Goal: Task Accomplishment & Management: Manage account settings

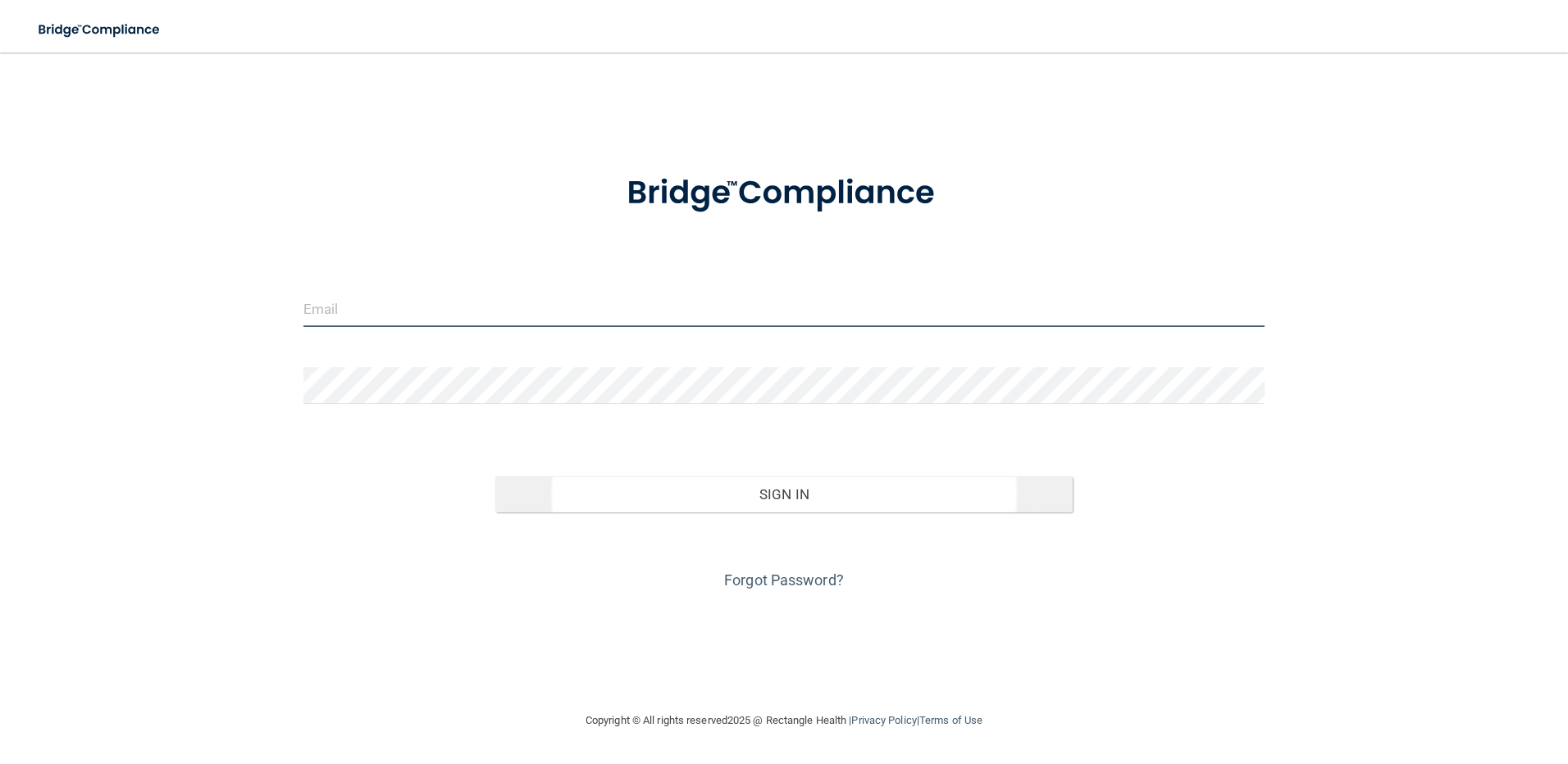
type input "[PERSON_NAME][EMAIL_ADDRESS][DOMAIN_NAME]"
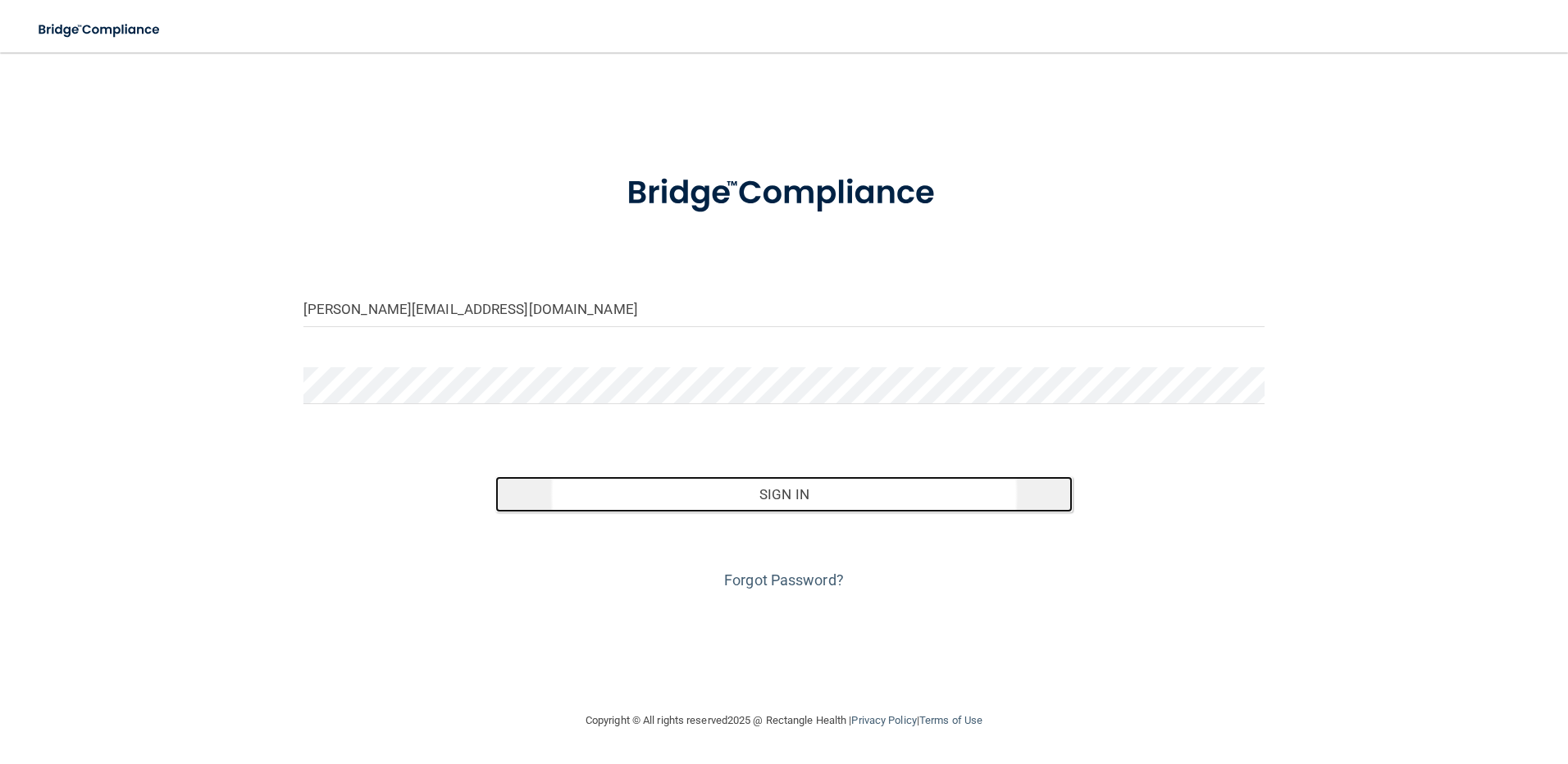
click at [886, 499] on button "Sign In" at bounding box center [784, 494] width 577 height 36
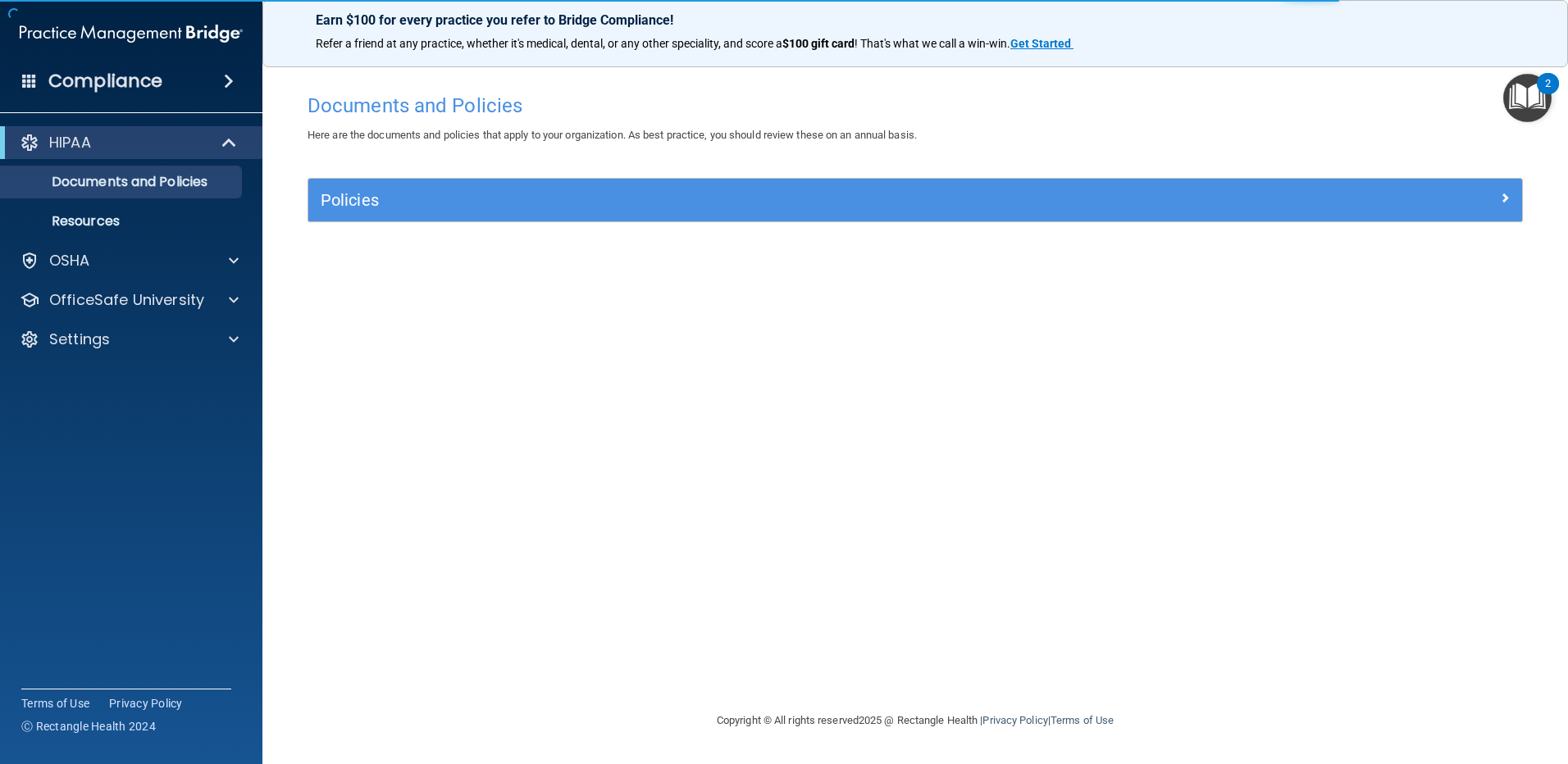
click at [1517, 93] on img "Open Resource Center, 2 new notifications" at bounding box center [1527, 98] width 48 height 48
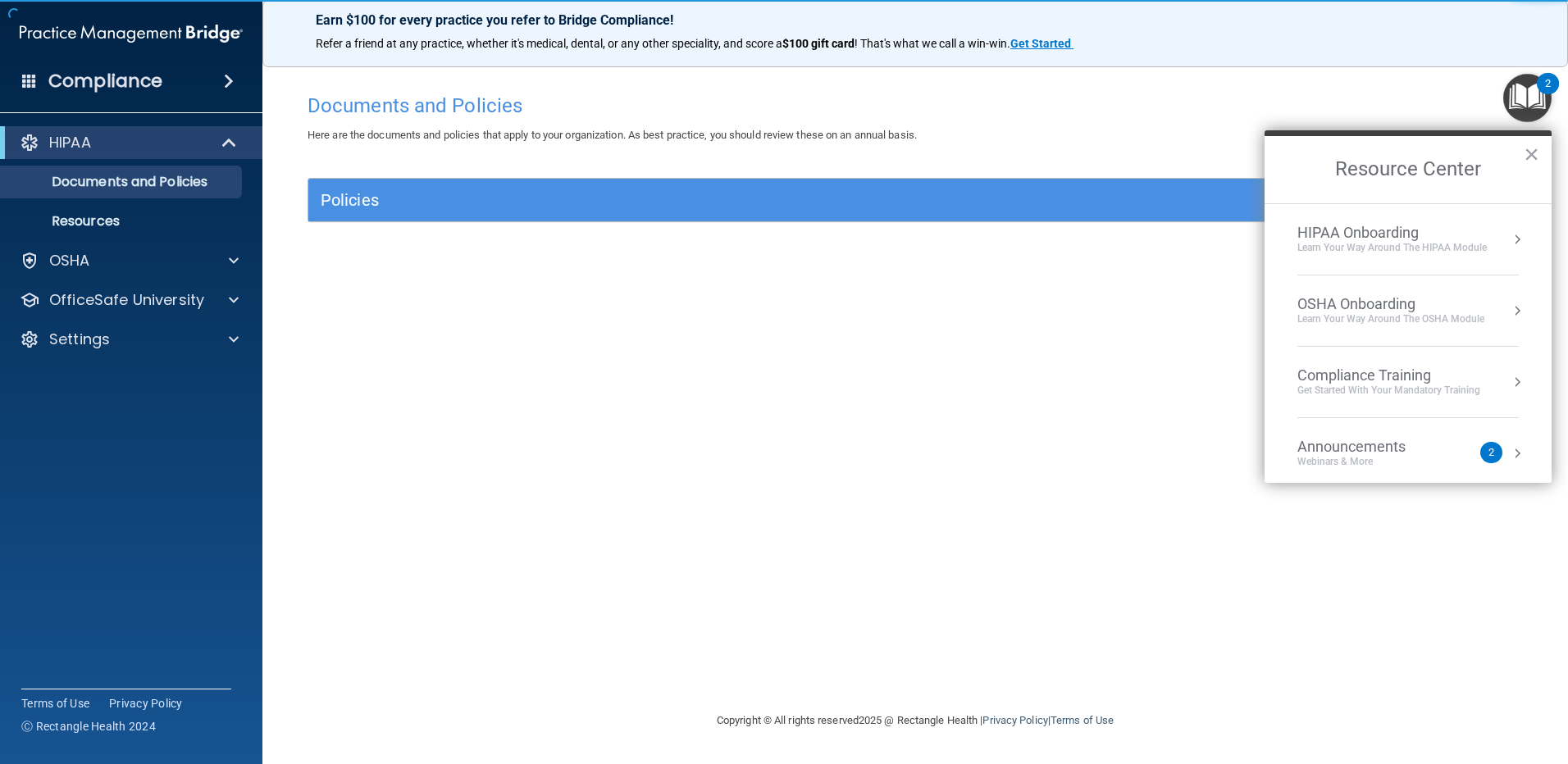
click at [1434, 248] on div "Learn Your Way around the HIPAA module" at bounding box center [1392, 248] width 189 height 14
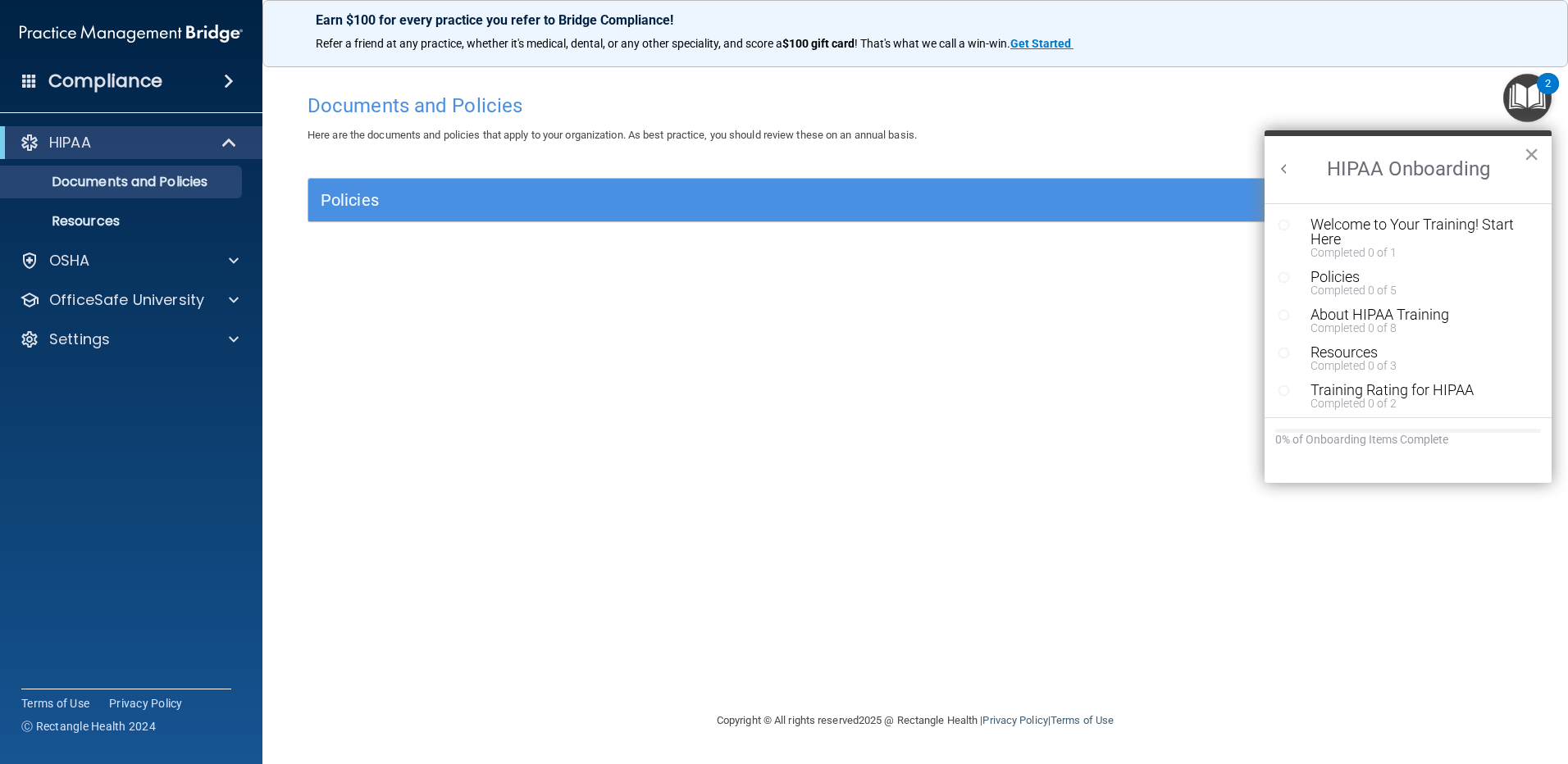
click at [1535, 159] on button "×" at bounding box center [1532, 154] width 16 height 26
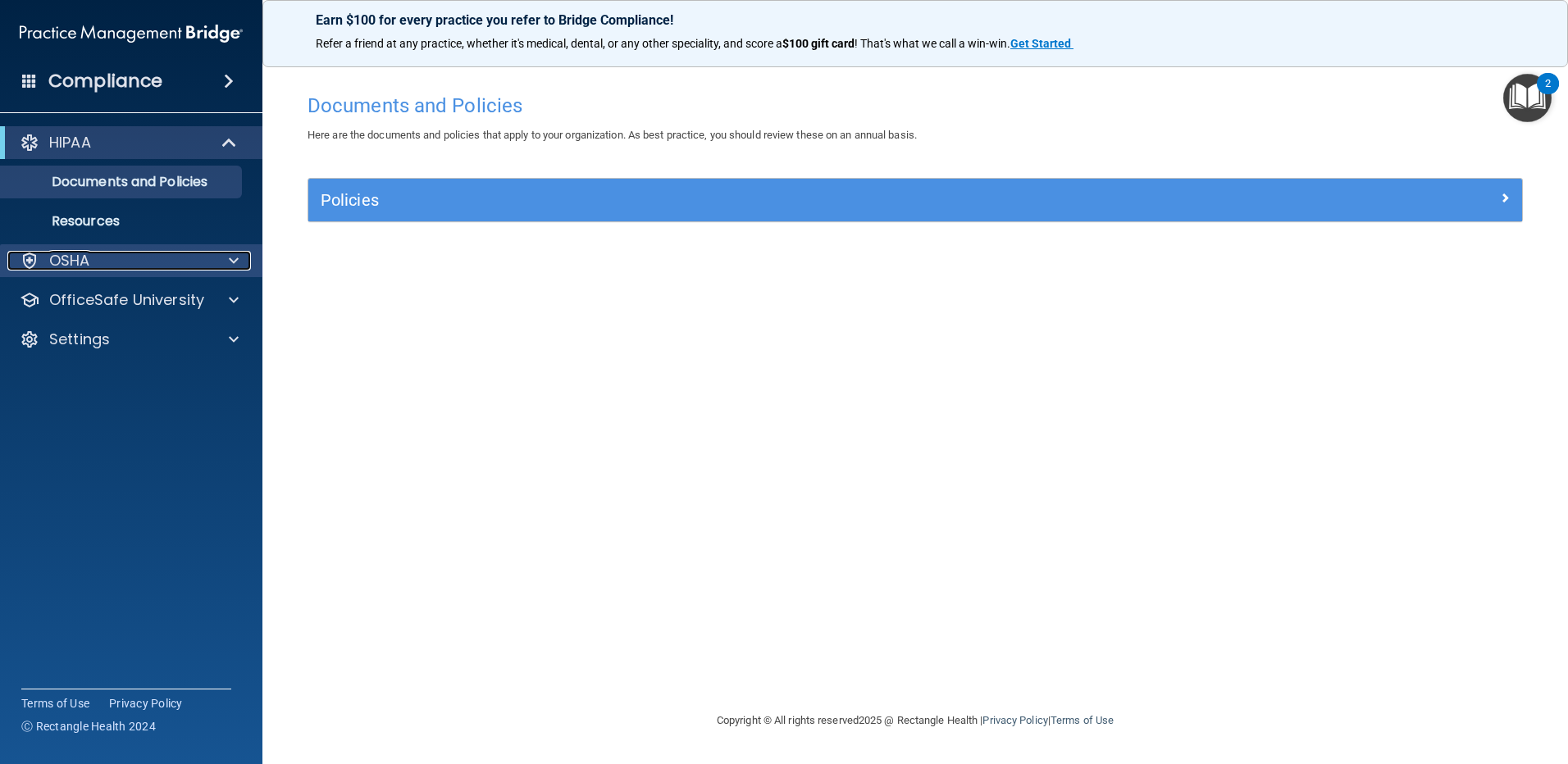
click at [100, 261] on div "OSHA" at bounding box center [108, 261] width 204 height 19
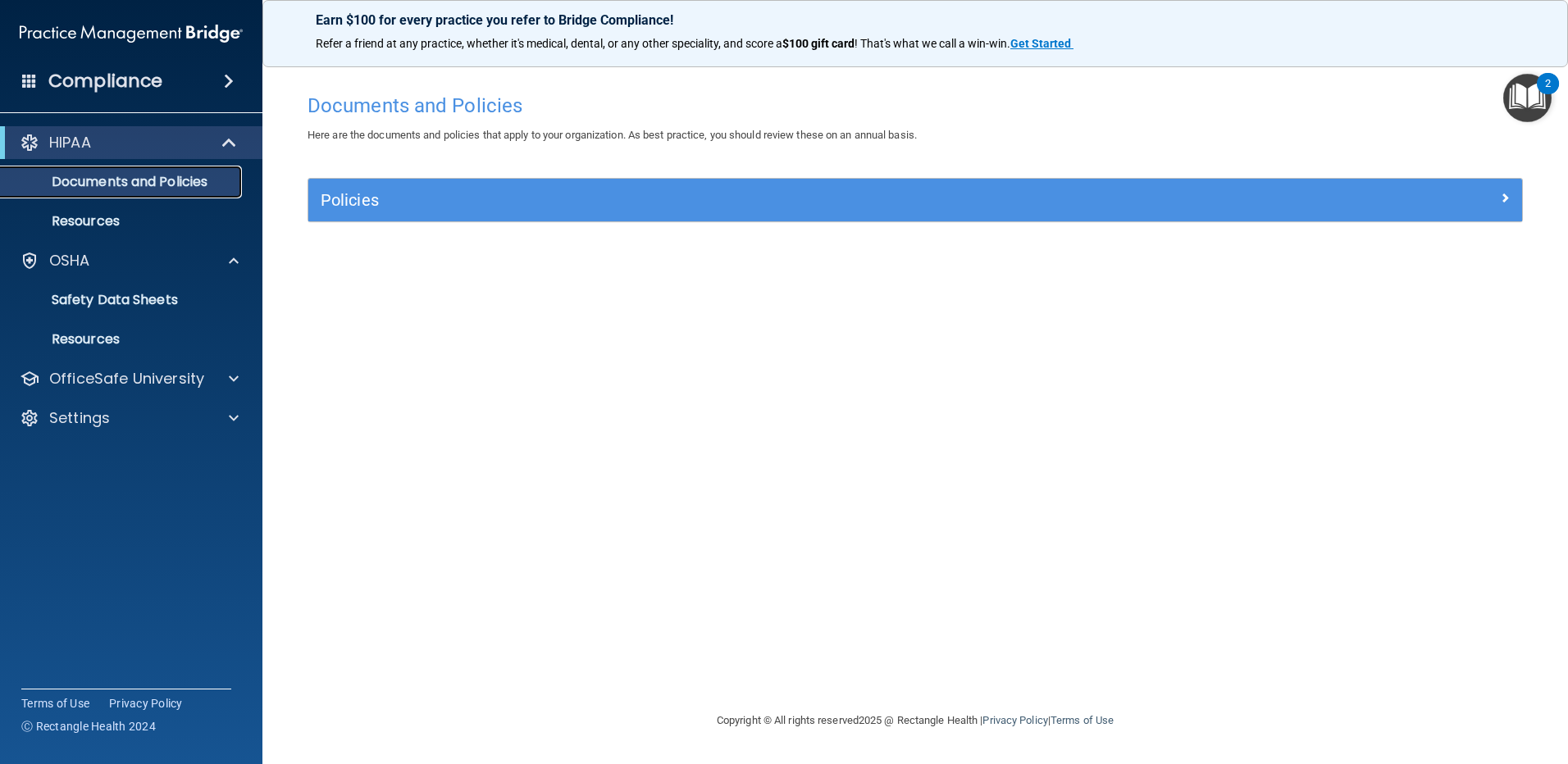
click at [136, 181] on p "Documents and Policies" at bounding box center [123, 182] width 224 height 17
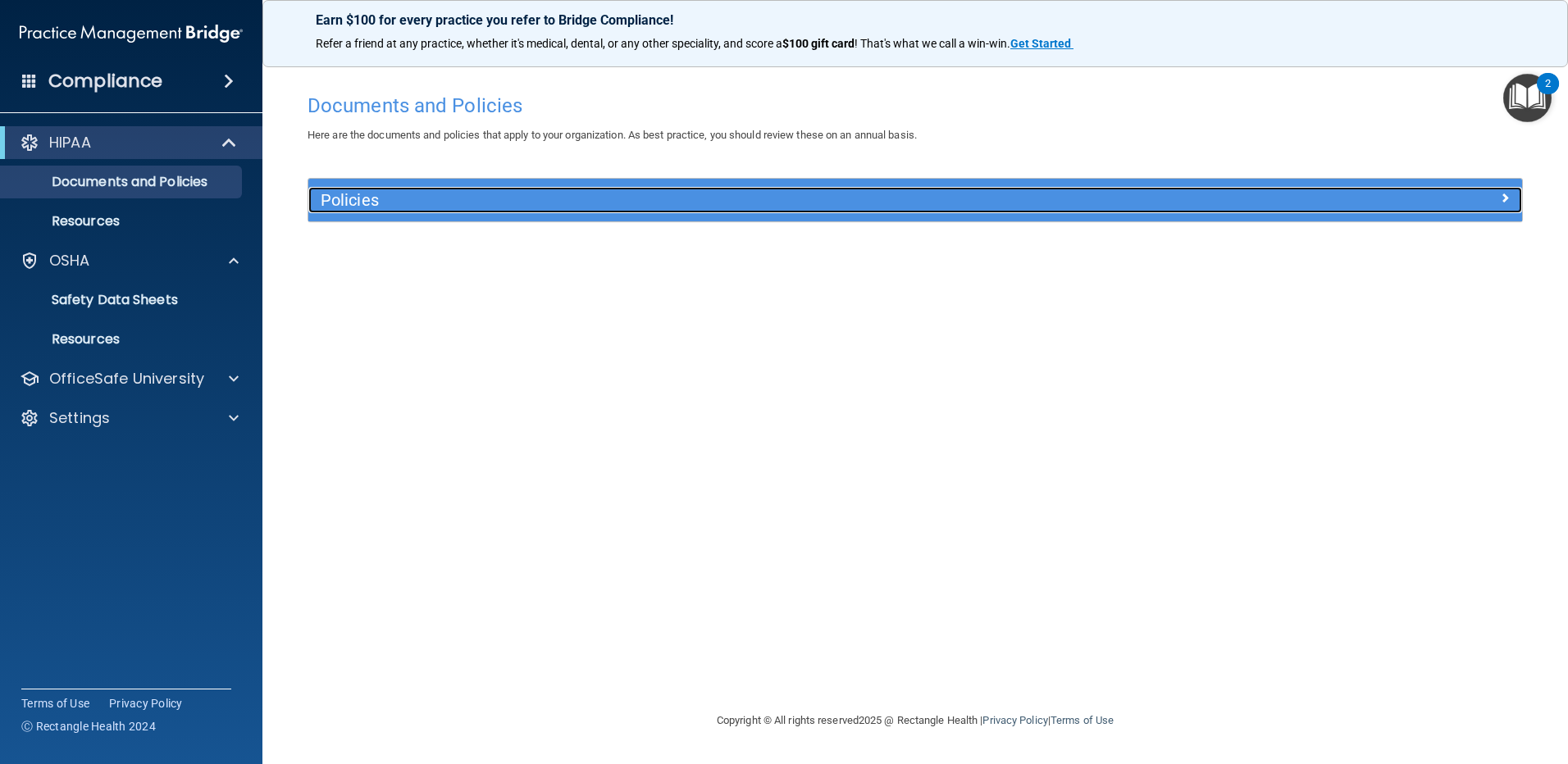
click at [364, 195] on h5 "Policies" at bounding box center [763, 200] width 886 height 18
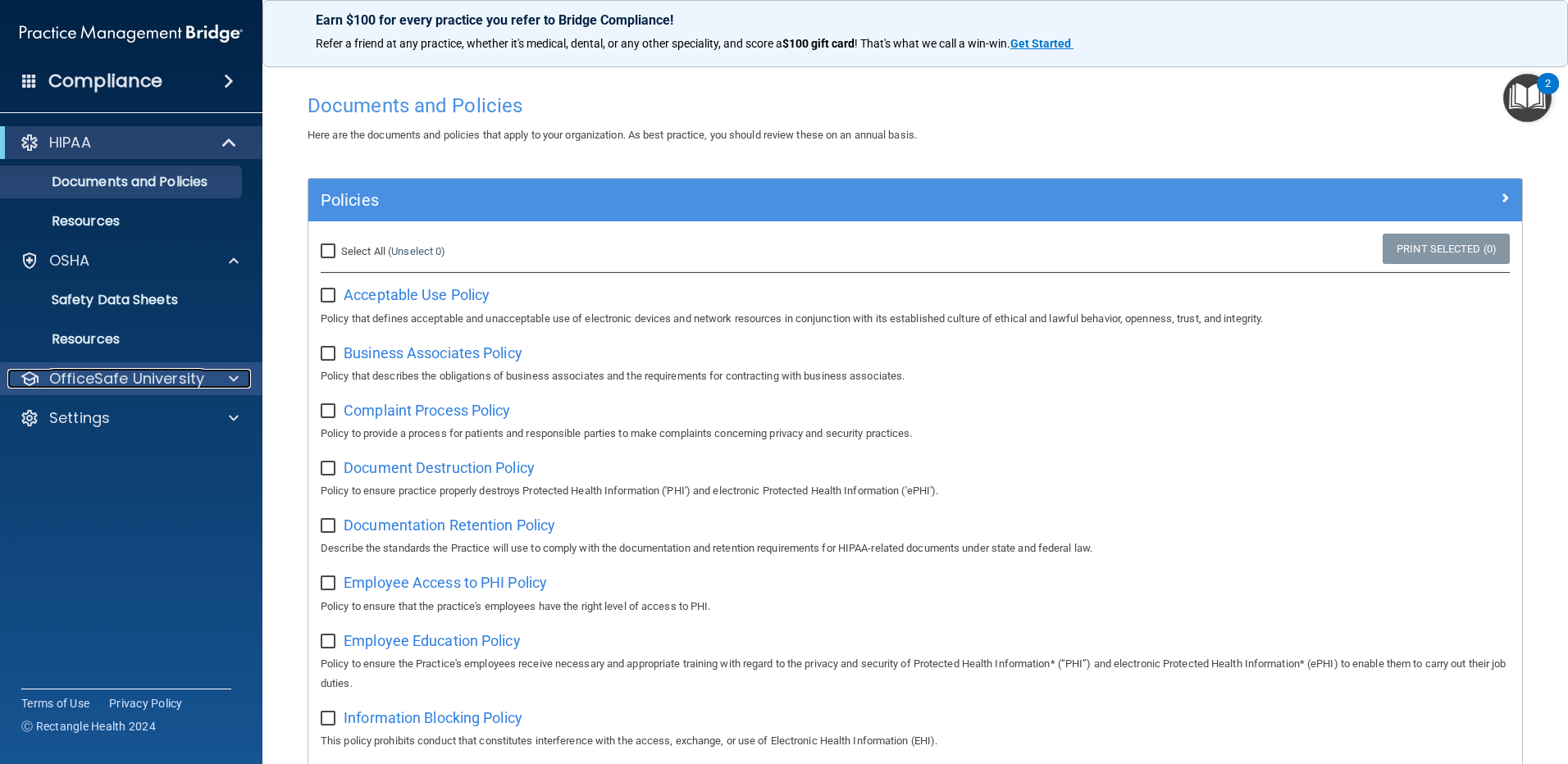
click at [92, 372] on p "OfficeSafe University" at bounding box center [127, 379] width 155 height 19
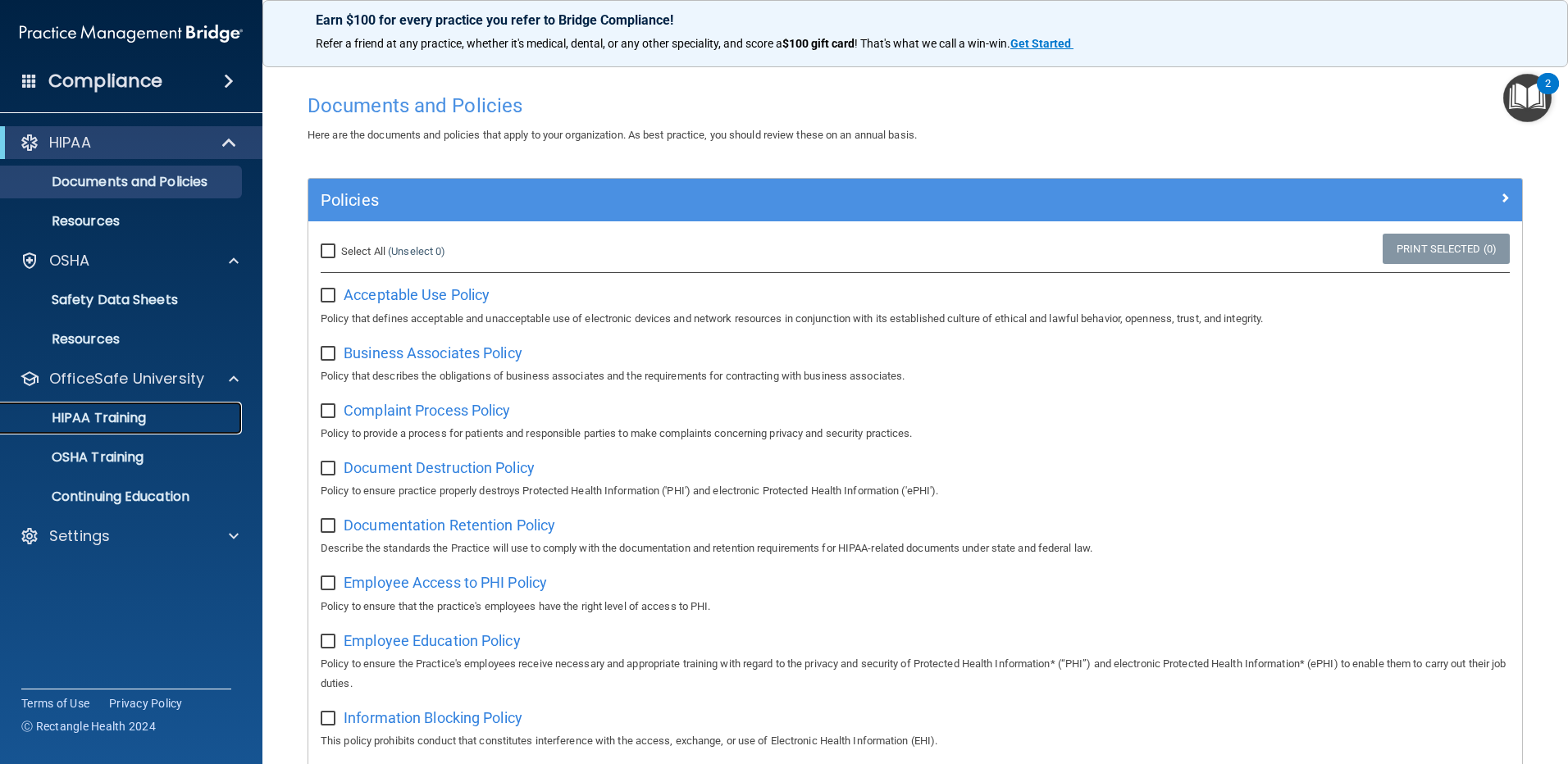
click at [130, 416] on p "HIPAA Training" at bounding box center [78, 418] width 136 height 17
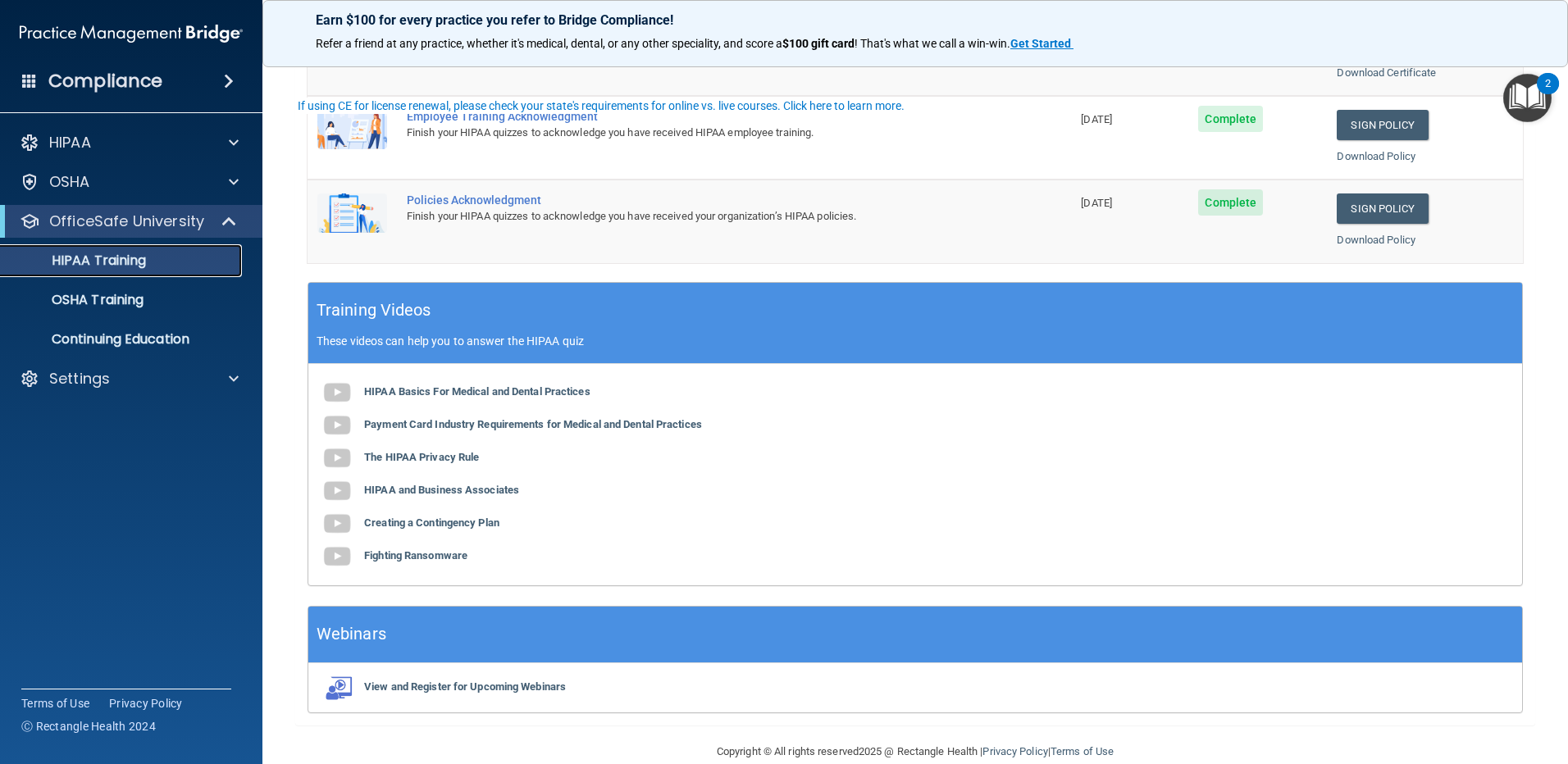
scroll to position [471, 0]
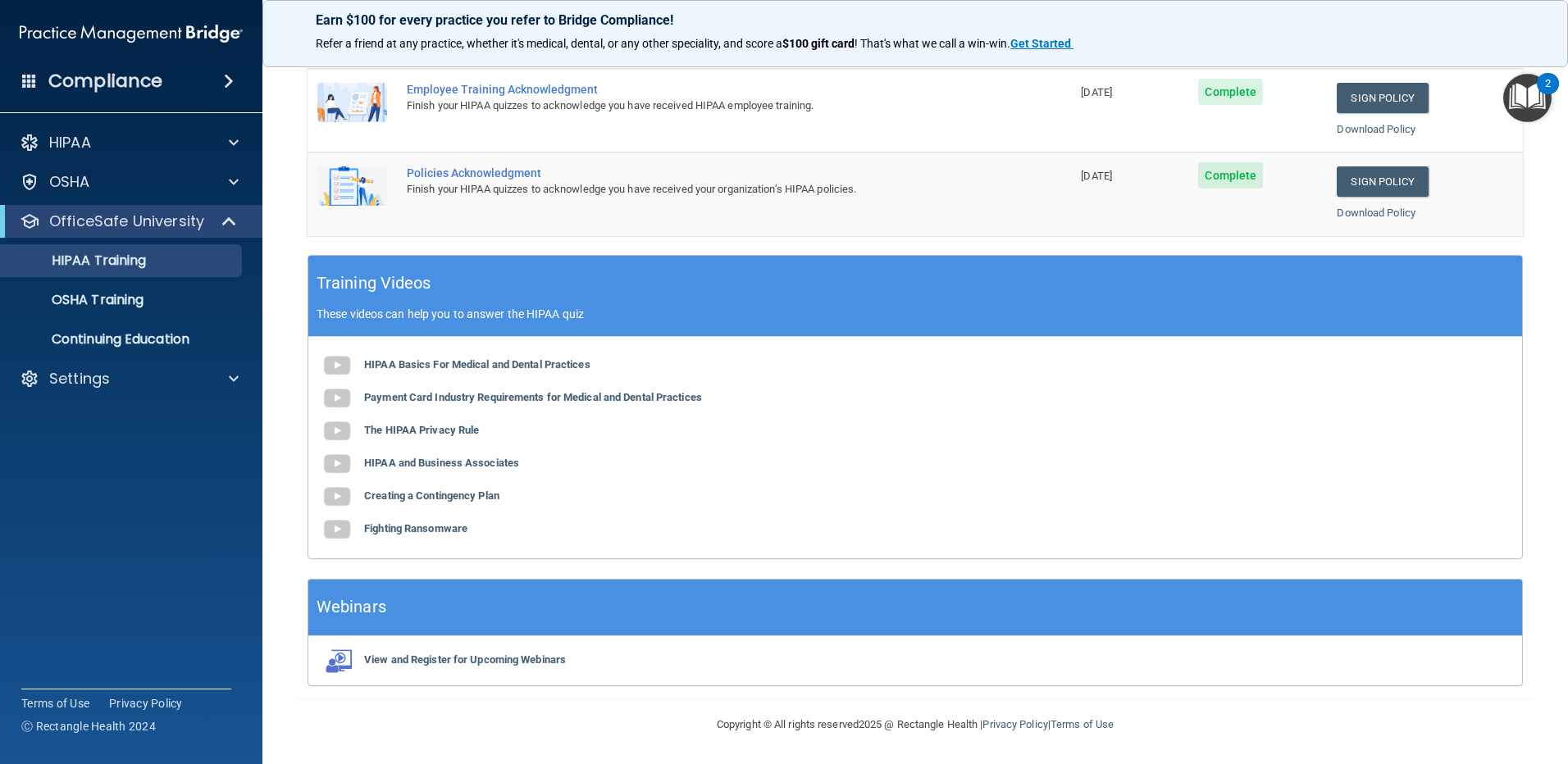
click at [1523, 101] on img "Open Resource Center, 2 new notifications" at bounding box center [1527, 98] width 48 height 48
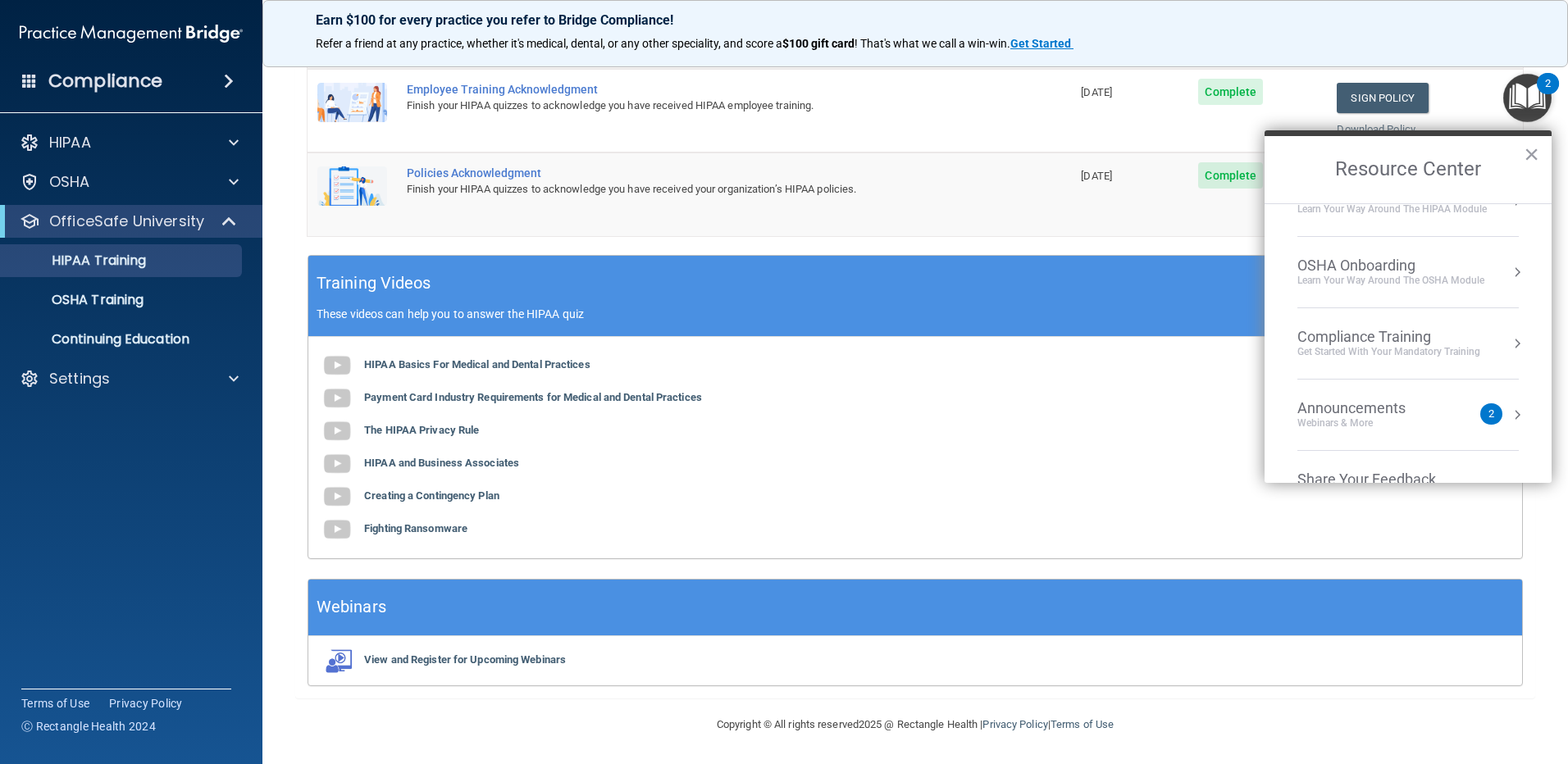
scroll to position [92, 0]
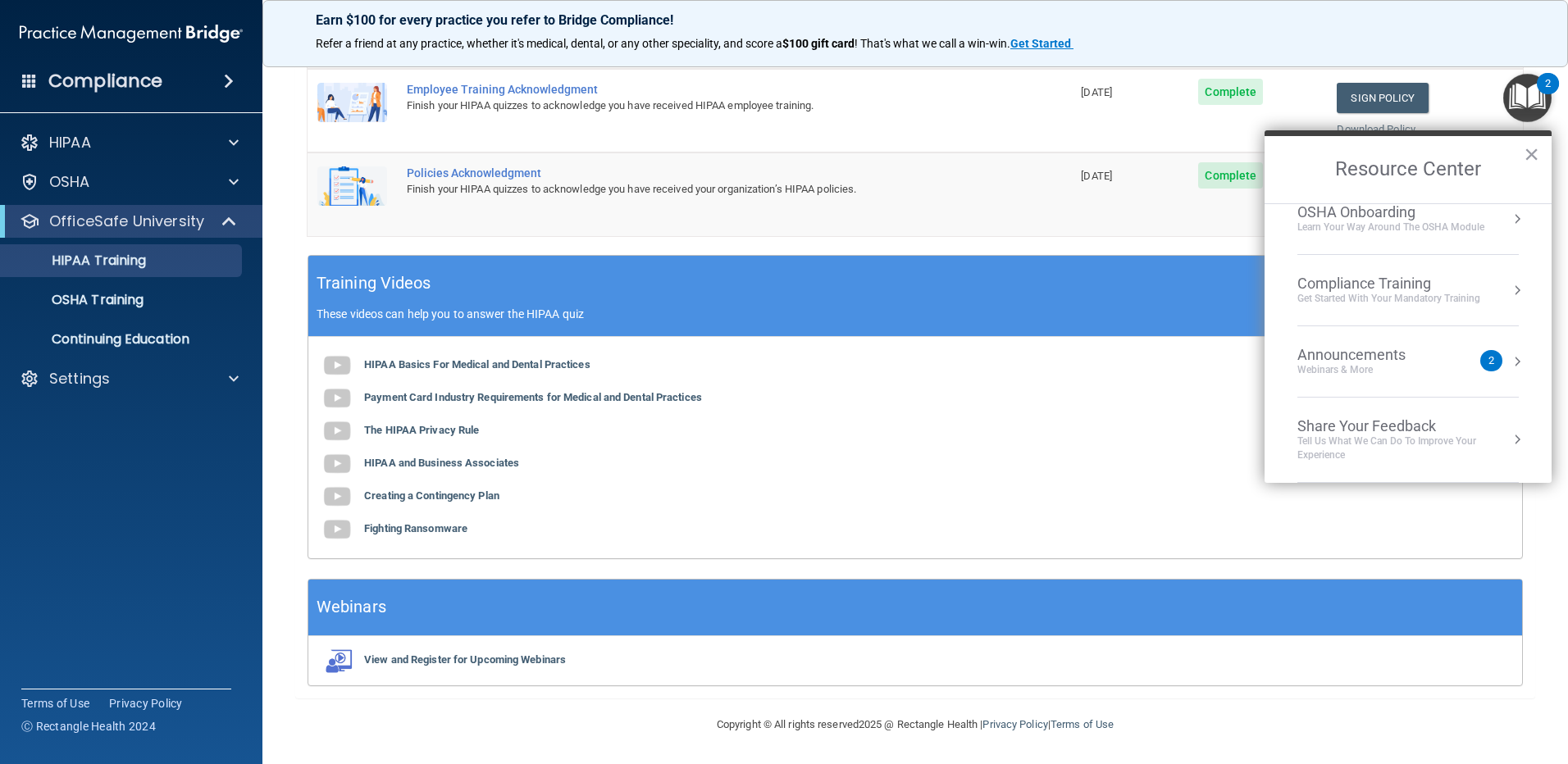
click at [1399, 288] on div "Compliance Training" at bounding box center [1389, 284] width 183 height 18
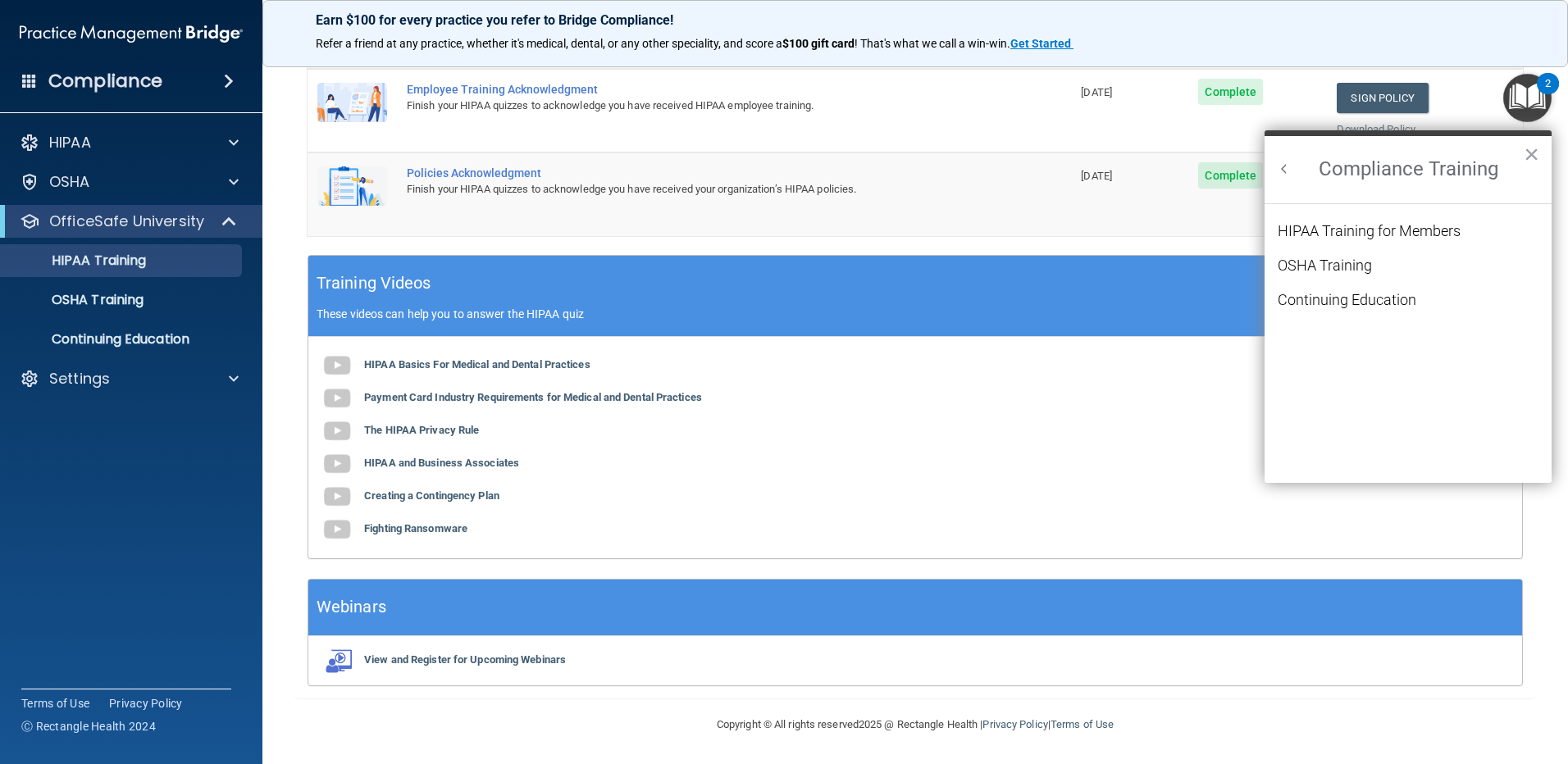
scroll to position [71, 0]
click at [1283, 171] on button "Back to Resource Center Home" at bounding box center [1284, 168] width 17 height 17
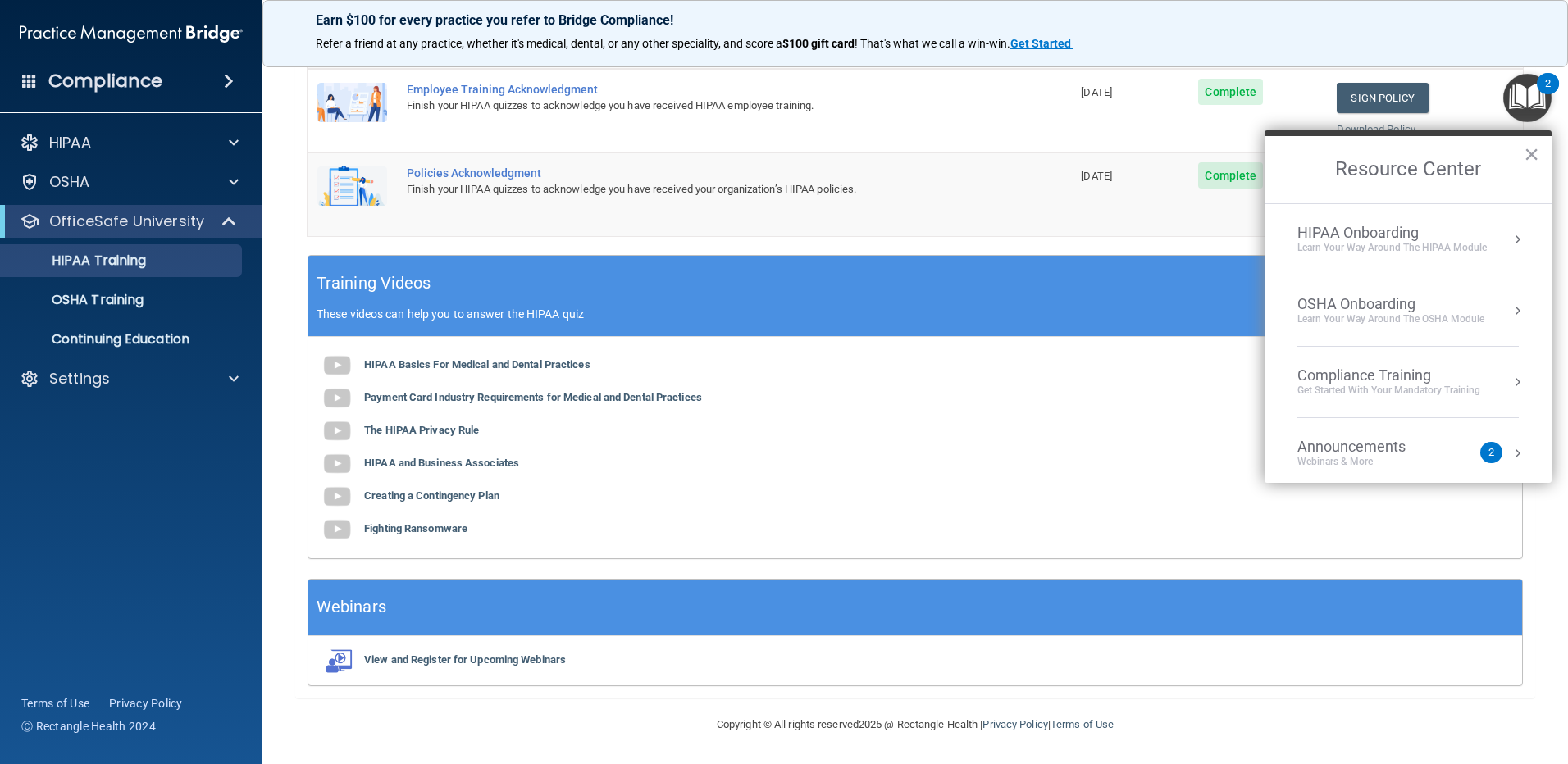
click at [1471, 387] on div "Get Started with your mandatory training" at bounding box center [1389, 390] width 183 height 14
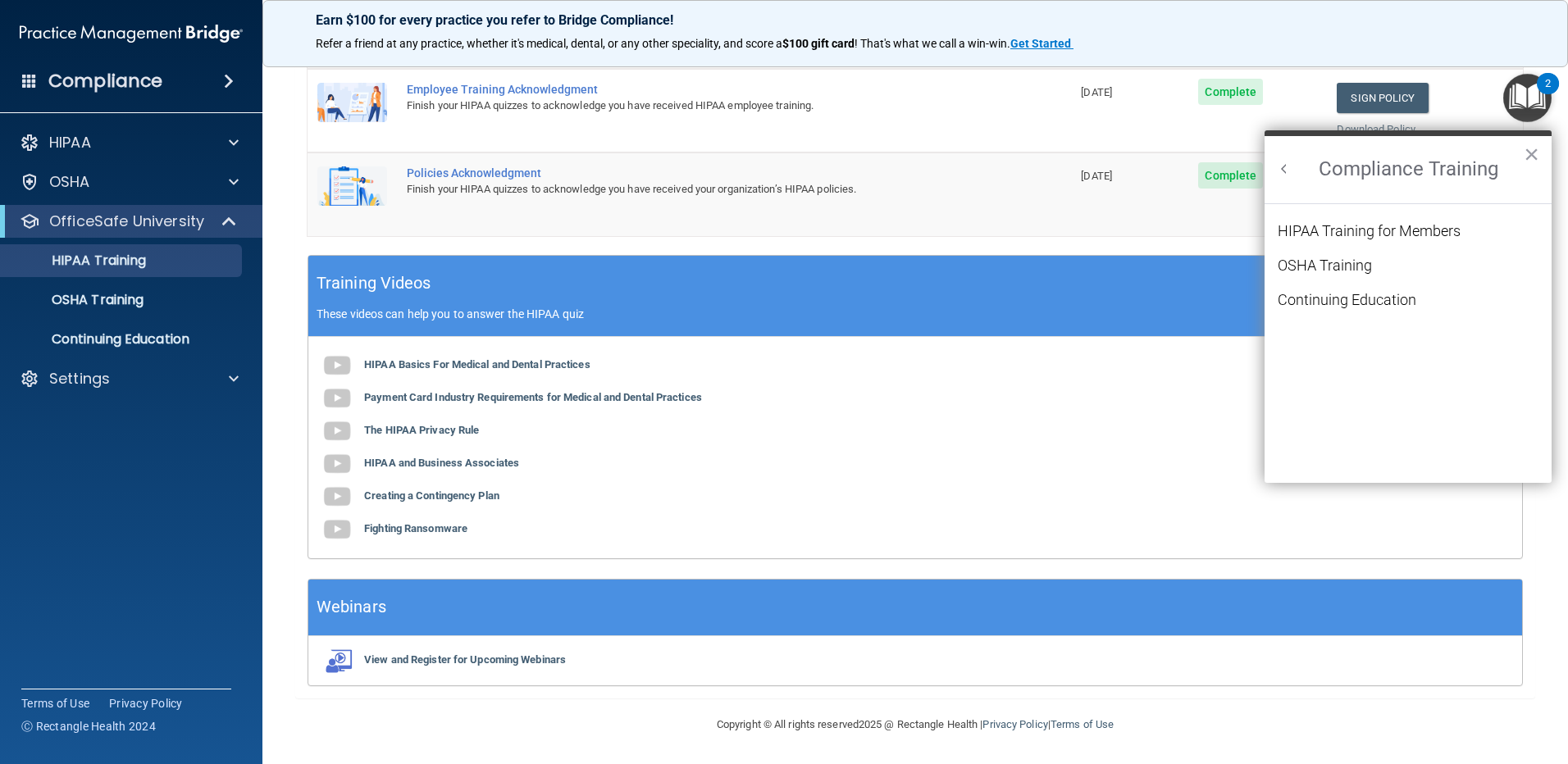
scroll to position [0, 0]
click at [1366, 231] on div "HIPAA Training for Members" at bounding box center [1370, 231] width 183 height 15
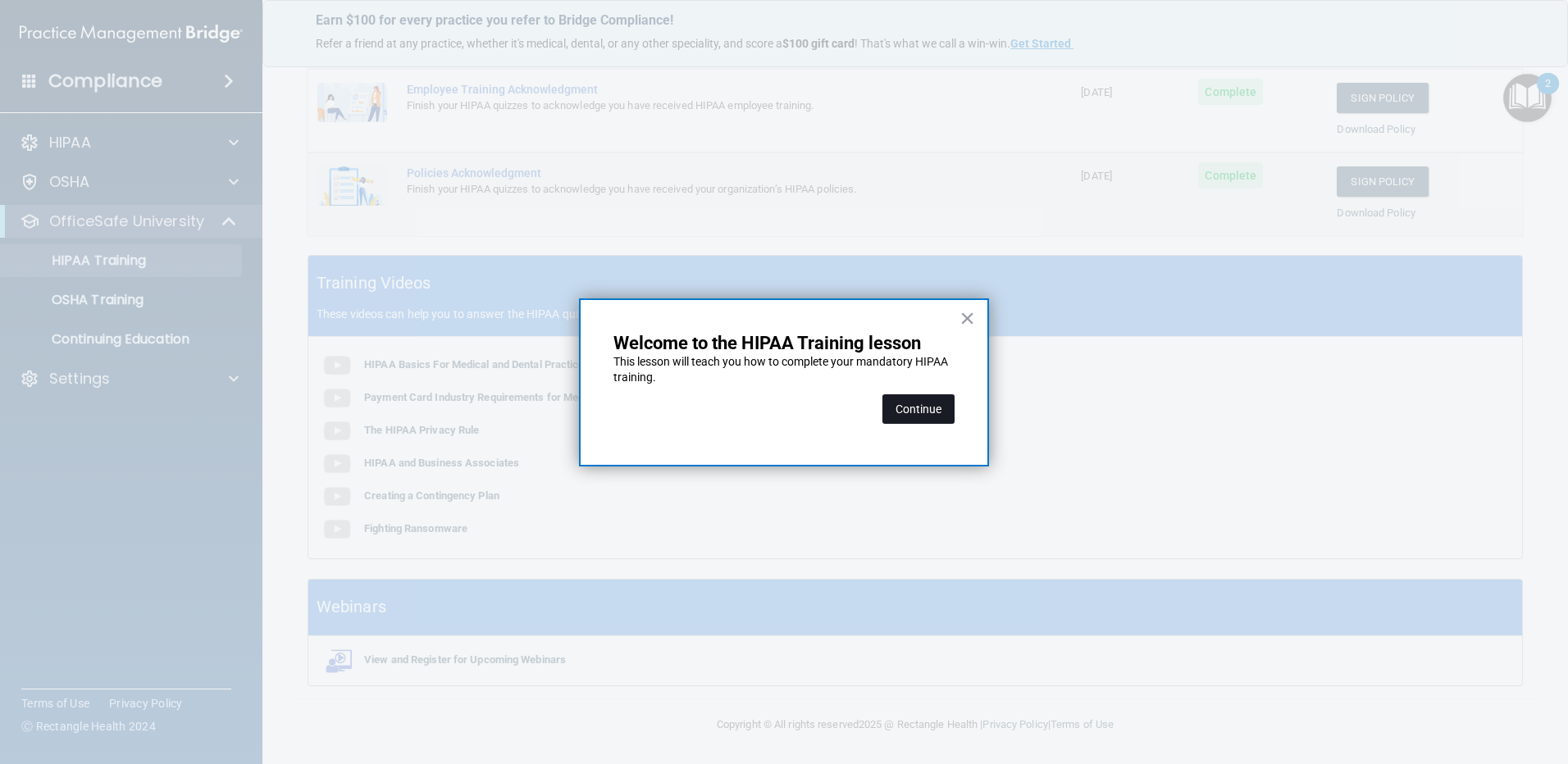
click at [942, 396] on div "Continue" at bounding box center [918, 409] width 72 height 46
click at [940, 398] on button "Continue" at bounding box center [918, 409] width 72 height 29
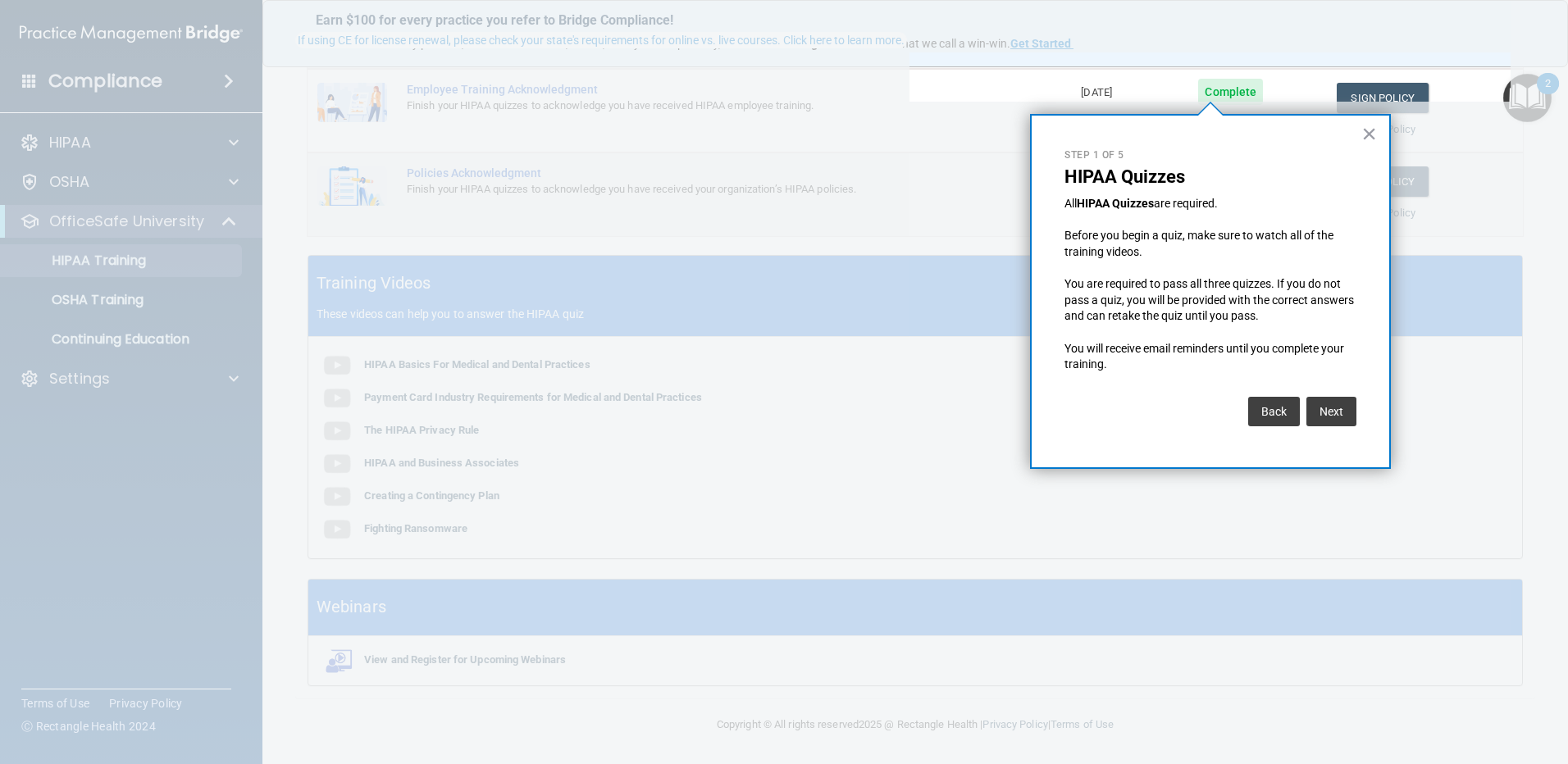
scroll to position [127, 0]
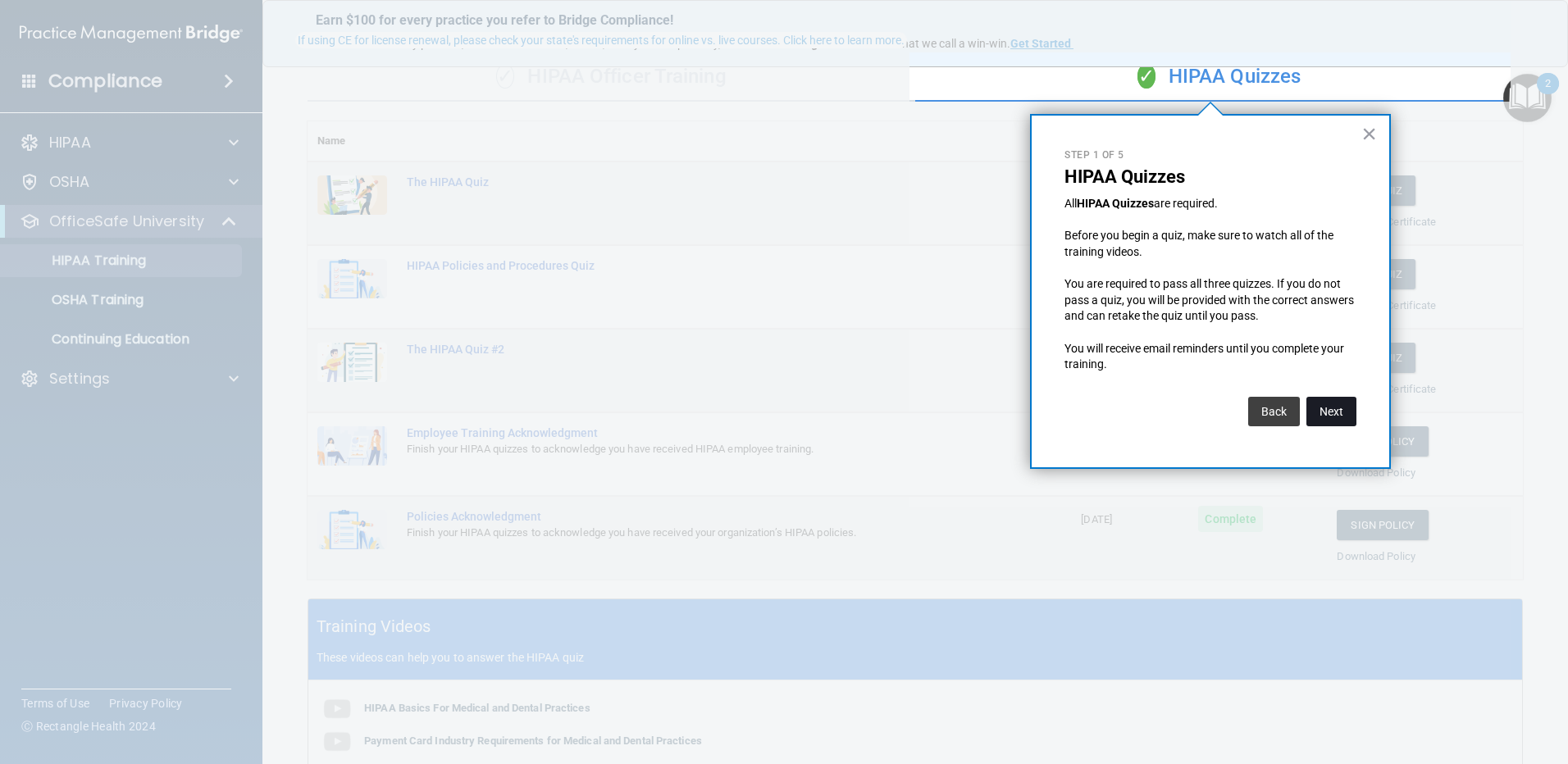
click at [1324, 408] on button "Next" at bounding box center [1331, 411] width 50 height 29
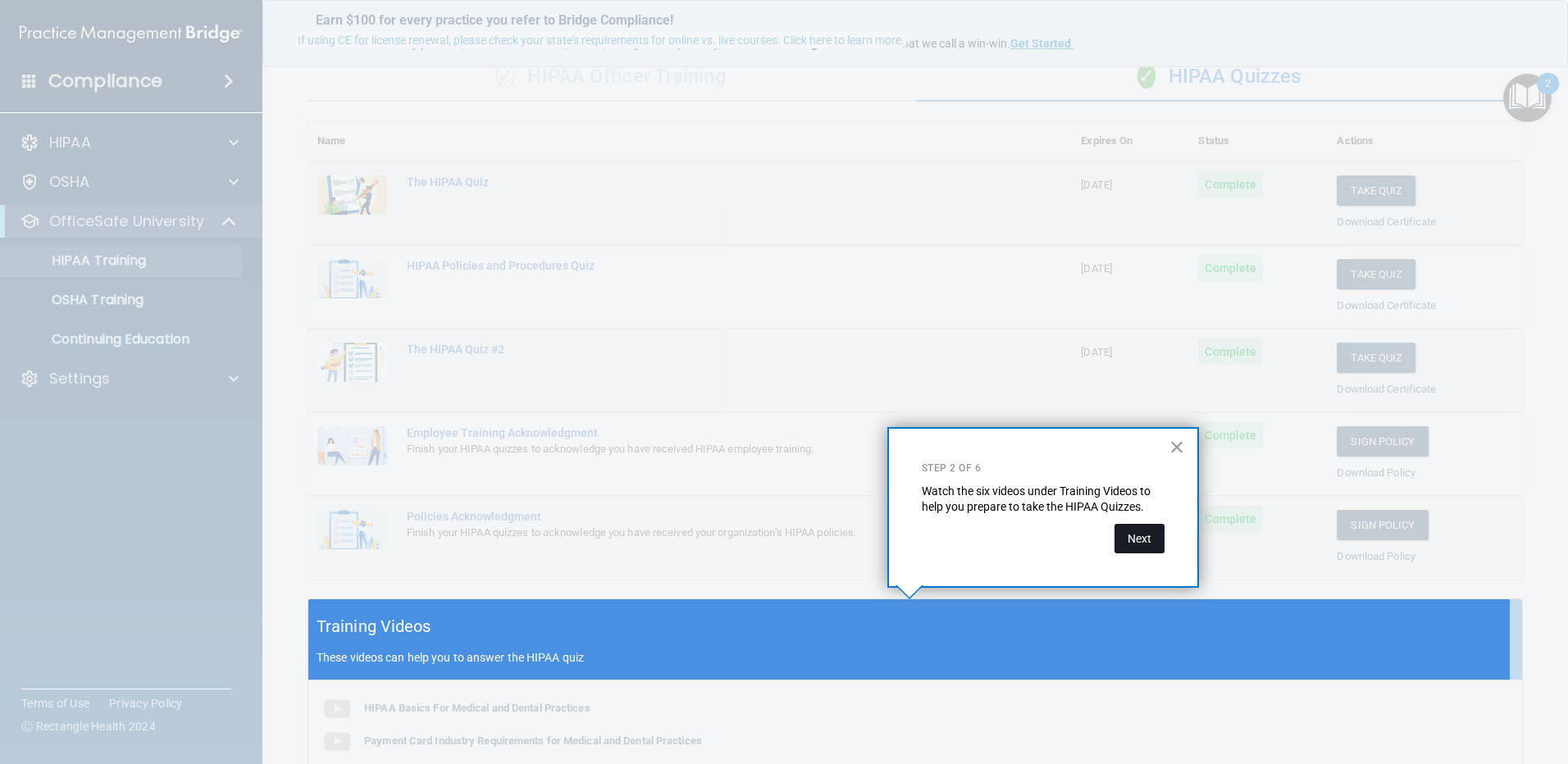
click at [1133, 545] on button "Next" at bounding box center [1140, 538] width 50 height 29
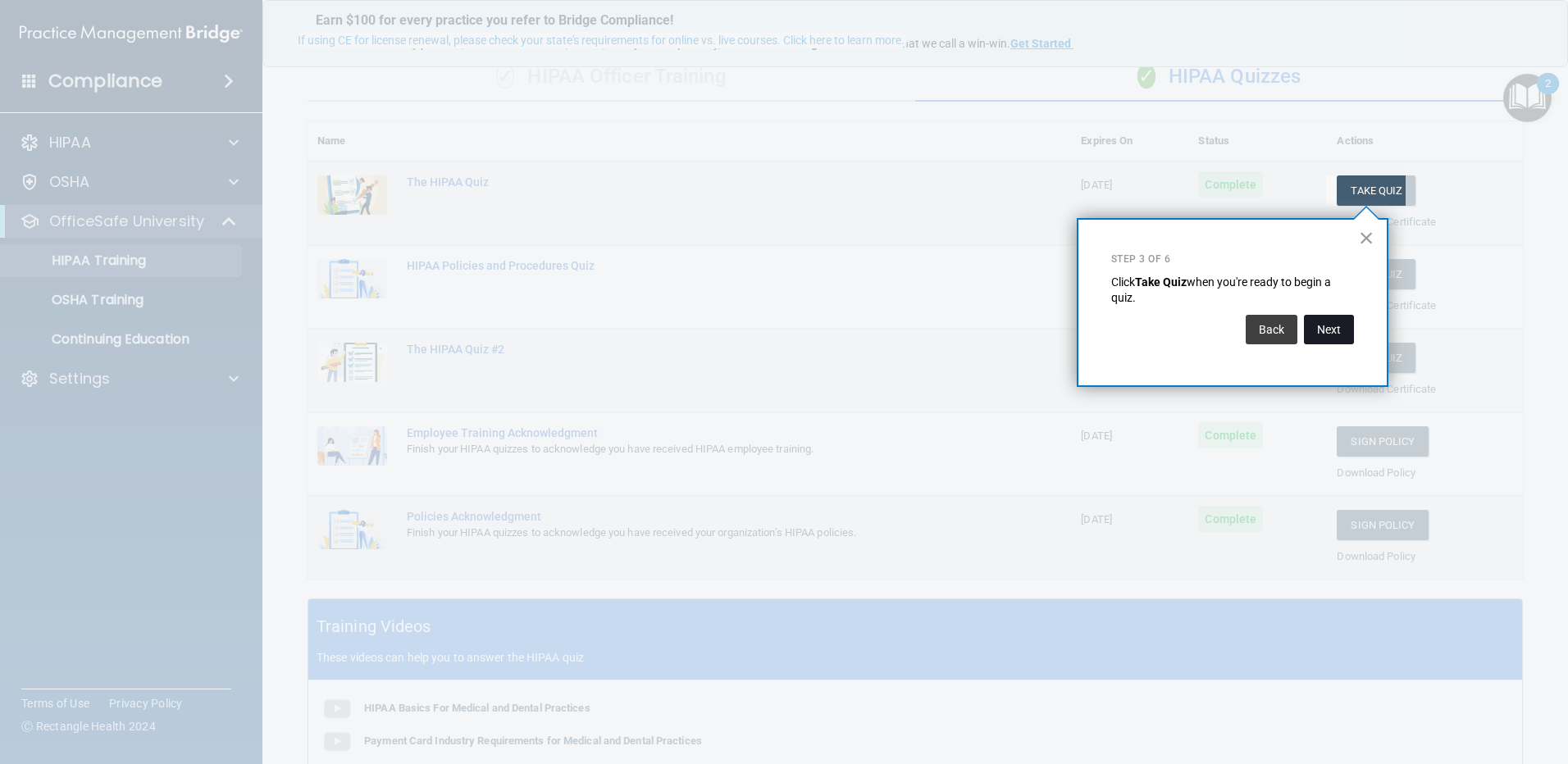
click at [1330, 339] on button "Next" at bounding box center [1329, 329] width 50 height 29
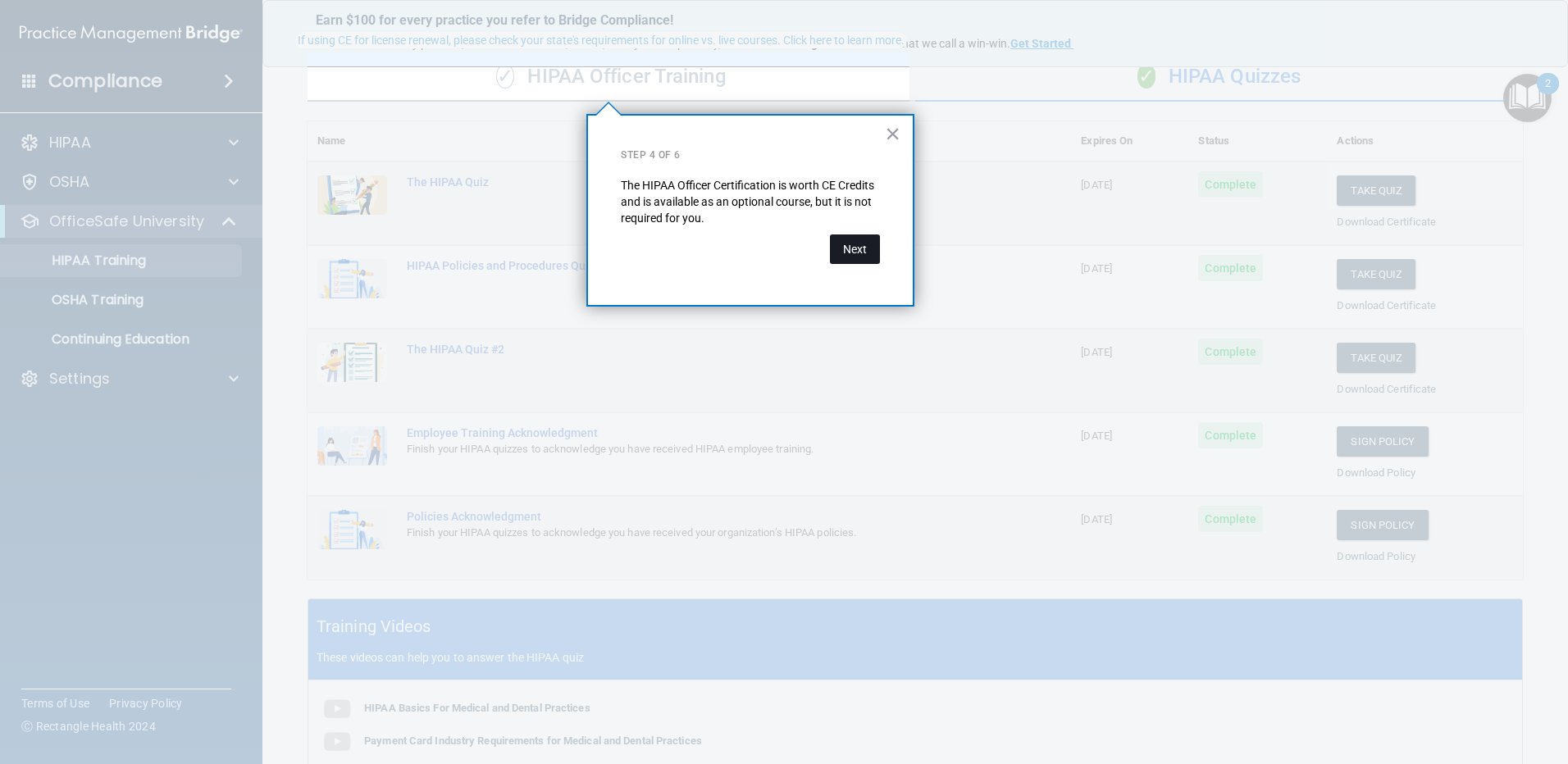
click at [873, 247] on button "Next" at bounding box center [855, 248] width 50 height 29
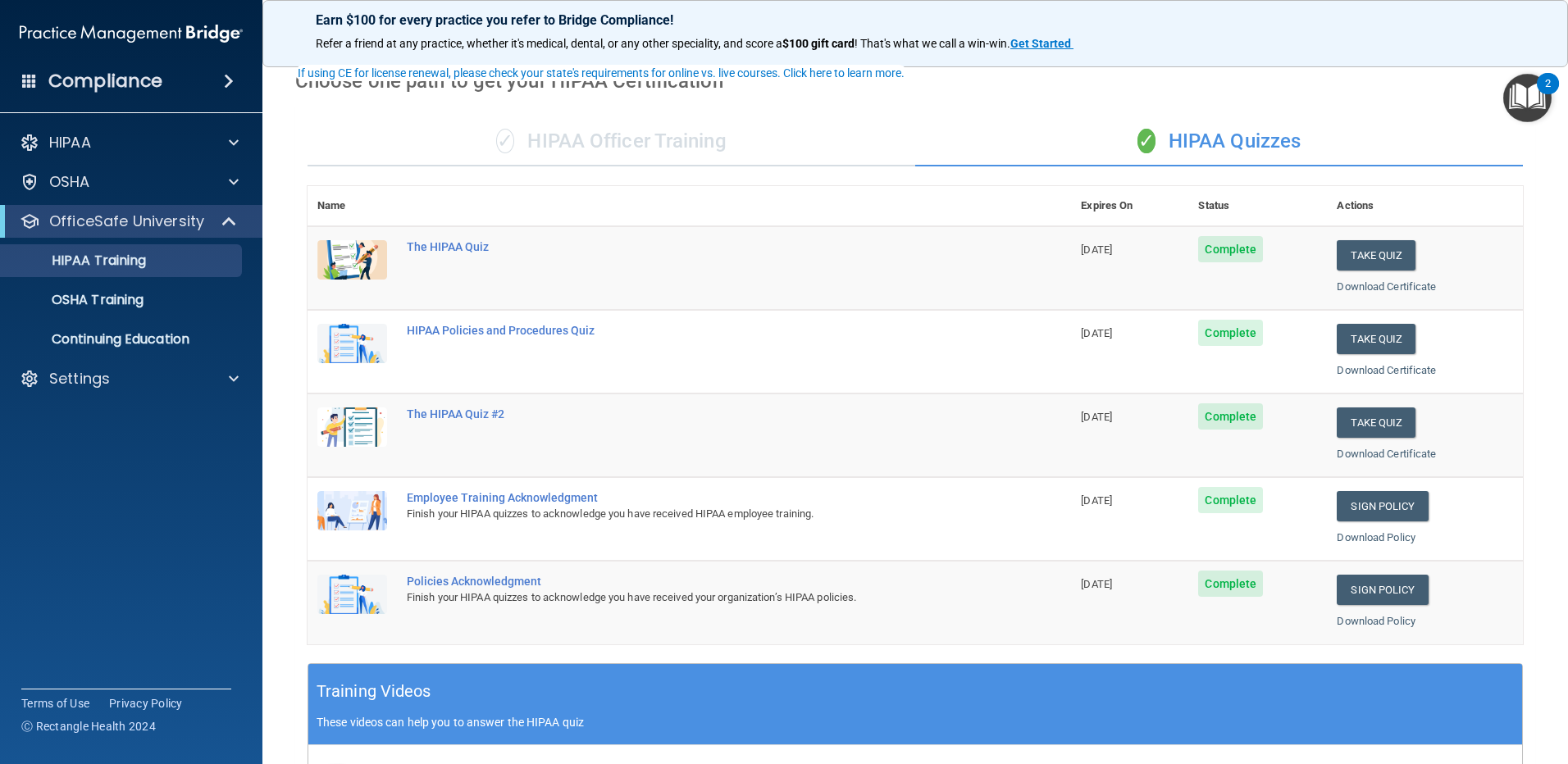
scroll to position [0, 0]
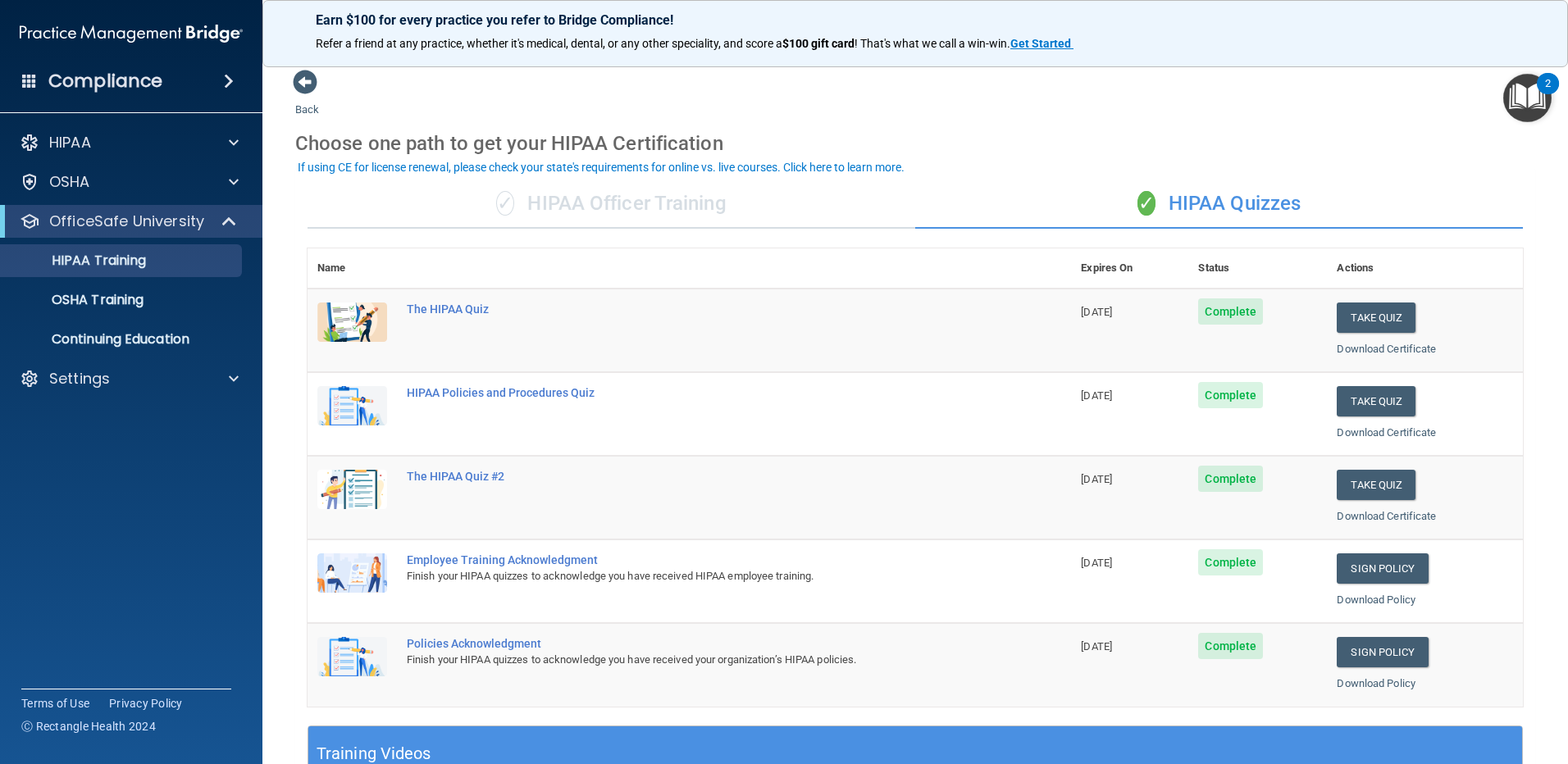
click at [1527, 103] on img "Open Resource Center, 2 new notifications" at bounding box center [1527, 98] width 48 height 48
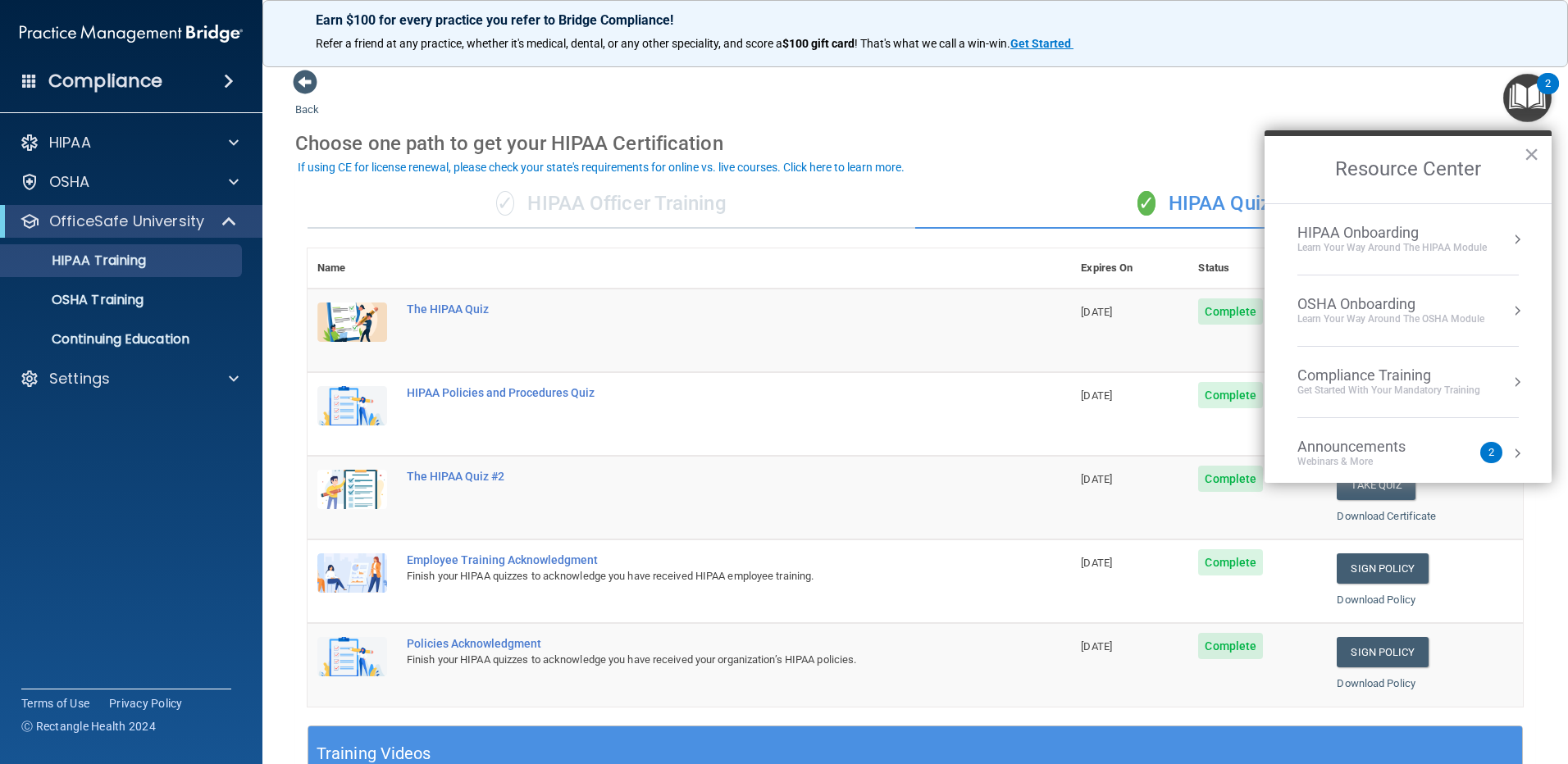
click at [1460, 383] on div "Compliance Training" at bounding box center [1389, 375] width 183 height 18
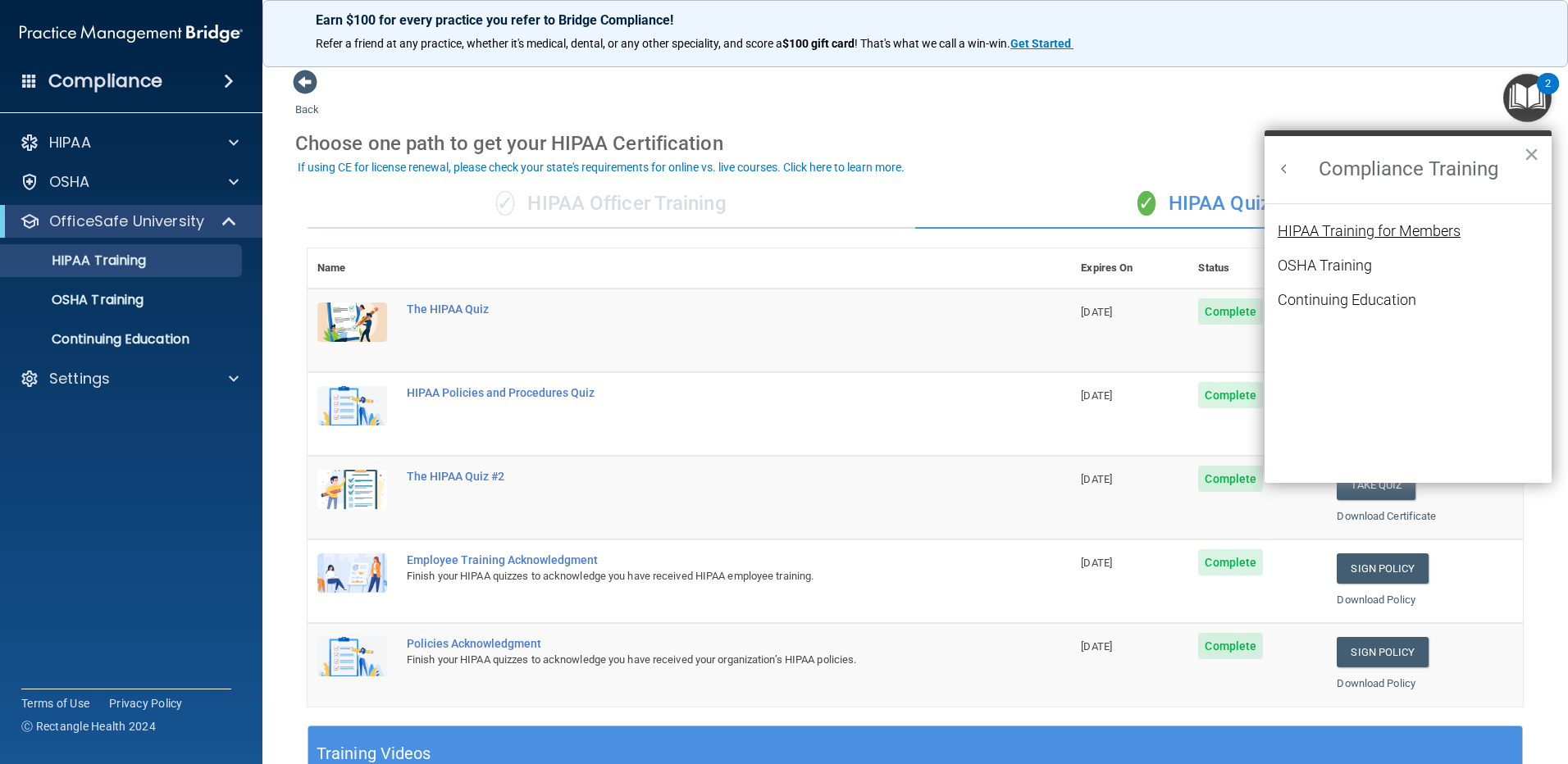
click at [1349, 228] on div "HIPAA Training for Members" at bounding box center [1370, 231] width 183 height 15
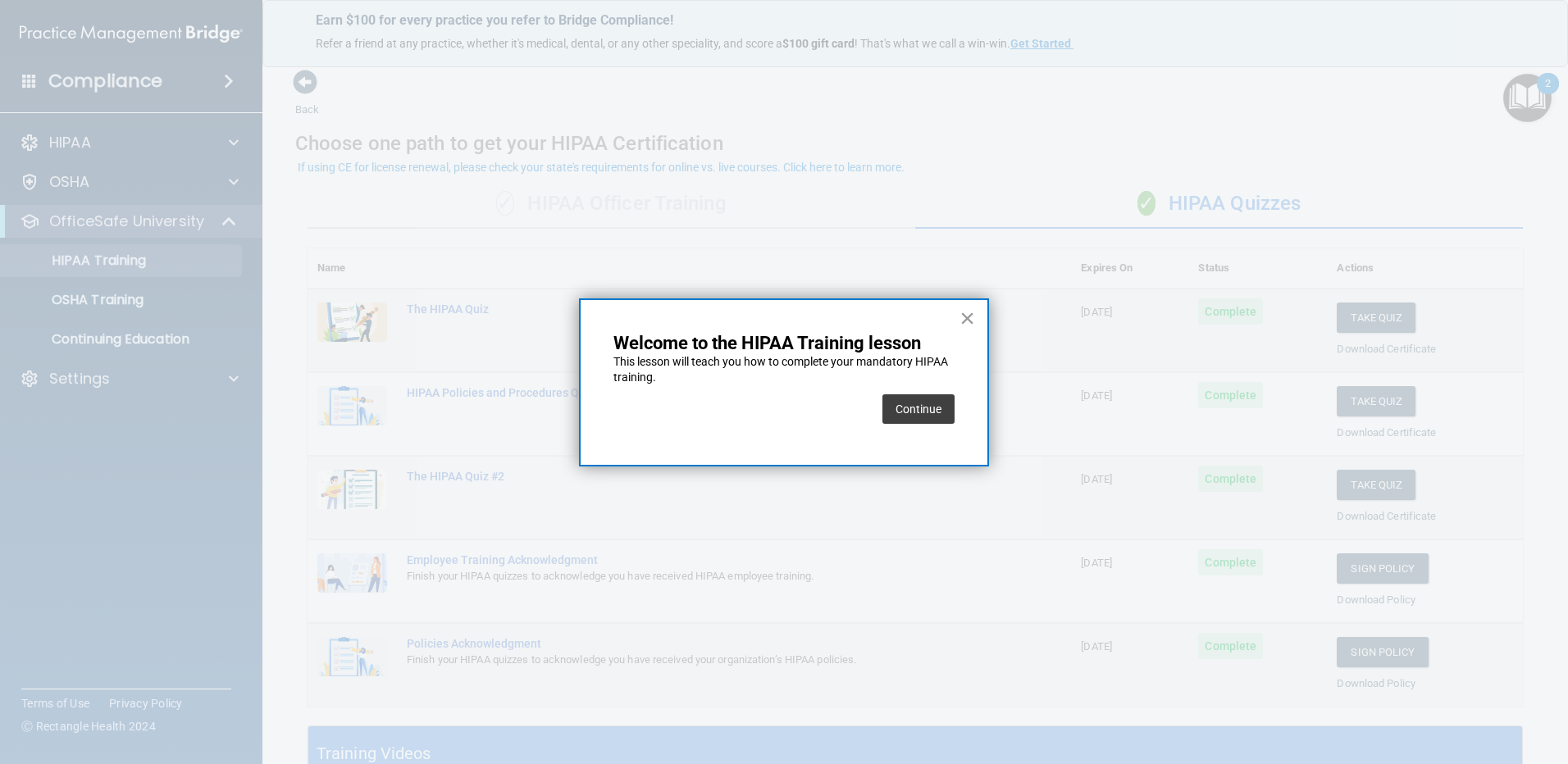
click at [965, 315] on button "×" at bounding box center [968, 318] width 16 height 26
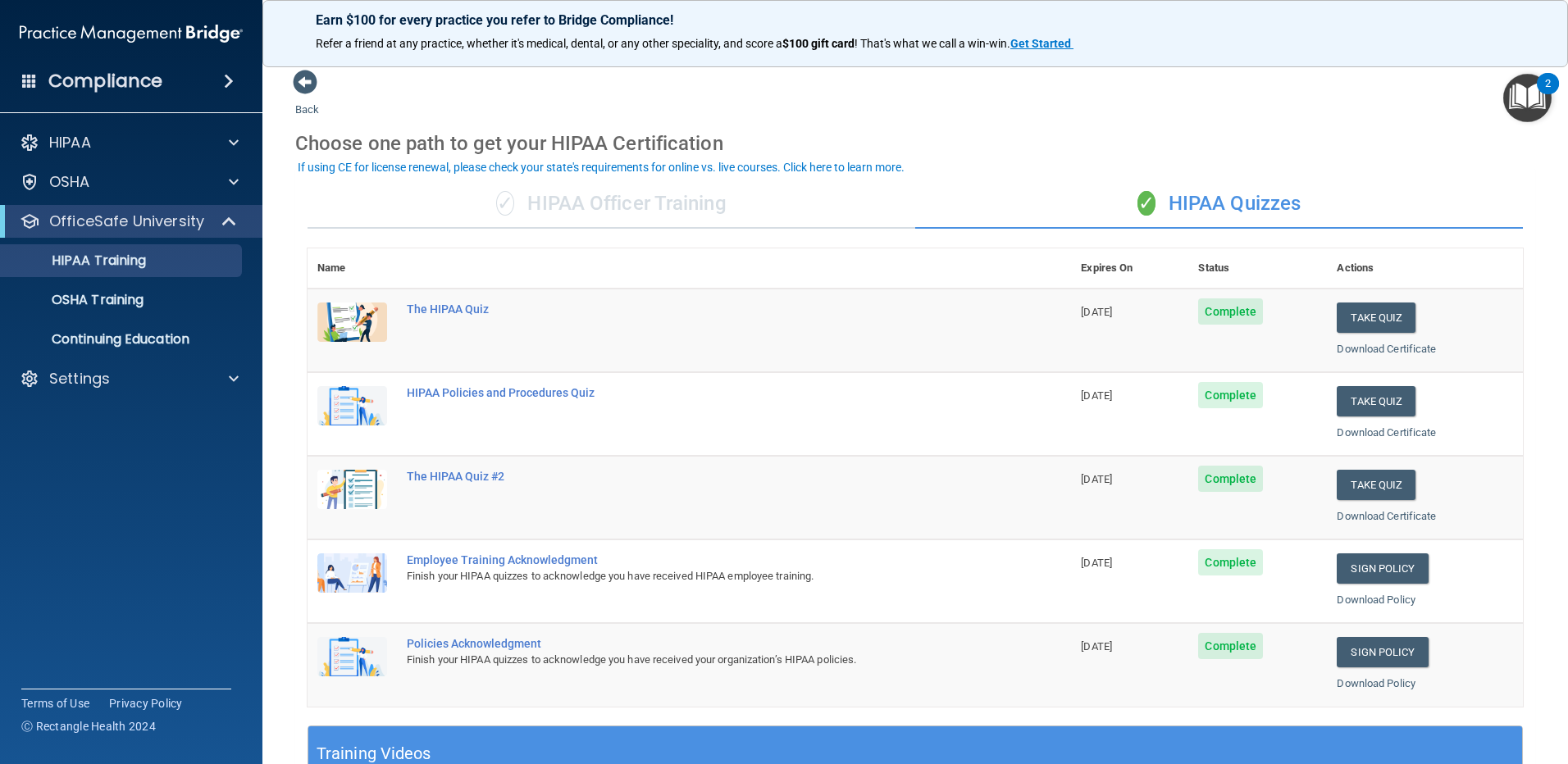
click at [1535, 100] on img "Open Resource Center, 2 new notifications" at bounding box center [1527, 98] width 48 height 48
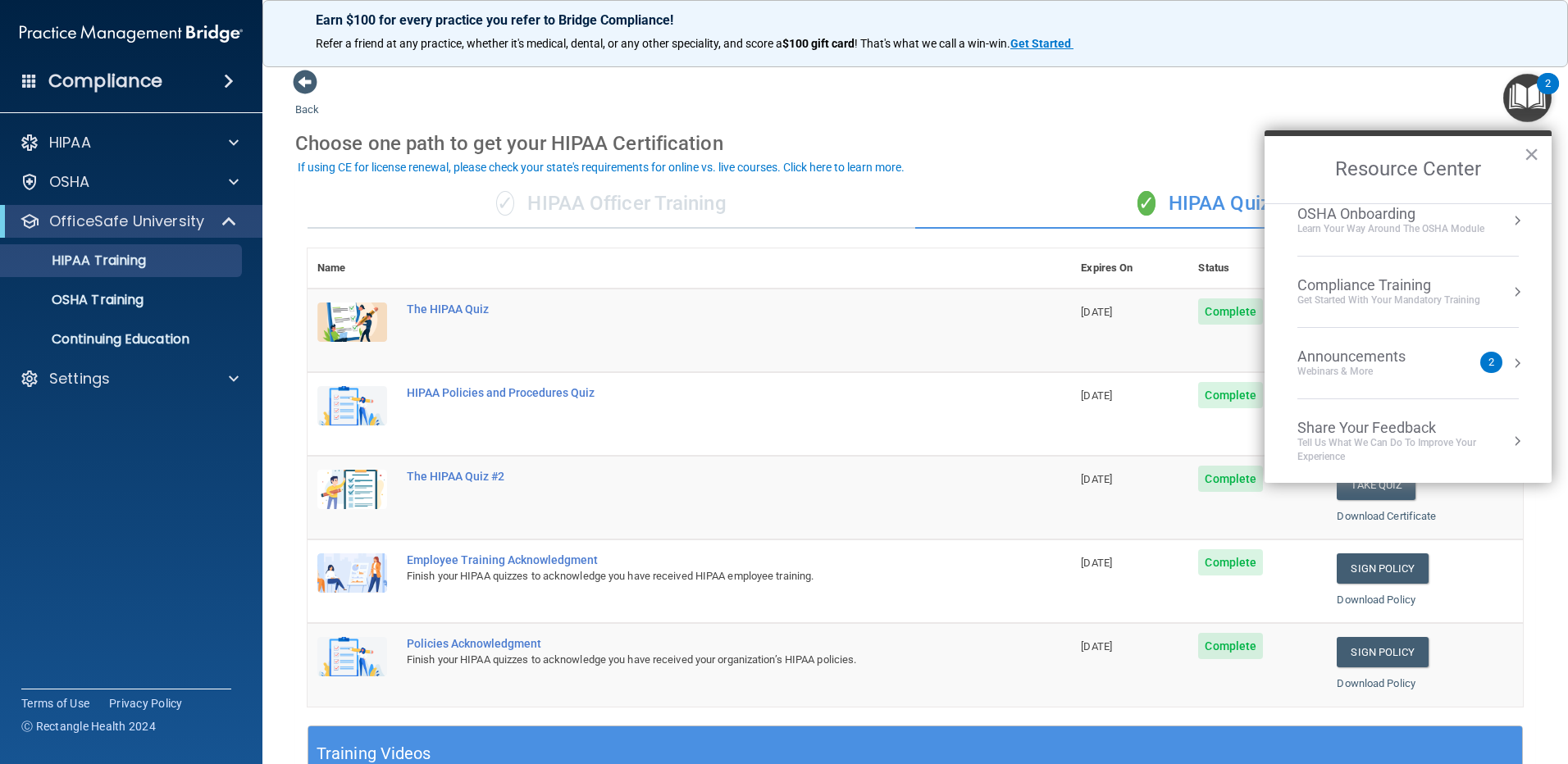
scroll to position [92, 0]
click at [148, 385] on div "Settings" at bounding box center [108, 379] width 204 height 19
click at [227, 219] on span at bounding box center [231, 221] width 14 height 19
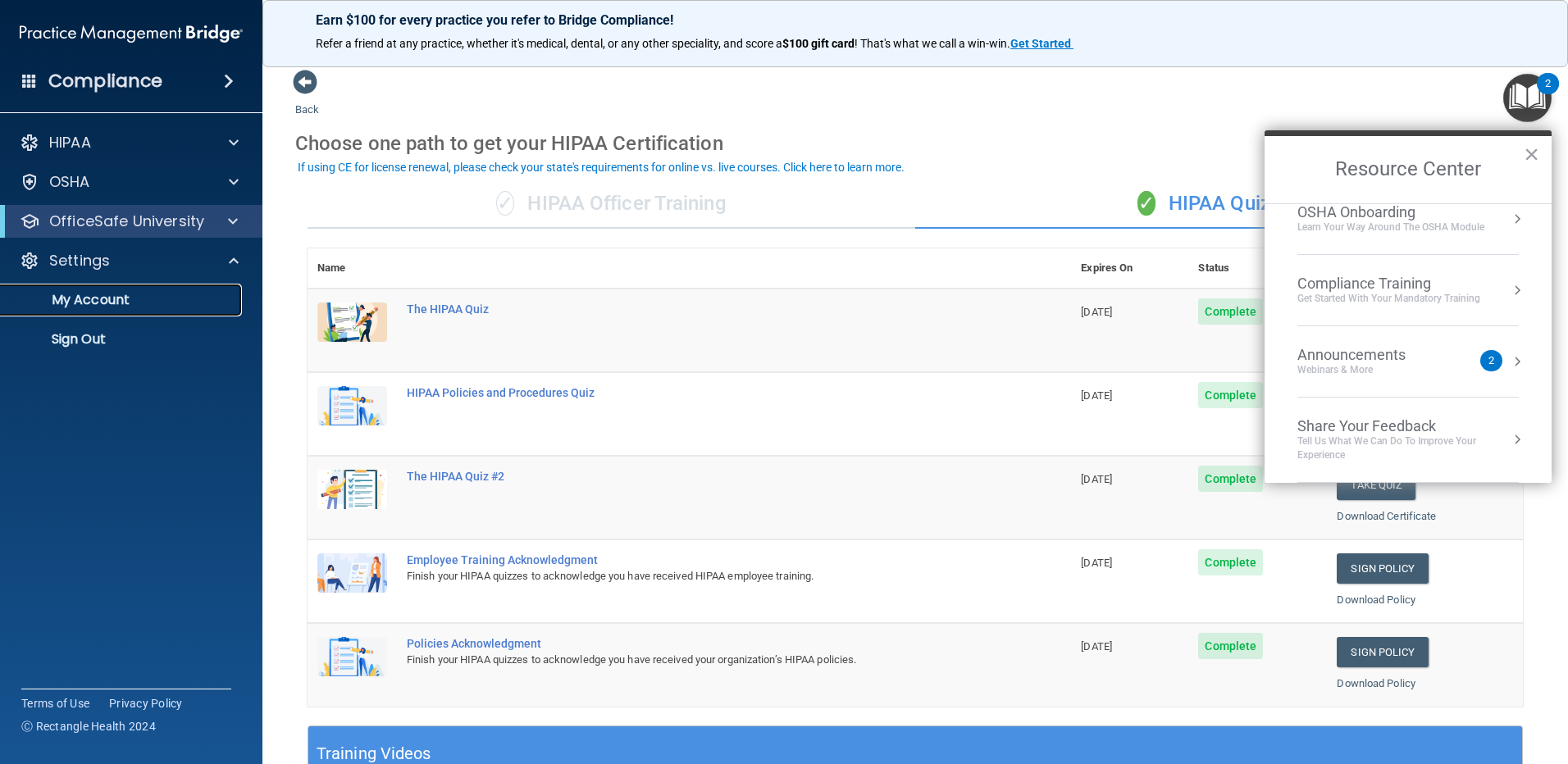
click at [132, 297] on p "My Account" at bounding box center [123, 300] width 224 height 17
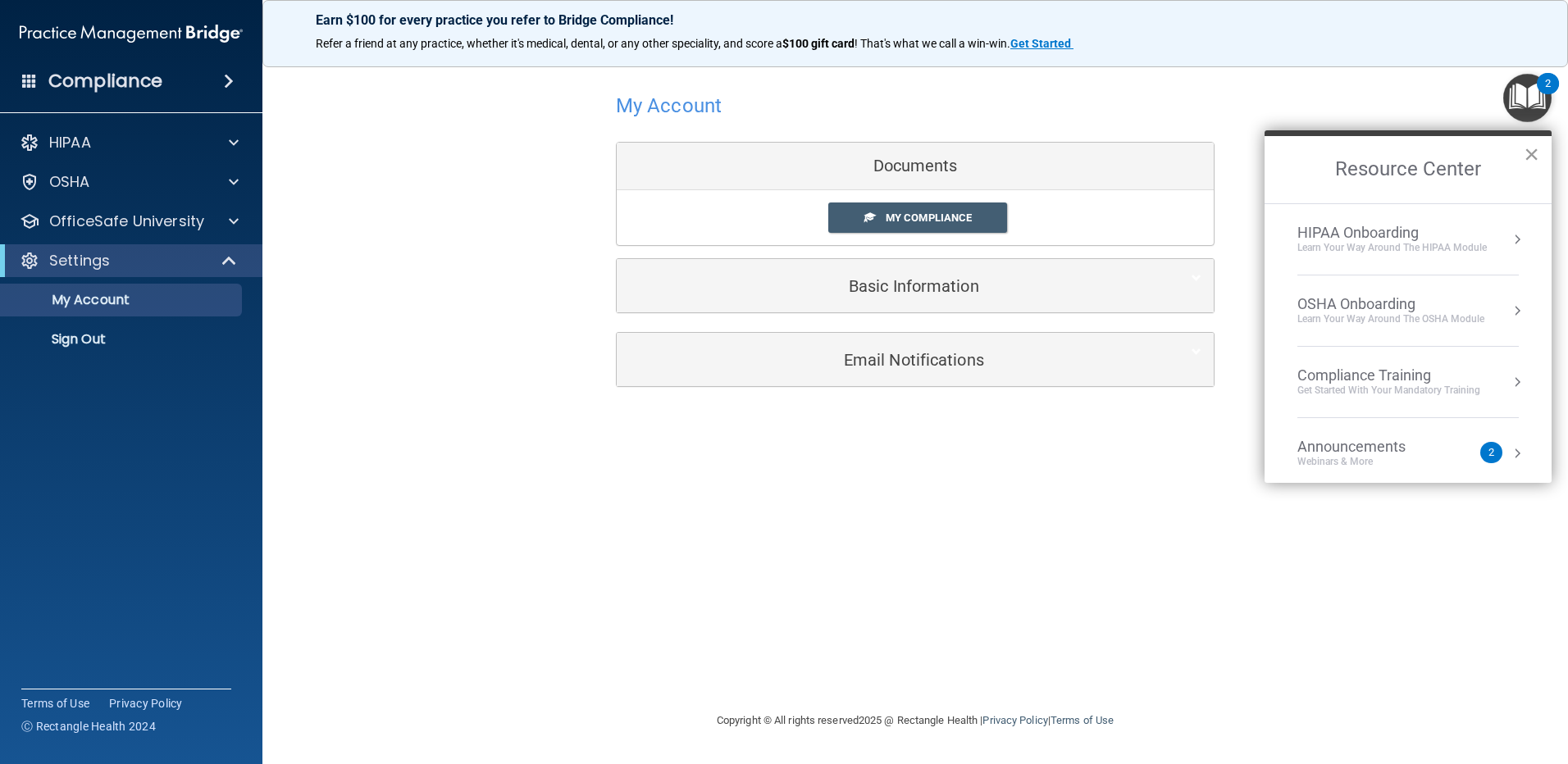
click at [1531, 155] on button "×" at bounding box center [1532, 154] width 16 height 26
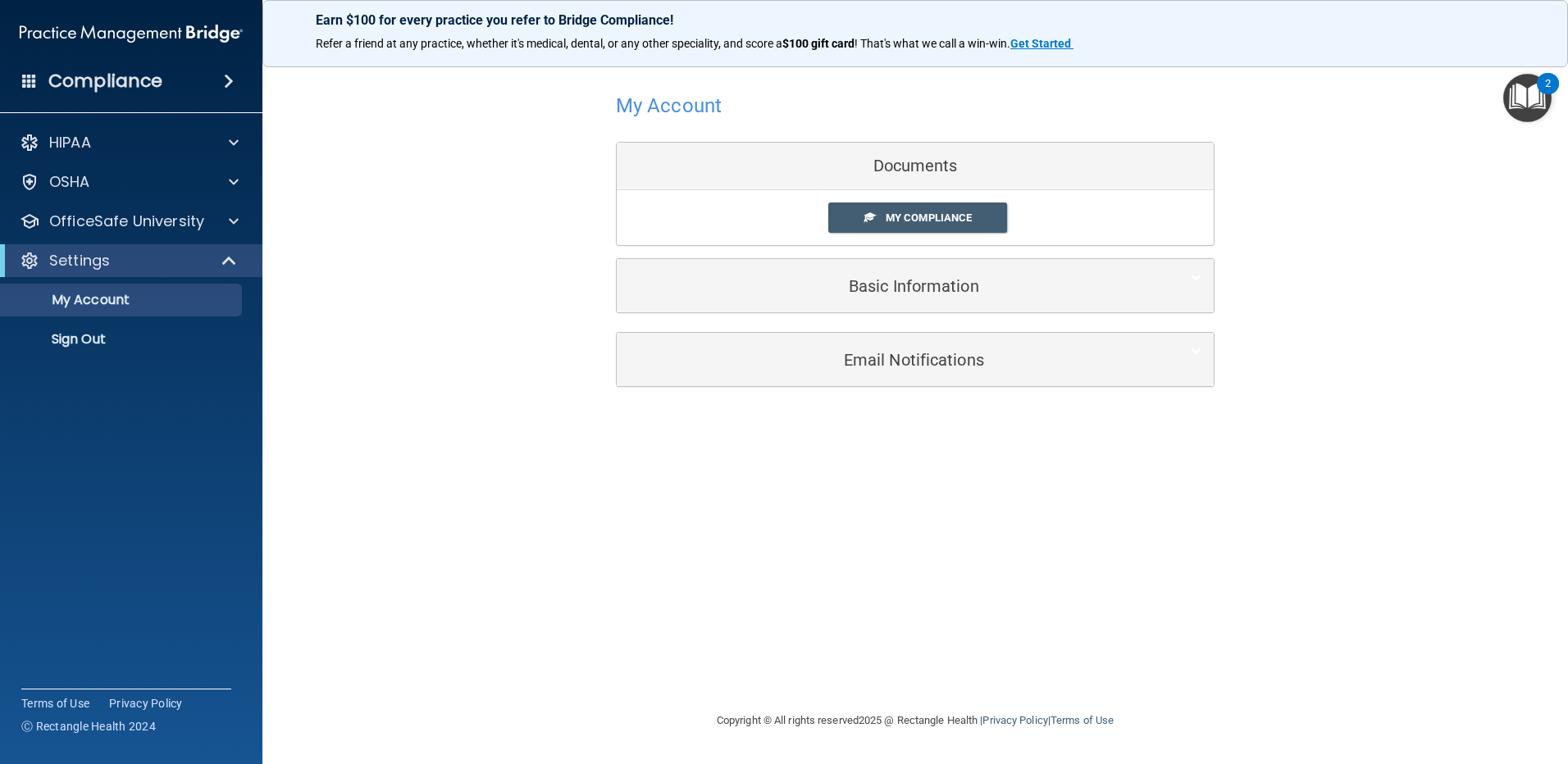
click at [1516, 105] on img "Open Resource Center, 2 new notifications" at bounding box center [1527, 98] width 48 height 48
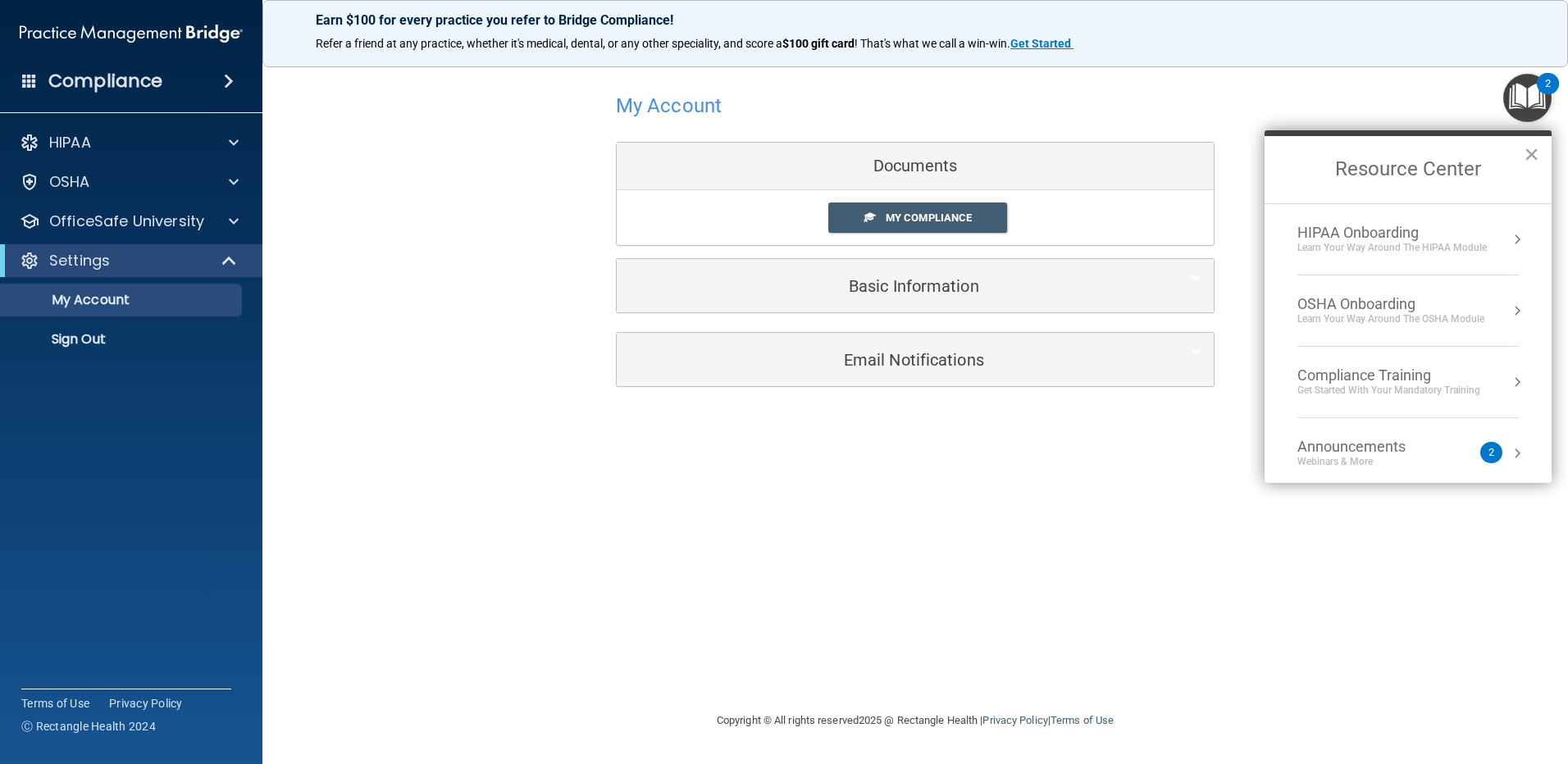
click at [1388, 226] on div "HIPAA Onboarding" at bounding box center [1392, 233] width 189 height 18
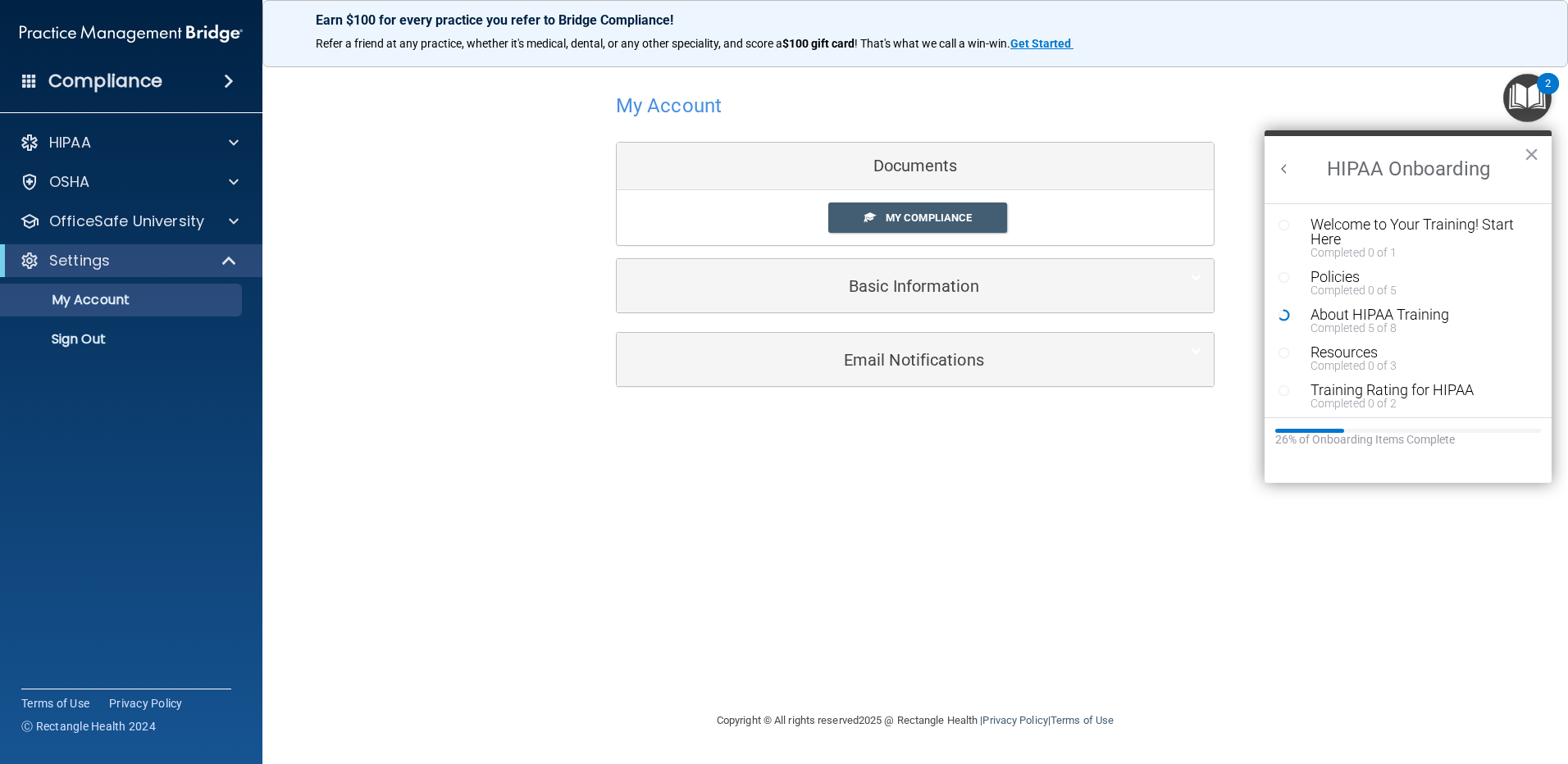
click at [1289, 167] on button "Back to Resource Center Home" at bounding box center [1284, 168] width 17 height 17
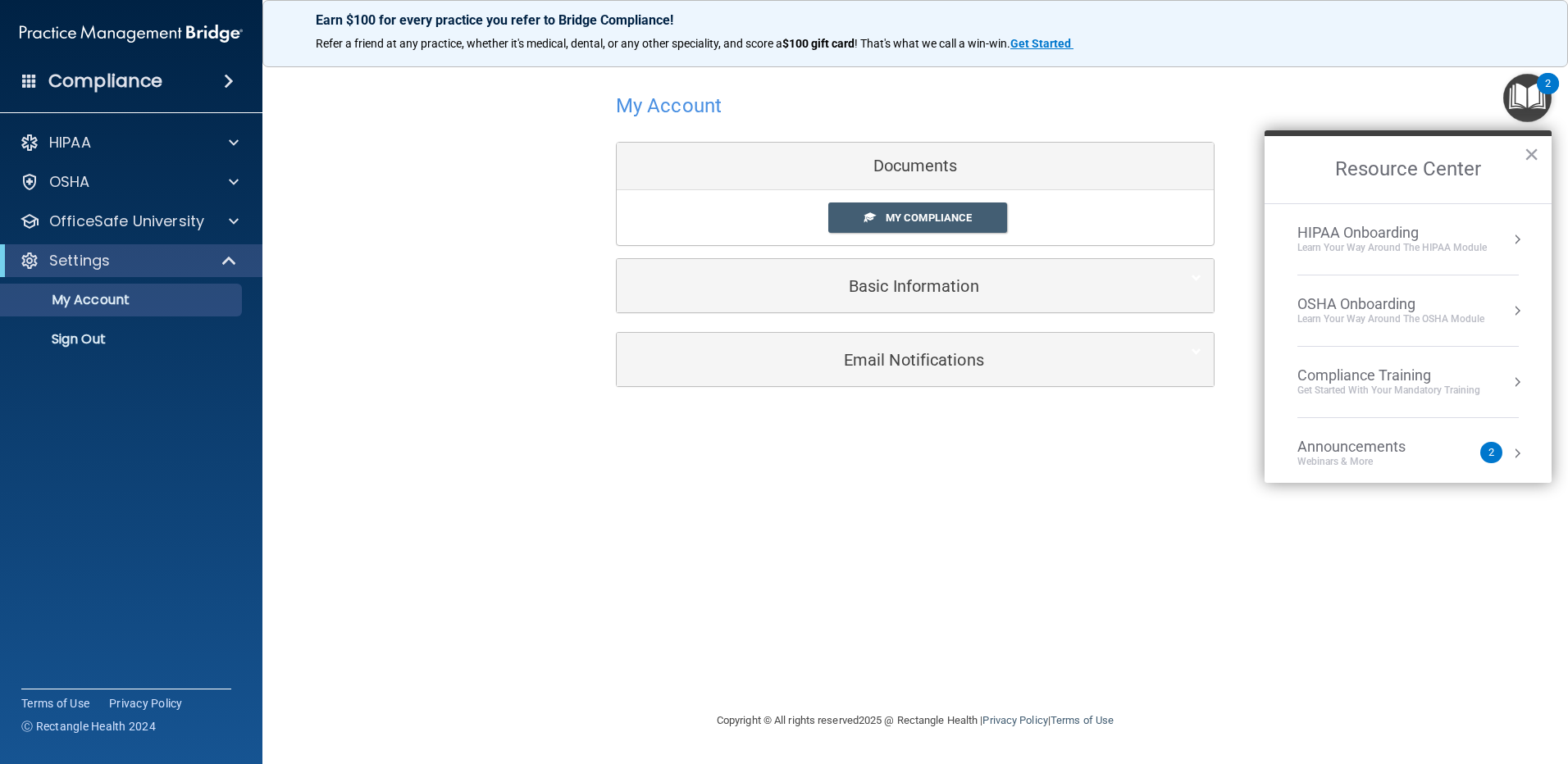
click at [1428, 305] on div "OSHA Onboarding" at bounding box center [1391, 304] width 187 height 18
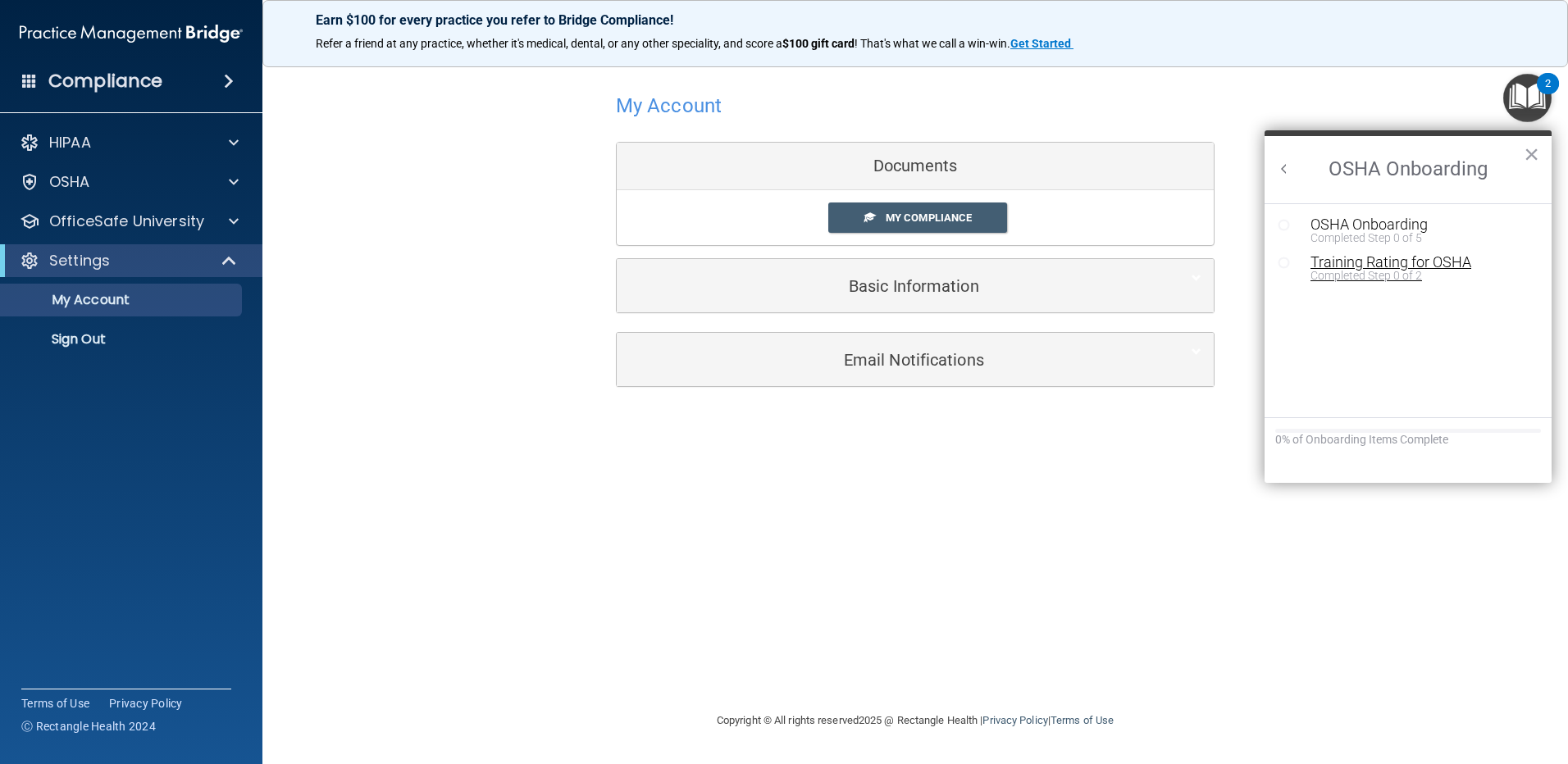
click at [1460, 263] on div "Training Rating for OSHA" at bounding box center [1420, 262] width 219 height 15
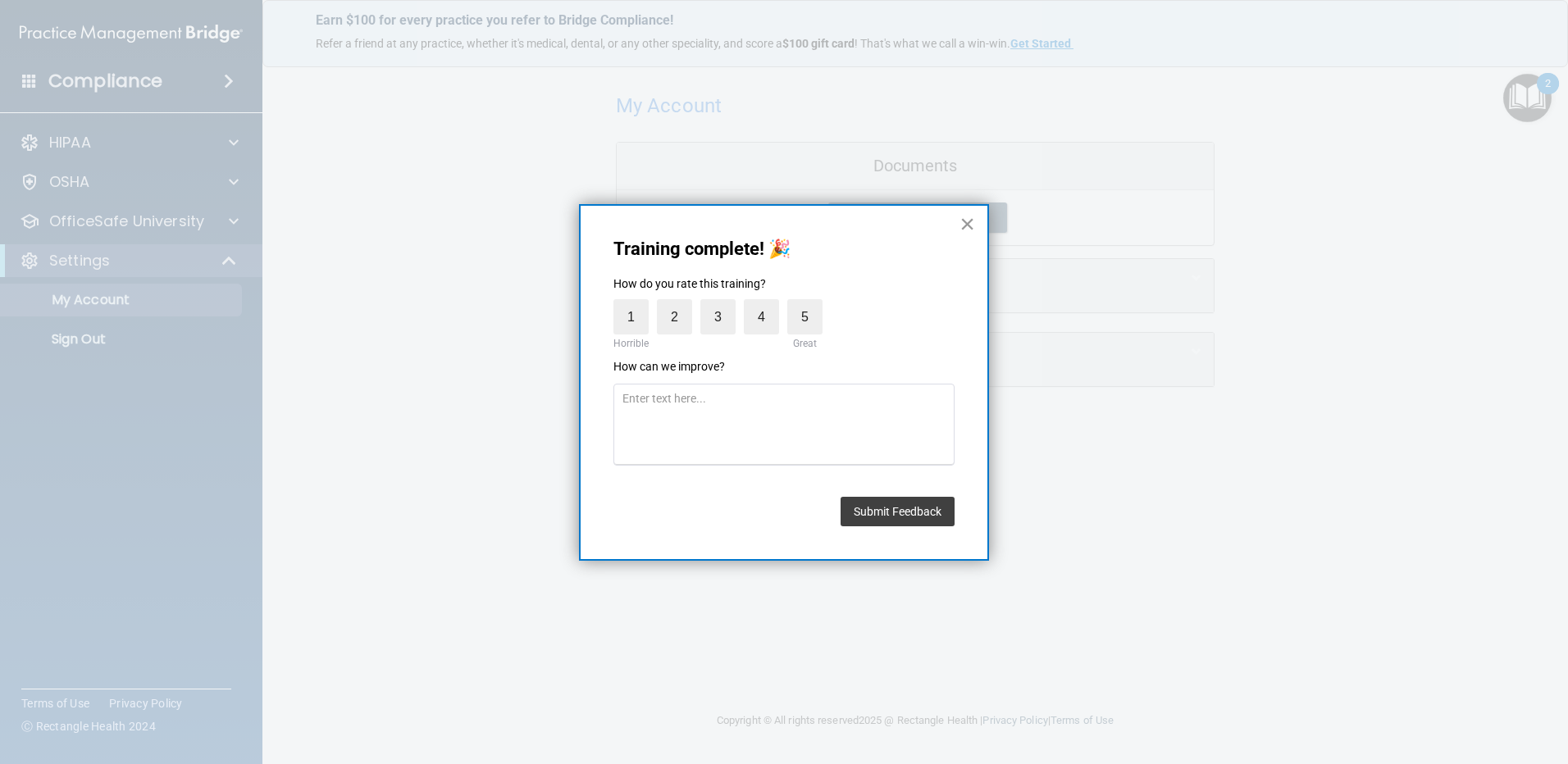
click at [971, 222] on button "×" at bounding box center [968, 224] width 16 height 26
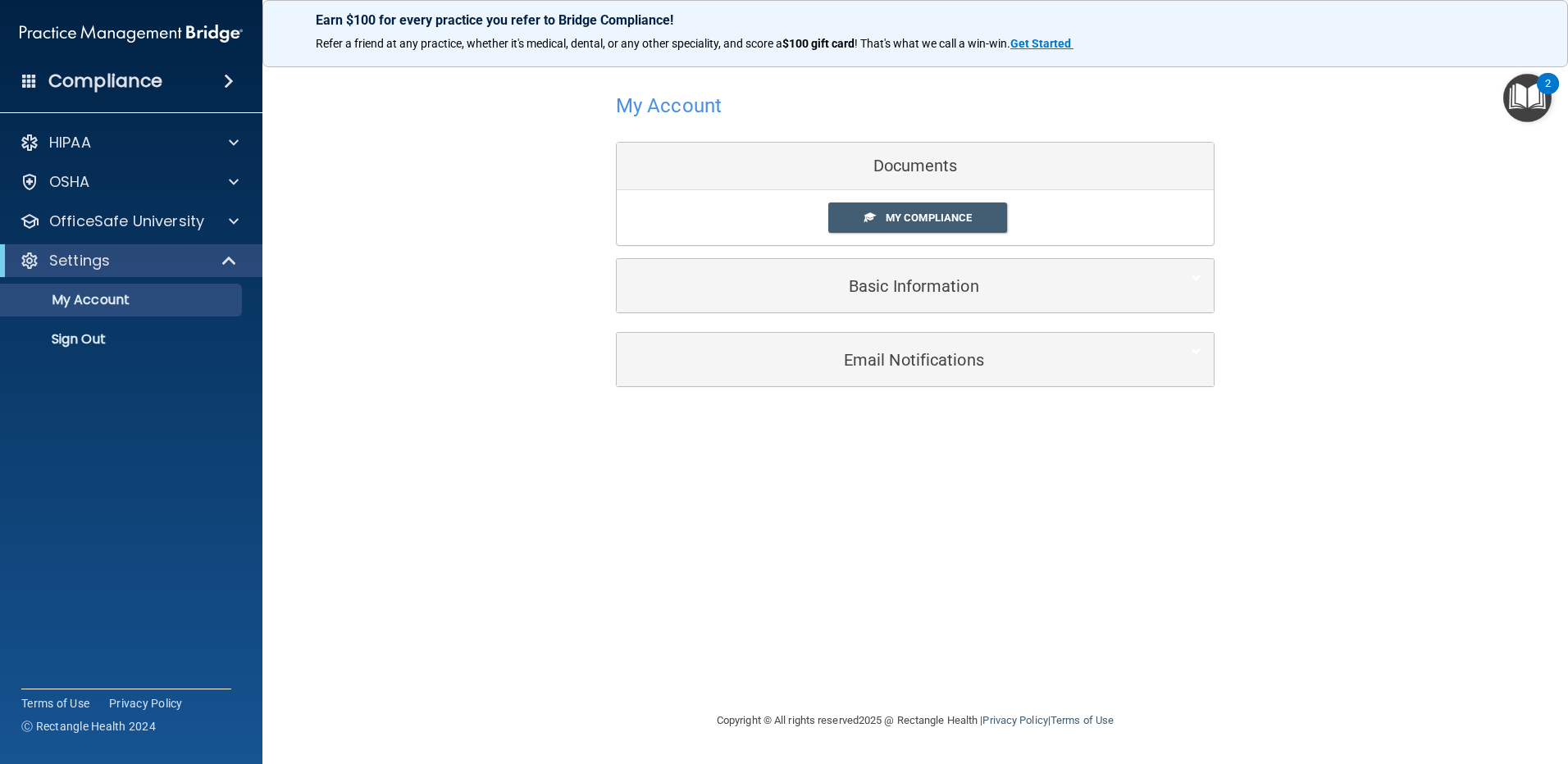
click at [1529, 108] on img "Open Resource Center, 2 new notifications" at bounding box center [1527, 98] width 48 height 48
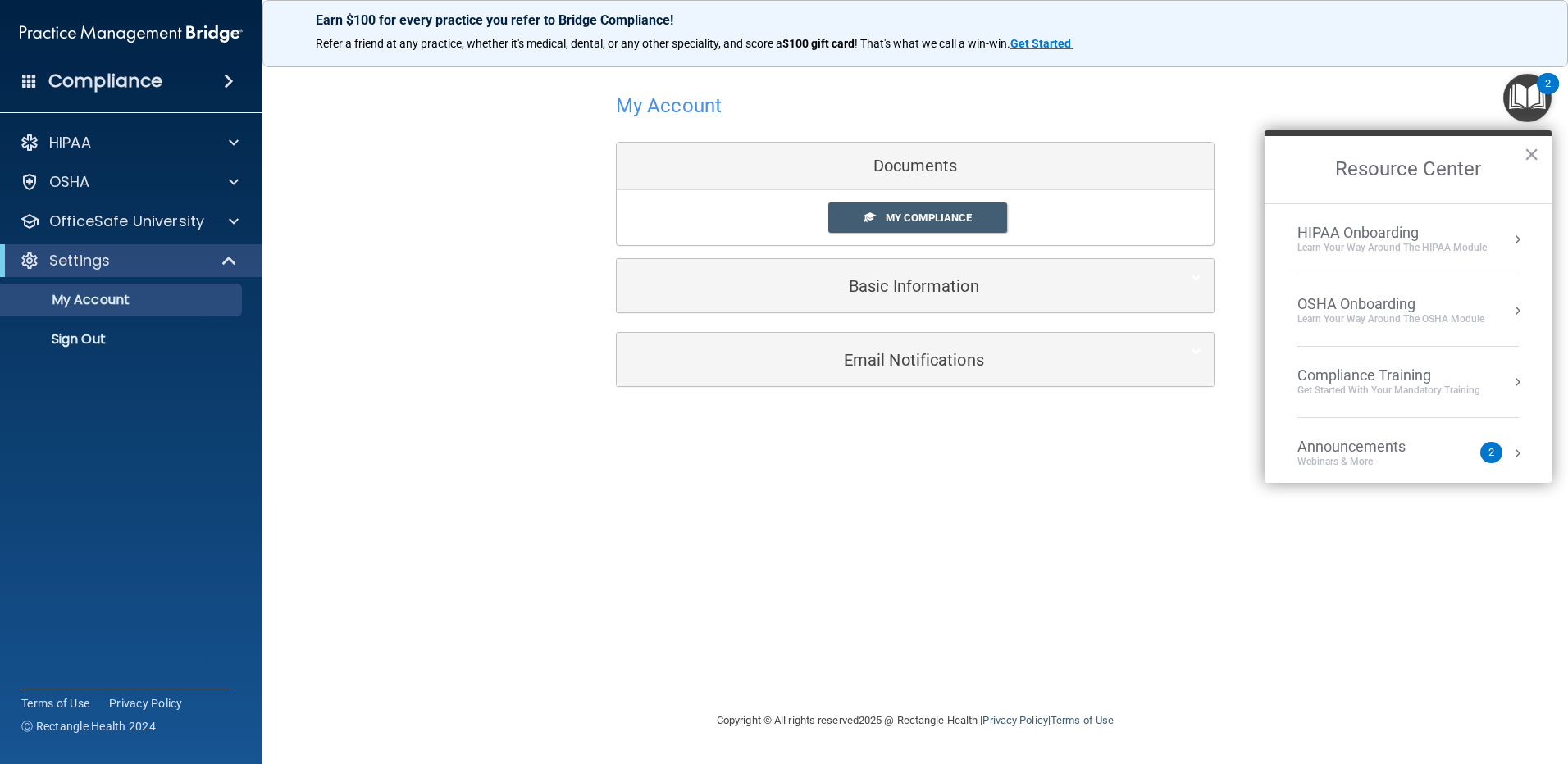
click at [1486, 307] on div "OSHA Onboarding Learn your way around the OSHA module" at bounding box center [1408, 310] width 221 height 31
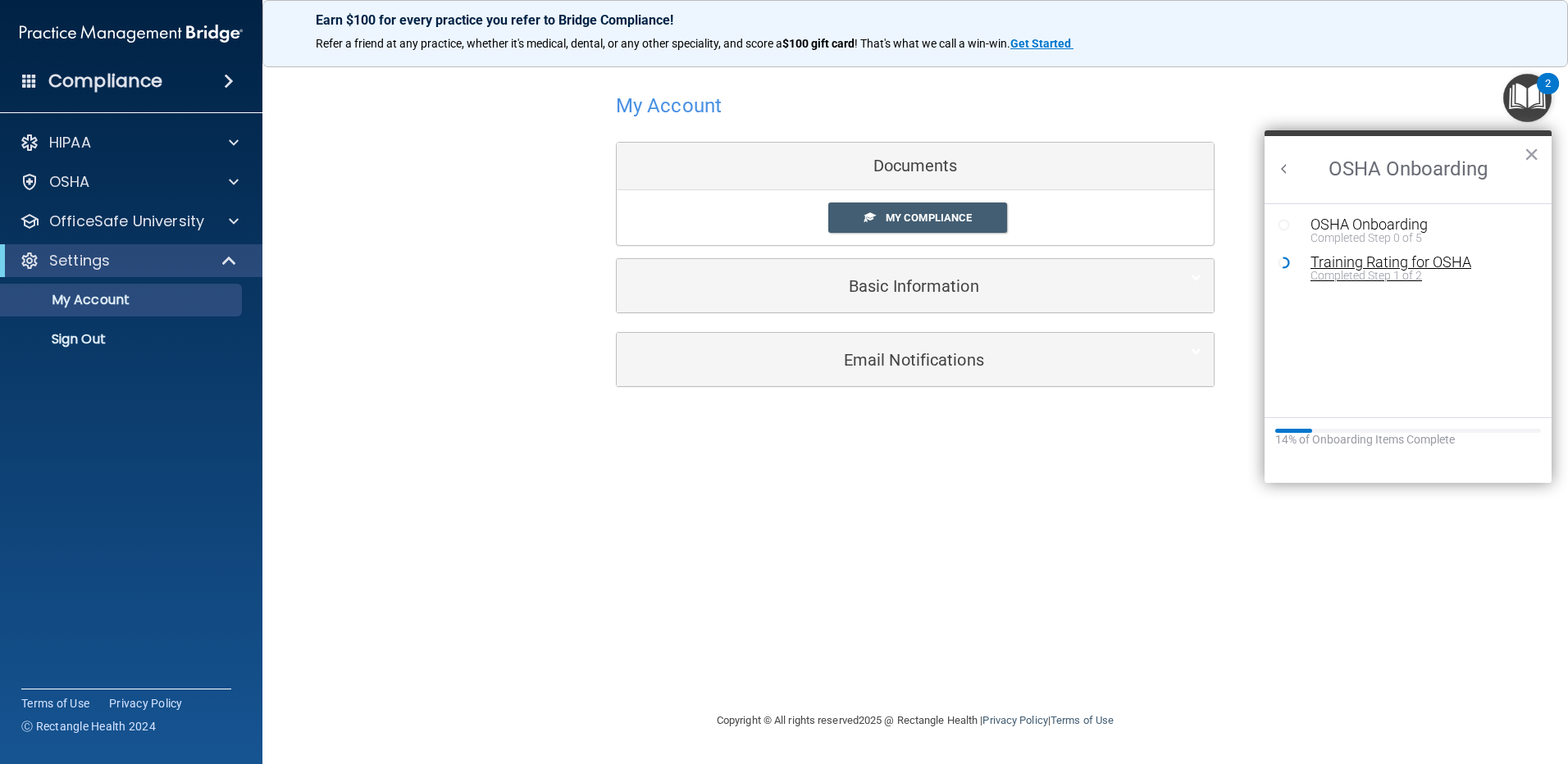
click at [1419, 261] on div "Training Rating for OSHA" at bounding box center [1420, 262] width 219 height 15
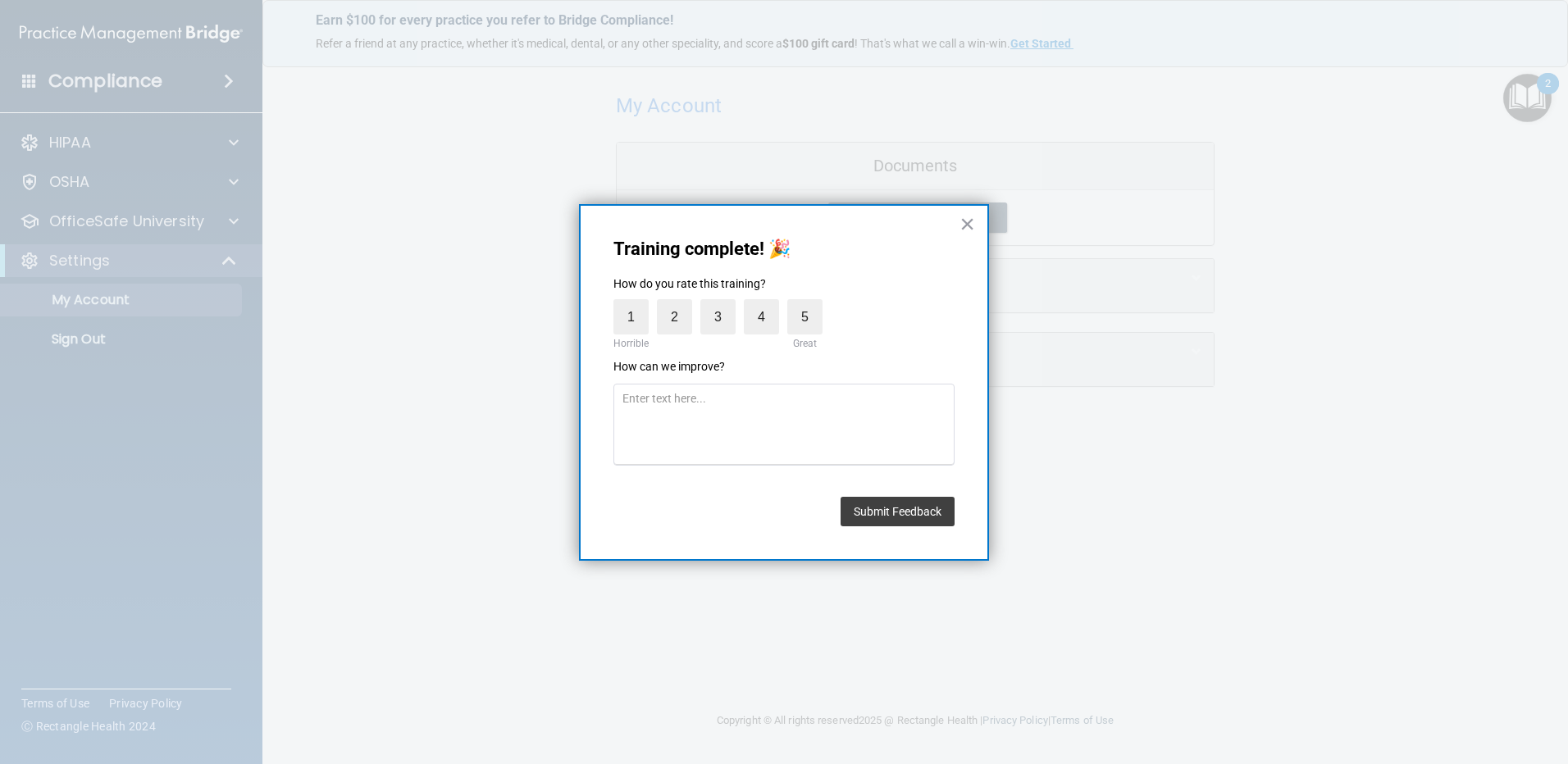
click at [965, 226] on button "×" at bounding box center [968, 224] width 16 height 26
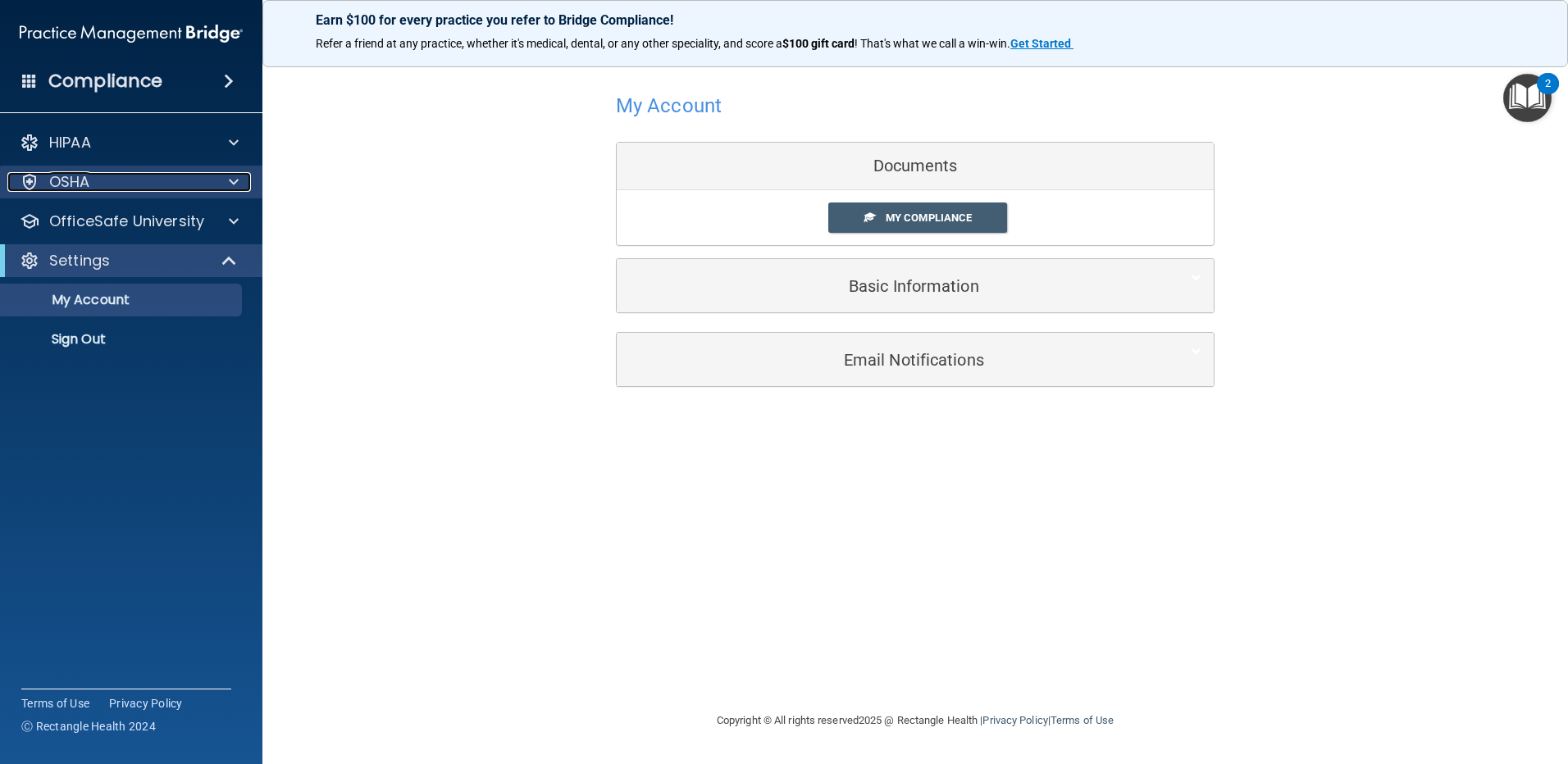
click at [213, 190] on div at bounding box center [231, 182] width 41 height 19
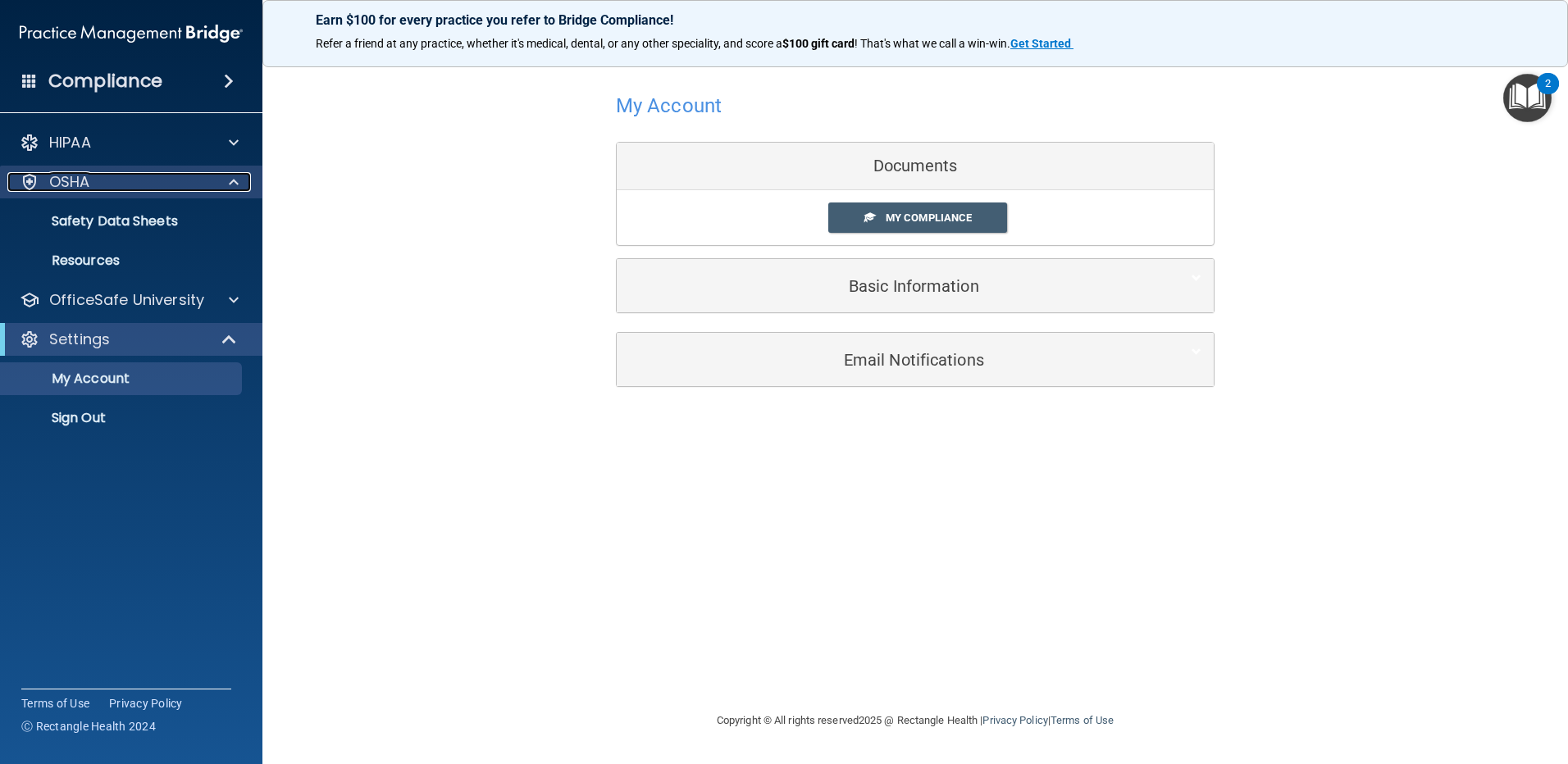
click at [217, 190] on div at bounding box center [231, 182] width 41 height 19
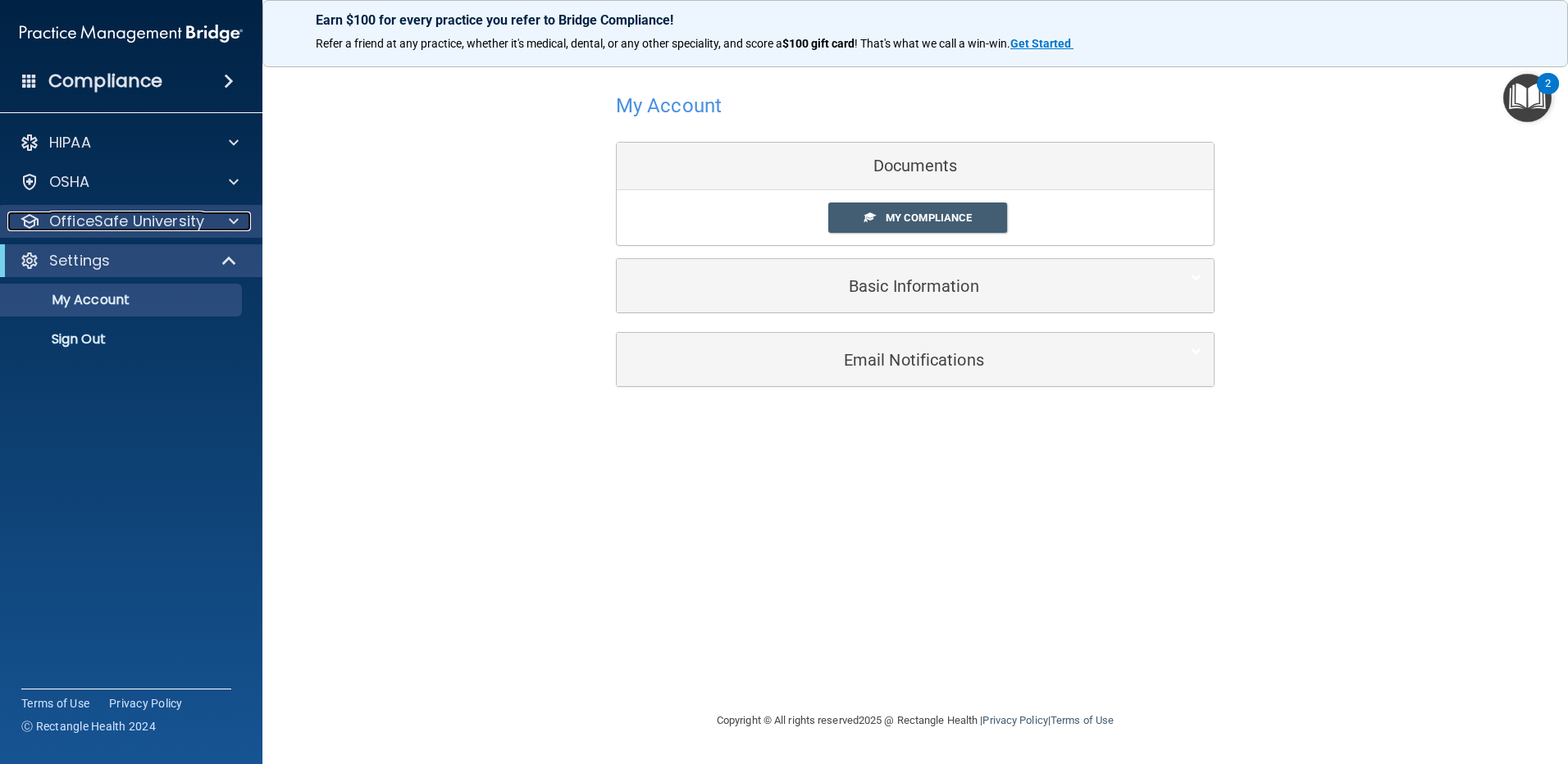
click at [213, 227] on div at bounding box center [231, 221] width 41 height 19
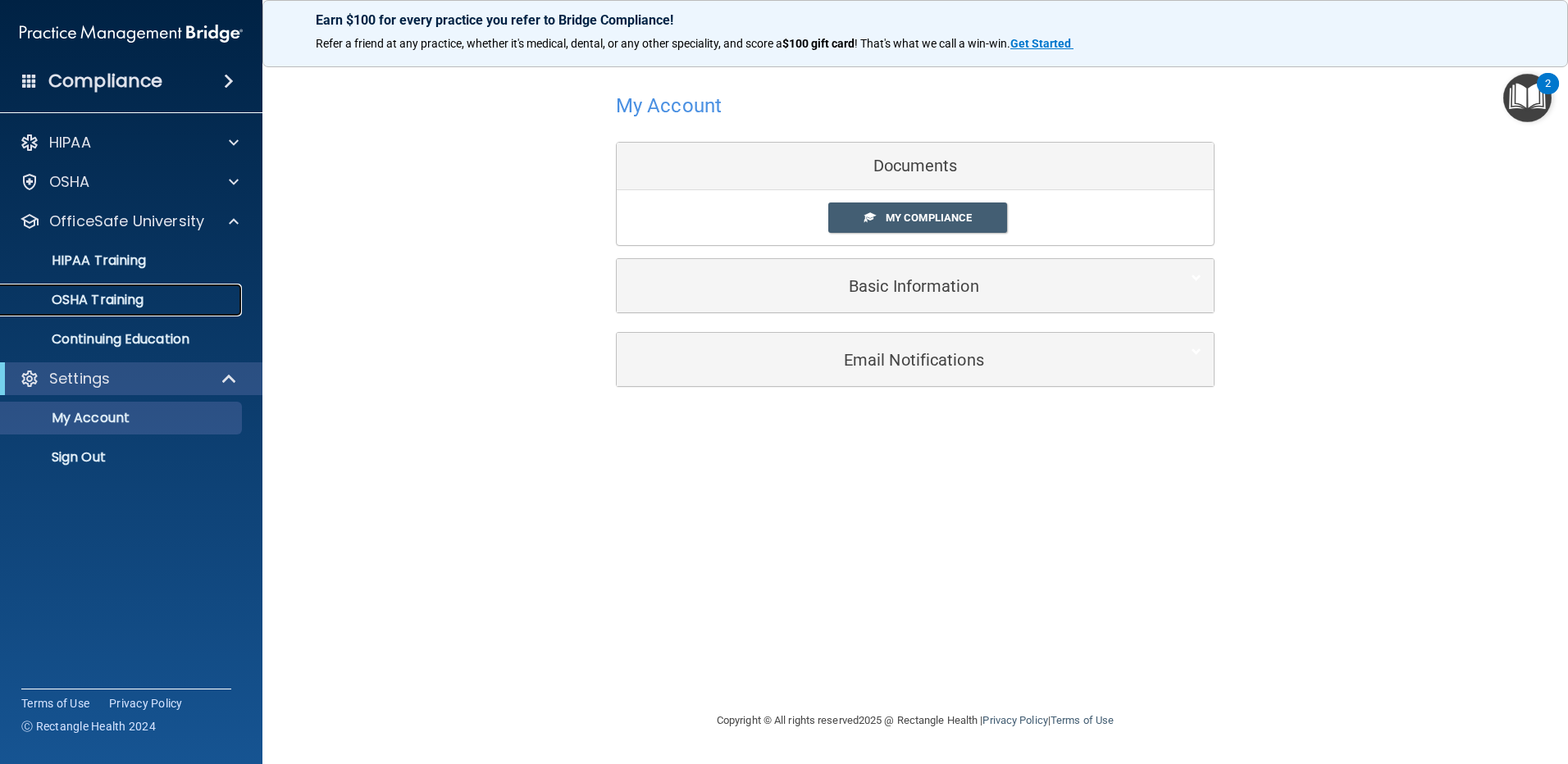
click at [126, 301] on p "OSHA Training" at bounding box center [77, 300] width 133 height 17
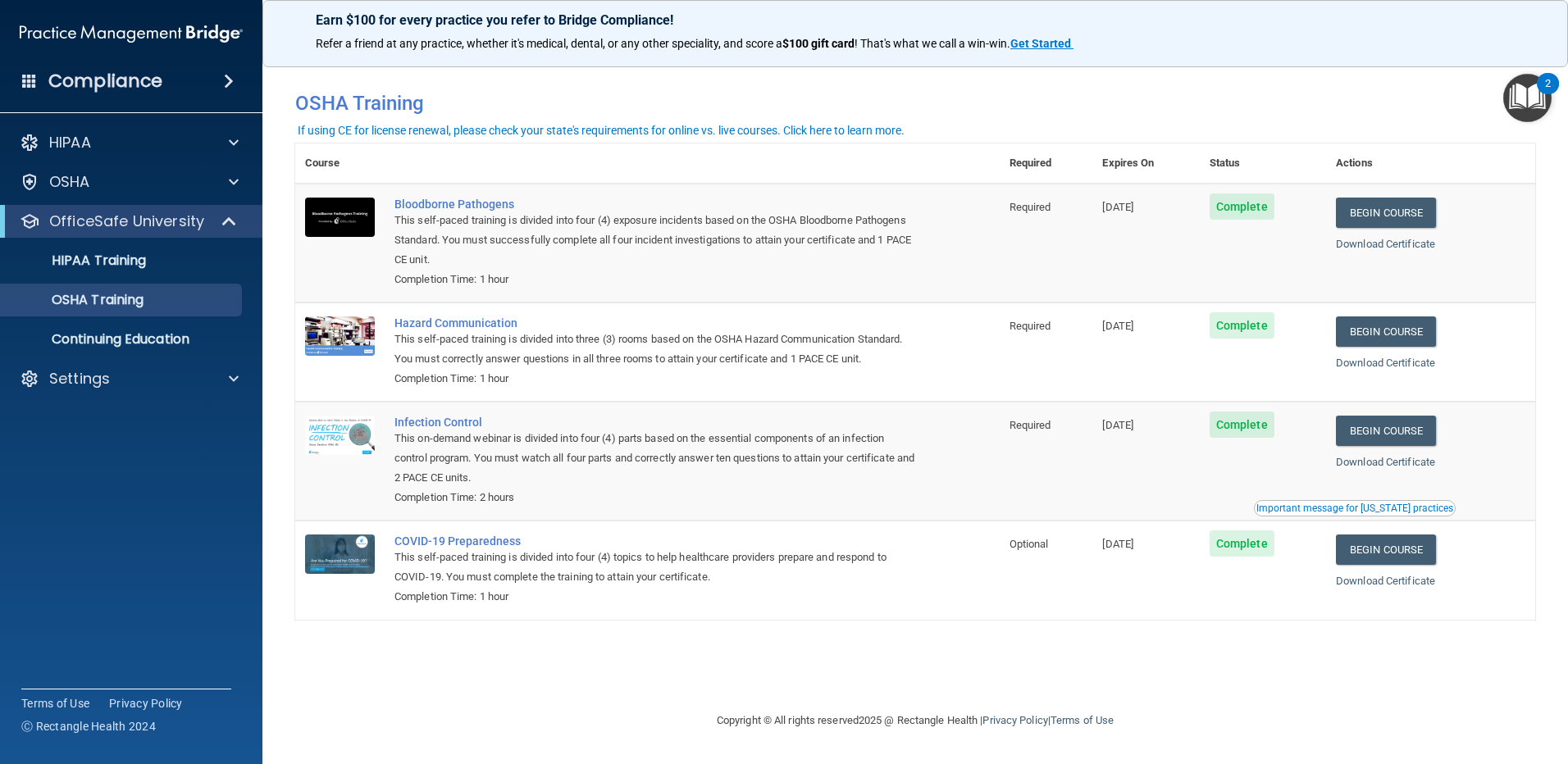
click at [1531, 108] on img "Open Resource Center, 2 new notifications" at bounding box center [1527, 98] width 48 height 48
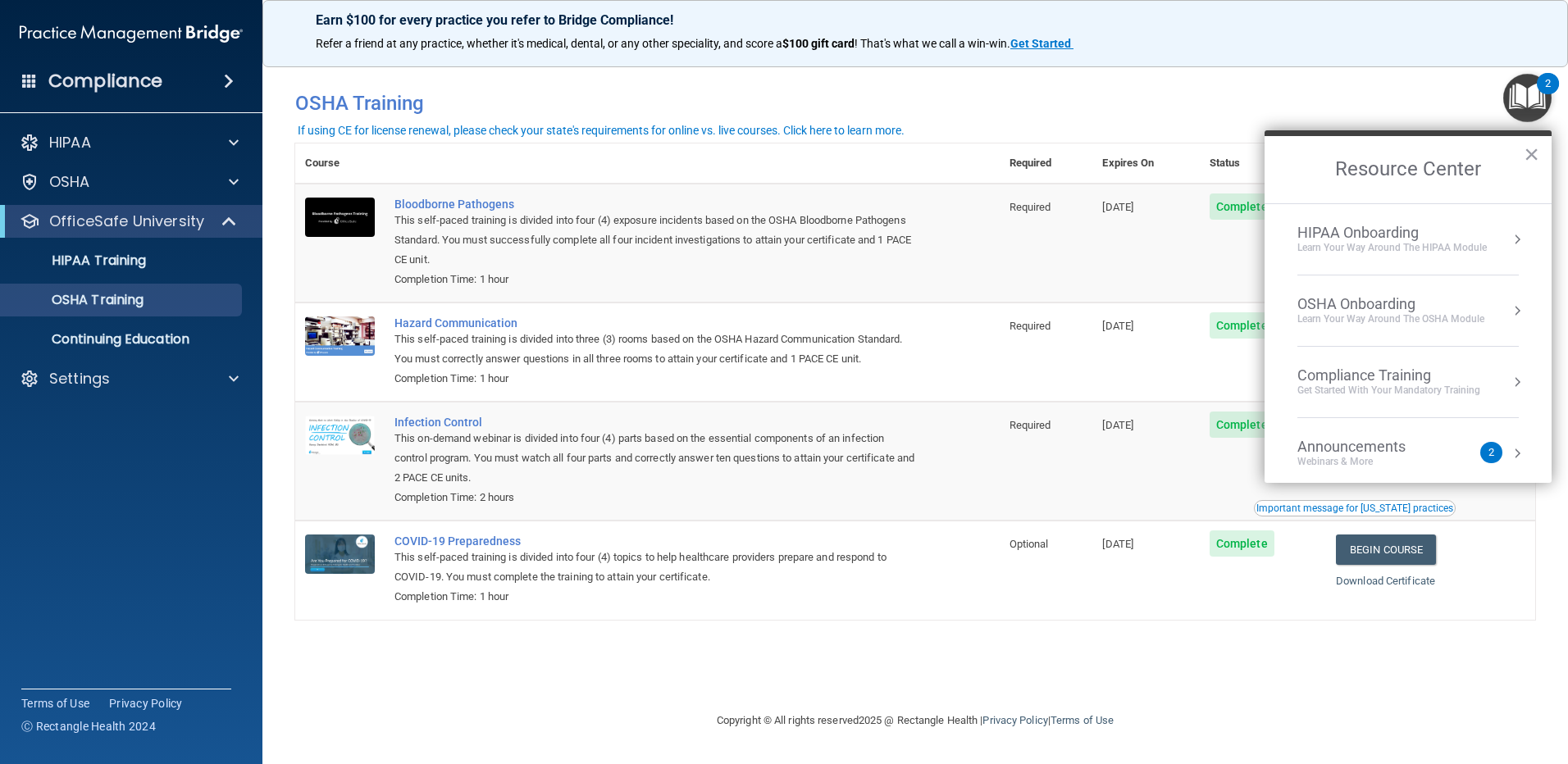
click at [1466, 446] on div "Announcements Webinars & More" at bounding box center [1384, 453] width 174 height 31
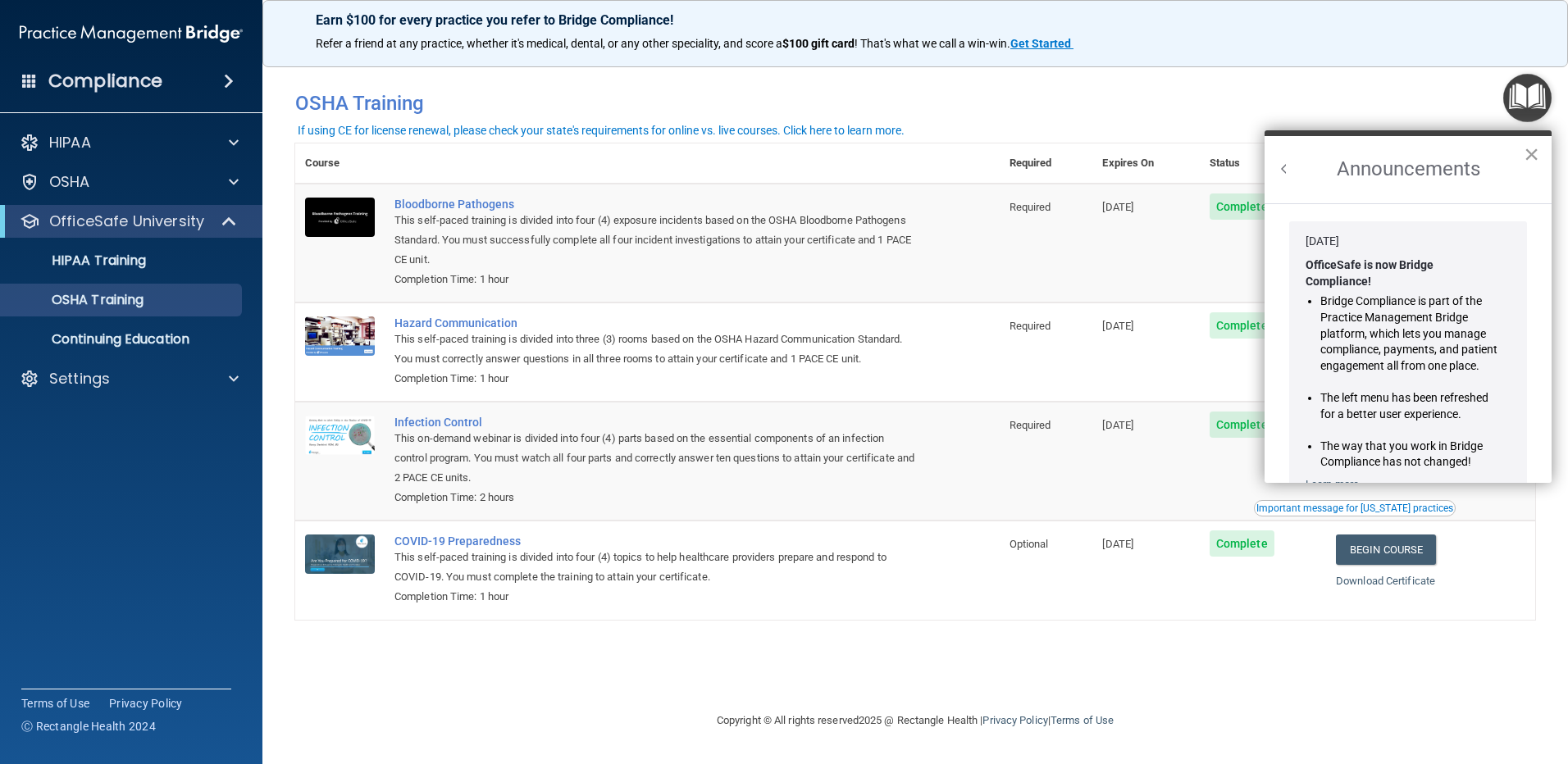
click at [1530, 149] on button "×" at bounding box center [1532, 154] width 16 height 26
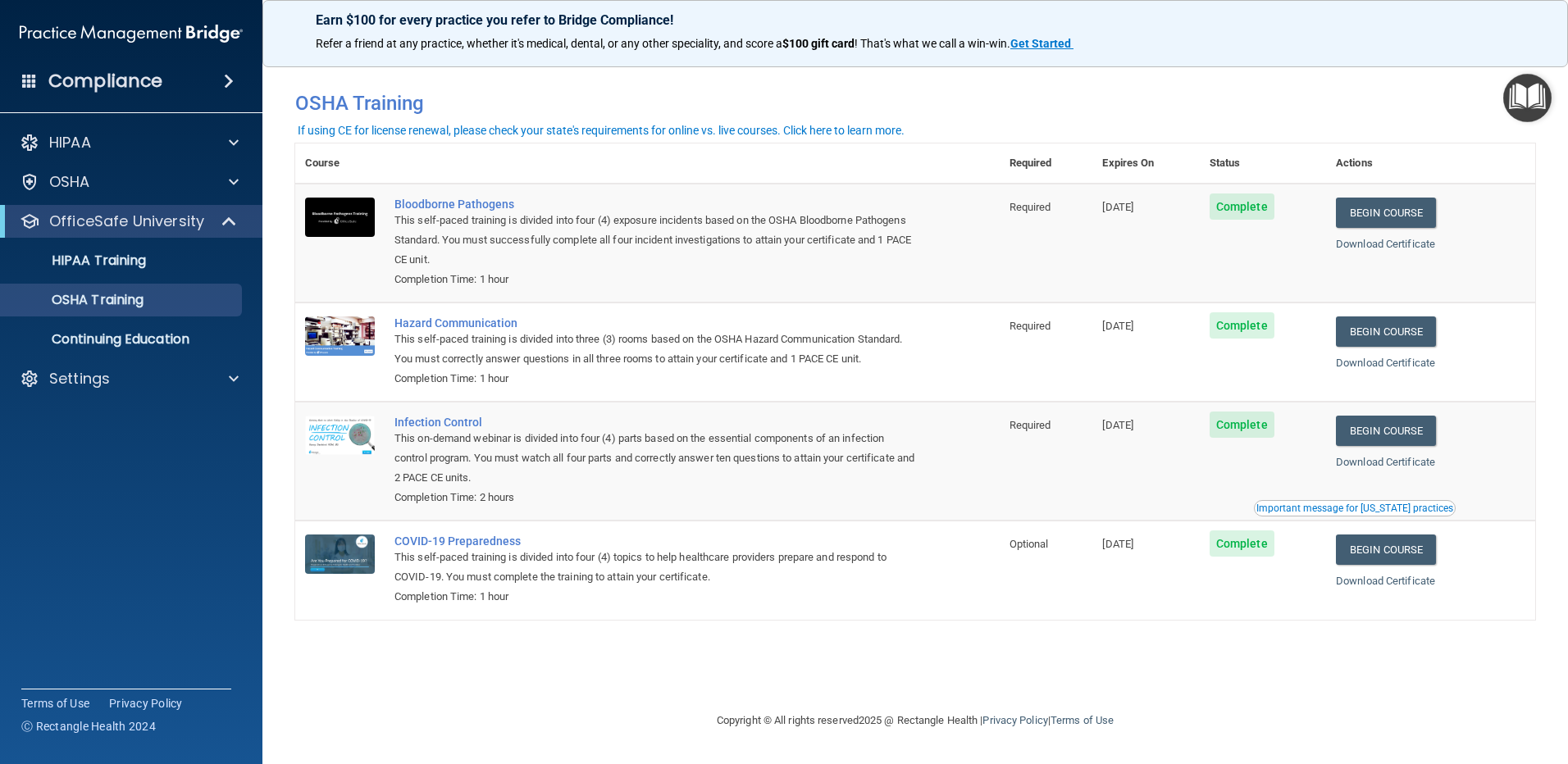
click at [1533, 103] on img "Open Resource Center" at bounding box center [1527, 98] width 48 height 48
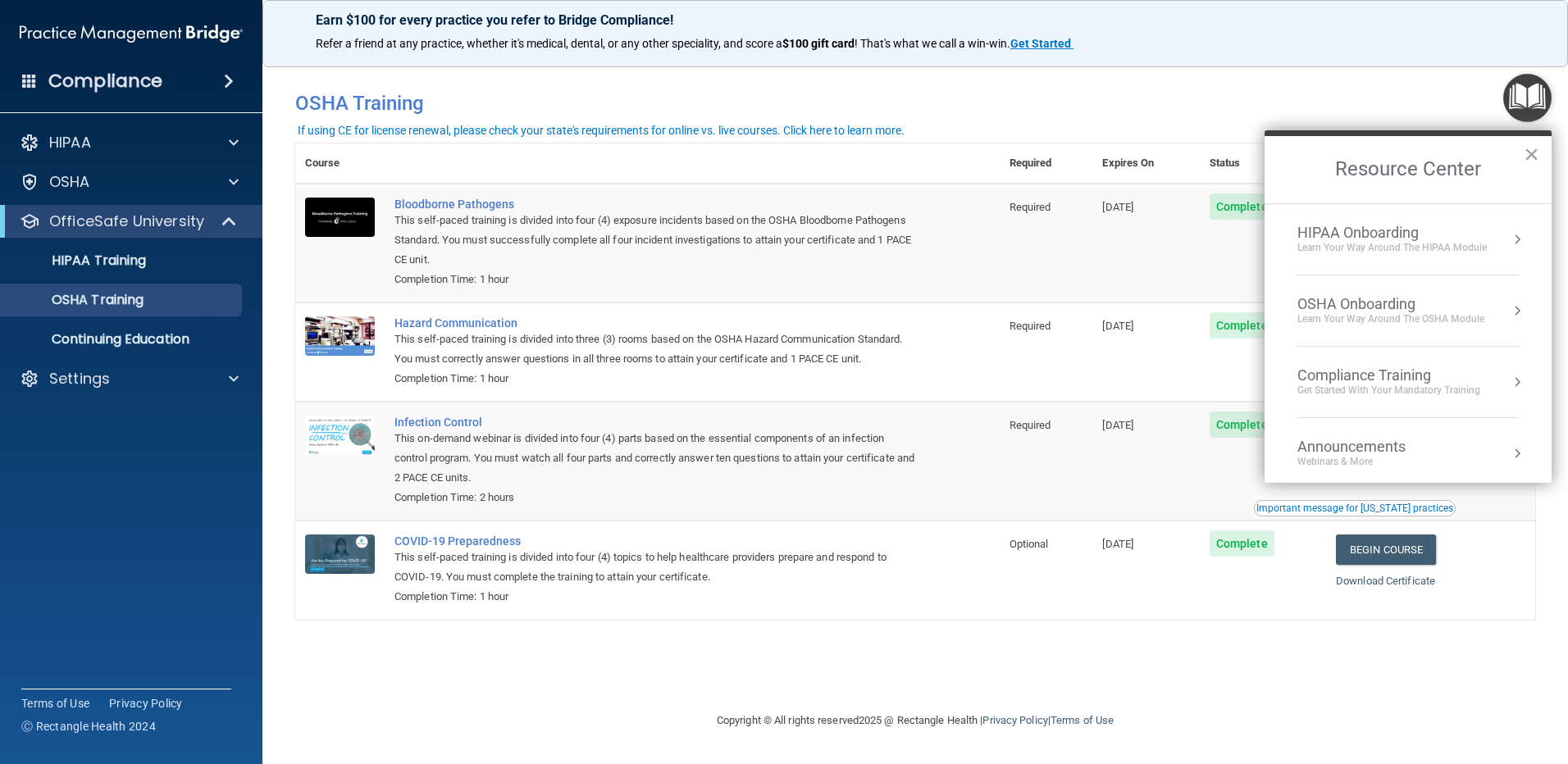
click at [1450, 249] on div "Learn Your Way around the HIPAA module" at bounding box center [1392, 248] width 189 height 14
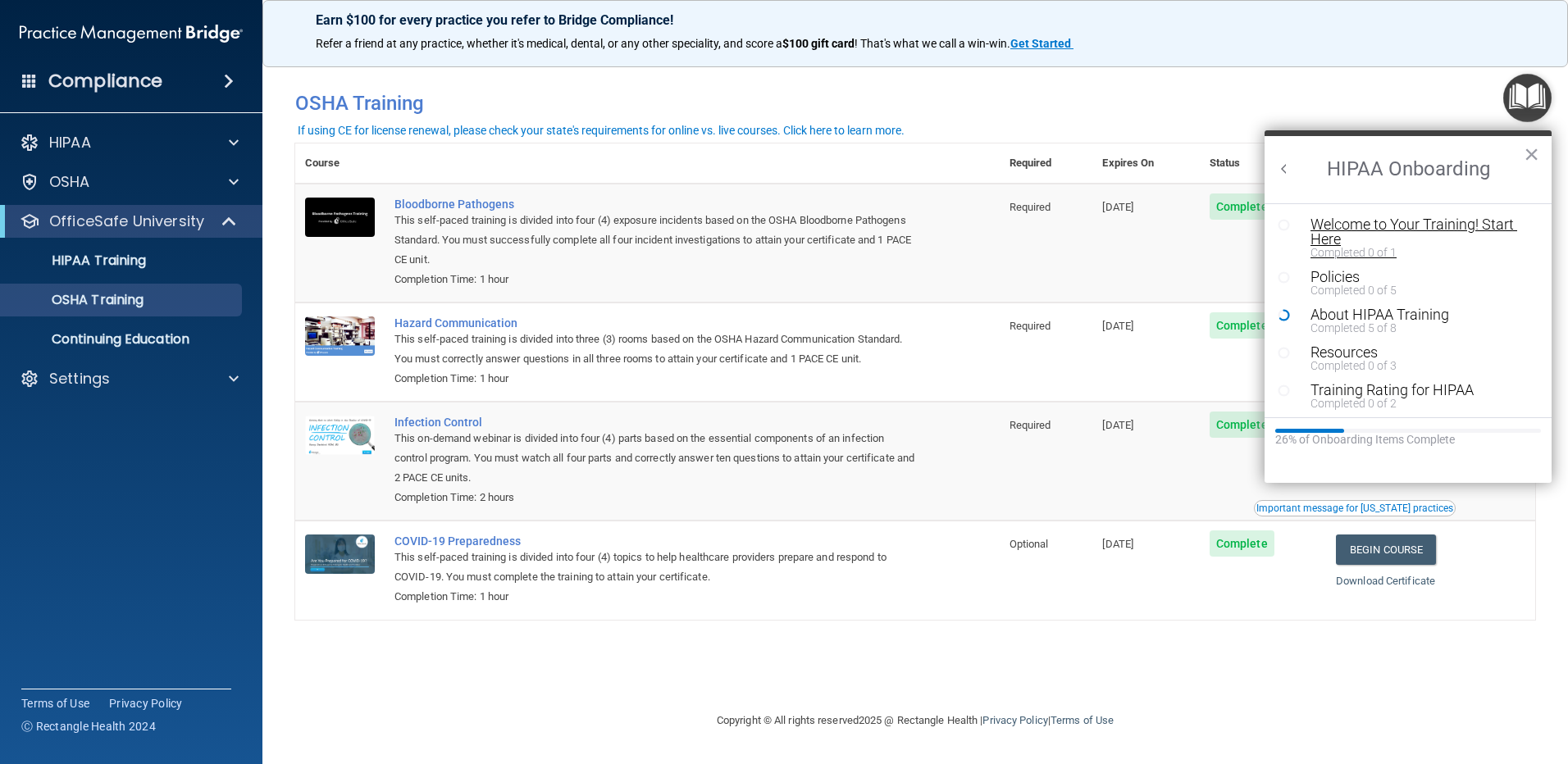
click at [1408, 226] on div "Welcome to Your Training! Start Here" at bounding box center [1414, 232] width 207 height 29
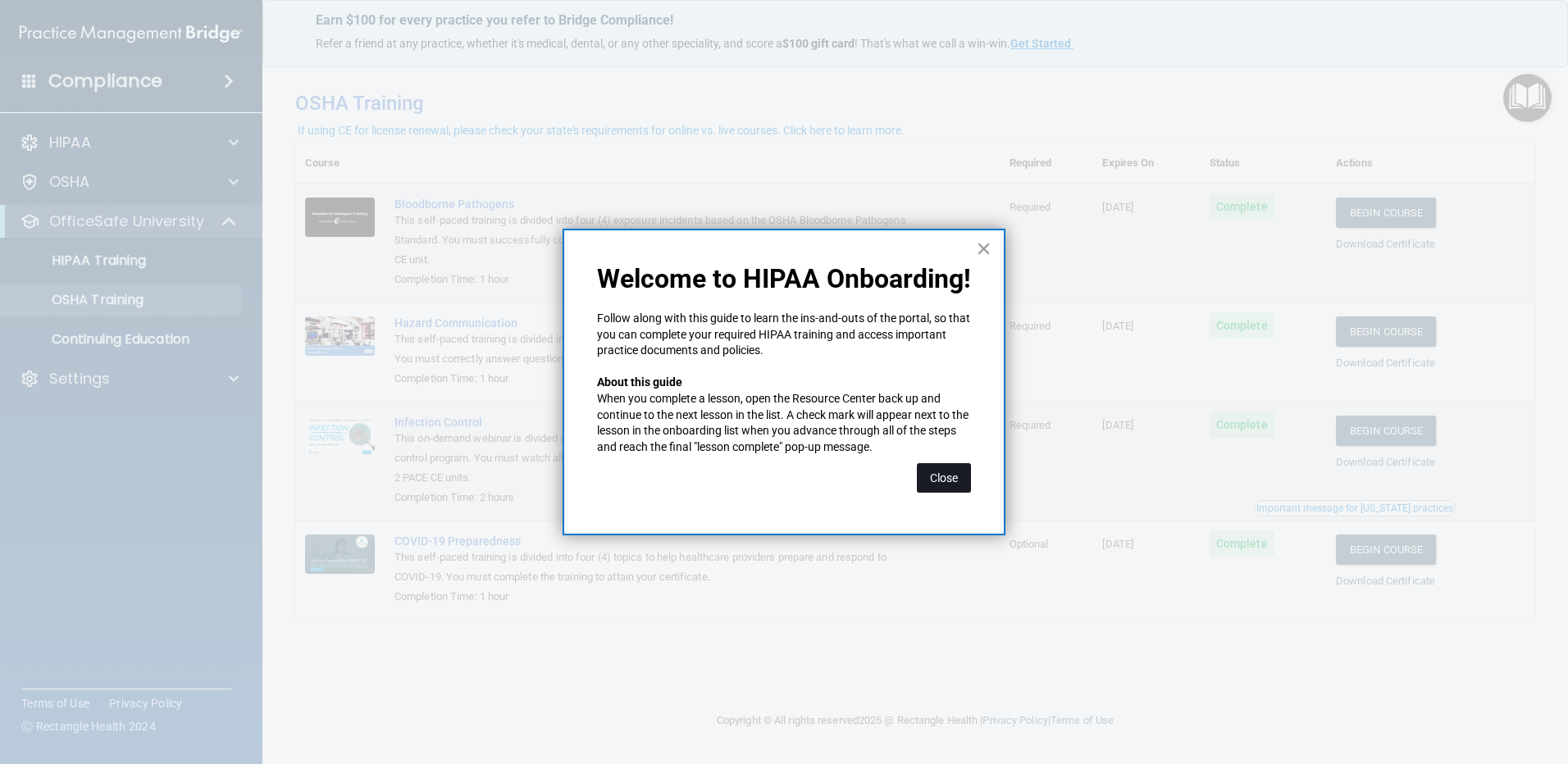
click at [945, 476] on button "Close" at bounding box center [943, 478] width 54 height 29
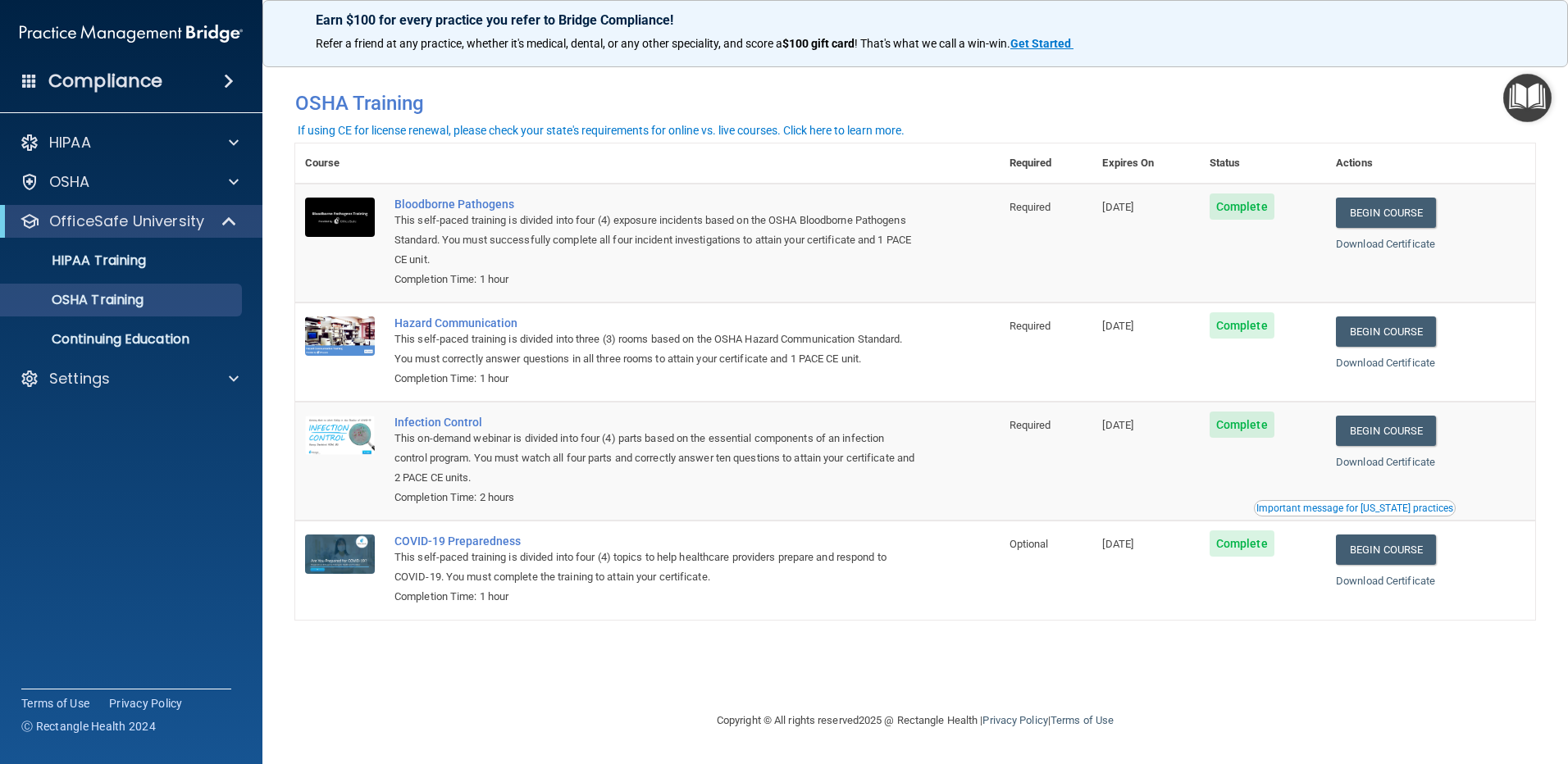
click at [1527, 99] on img "Open Resource Center" at bounding box center [1527, 98] width 48 height 48
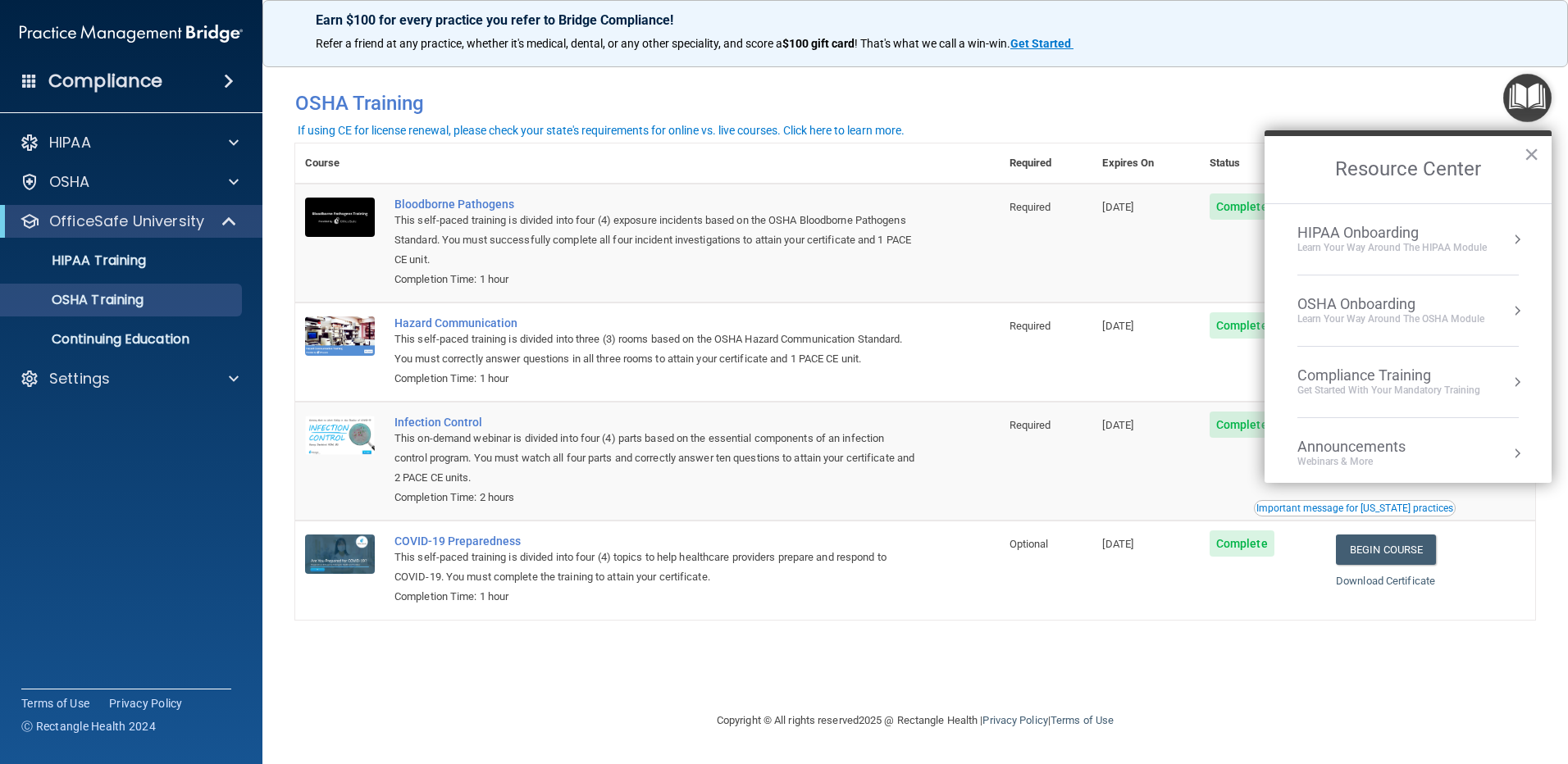
click at [1432, 253] on div "Learn Your Way around the HIPAA module" at bounding box center [1392, 248] width 189 height 14
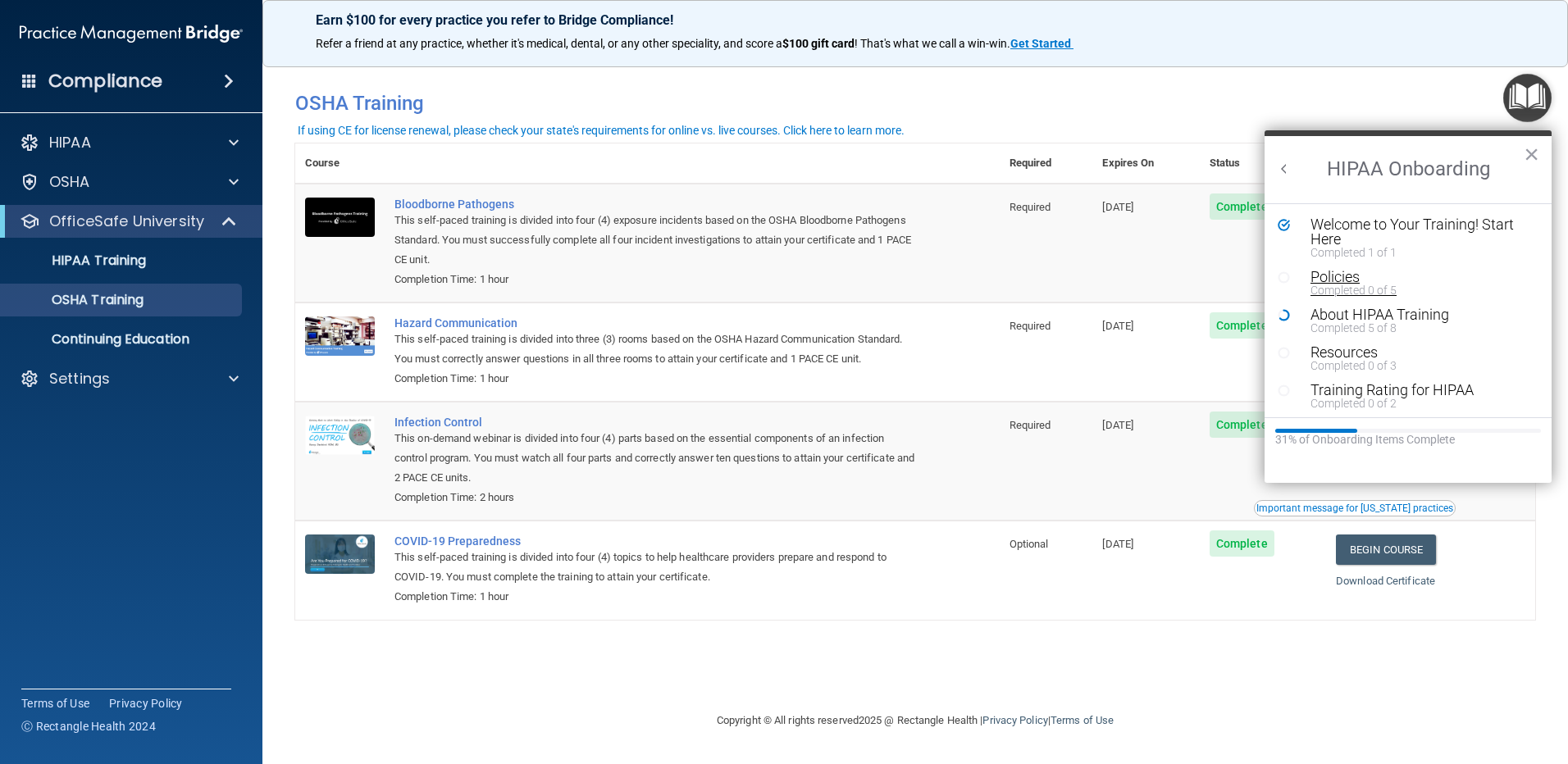
click at [1364, 286] on div "Completed 0 of 5" at bounding box center [1414, 290] width 207 height 11
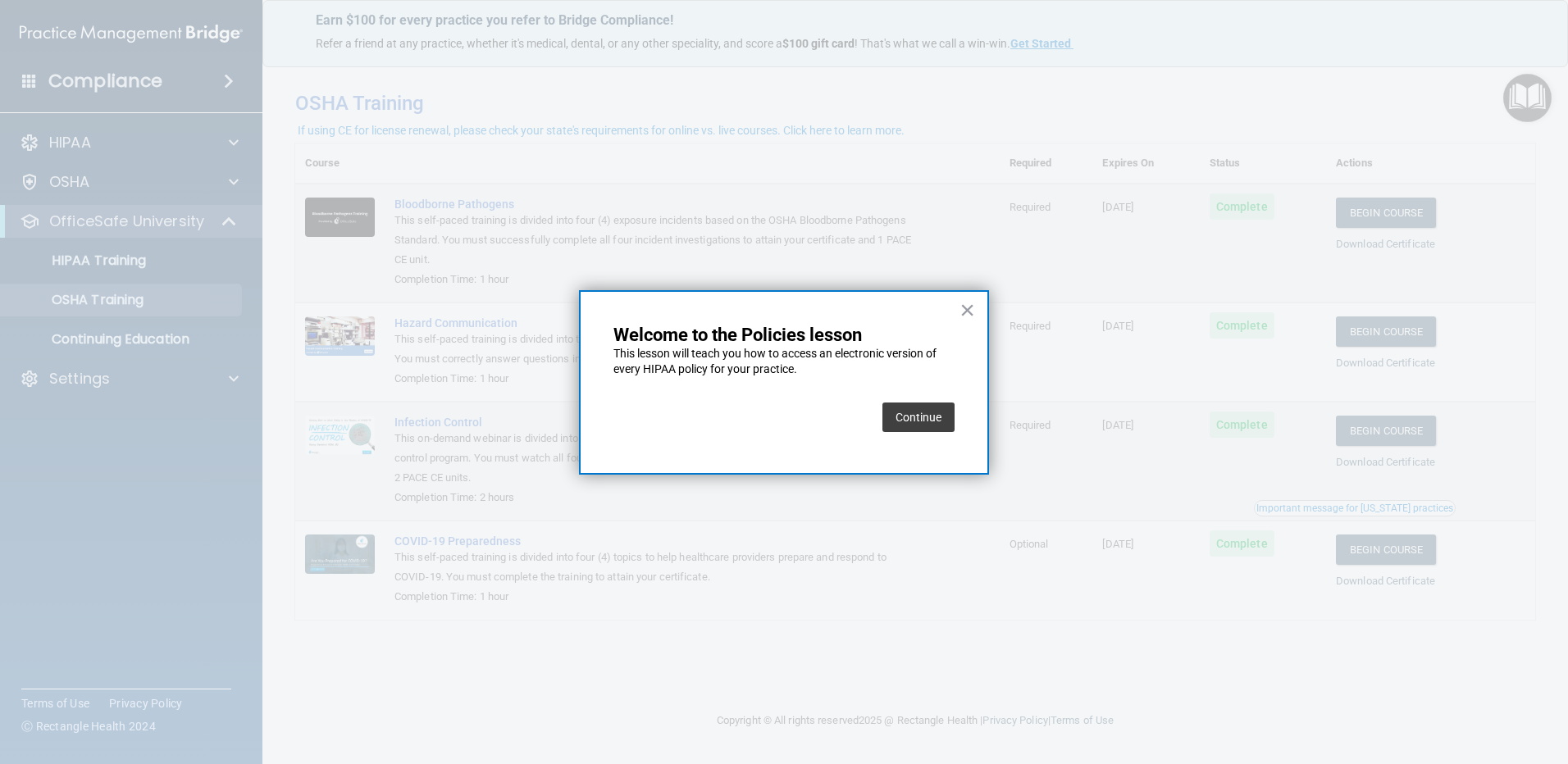
click at [920, 412] on button "Continue" at bounding box center [918, 417] width 72 height 29
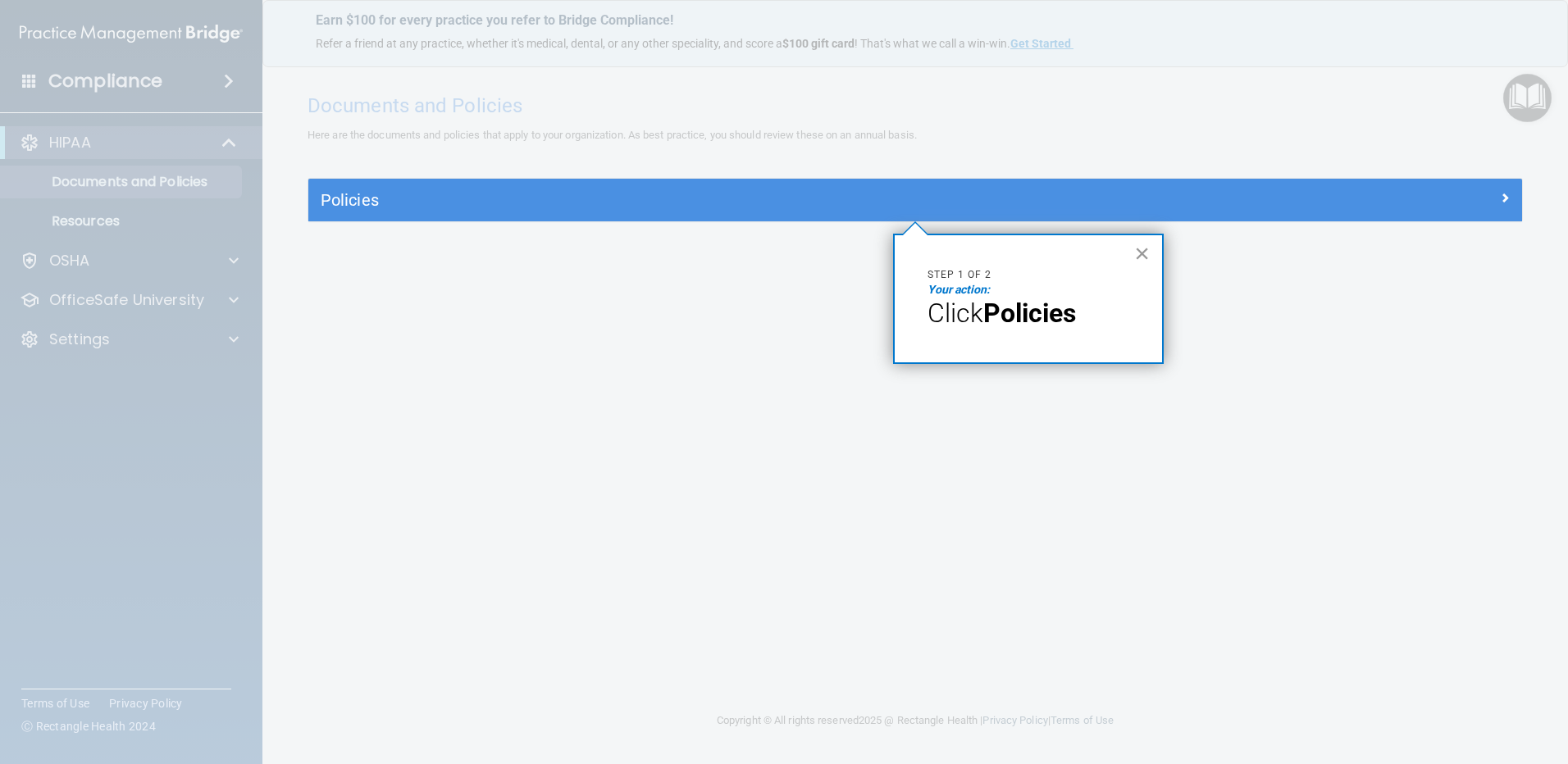
click at [1148, 257] on button "×" at bounding box center [1142, 254] width 16 height 26
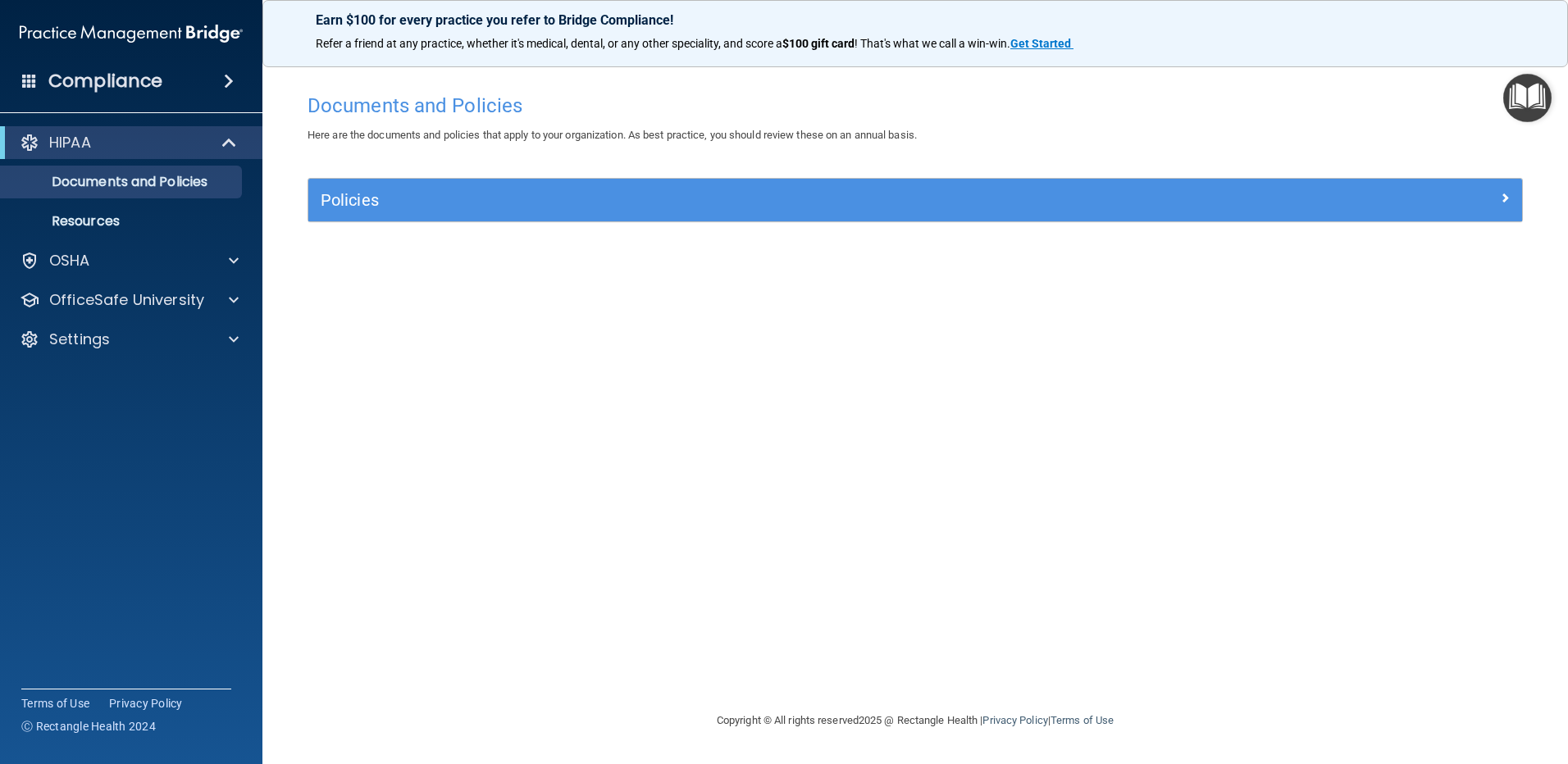
click at [1115, 214] on div "Policies" at bounding box center [915, 200] width 1214 height 42
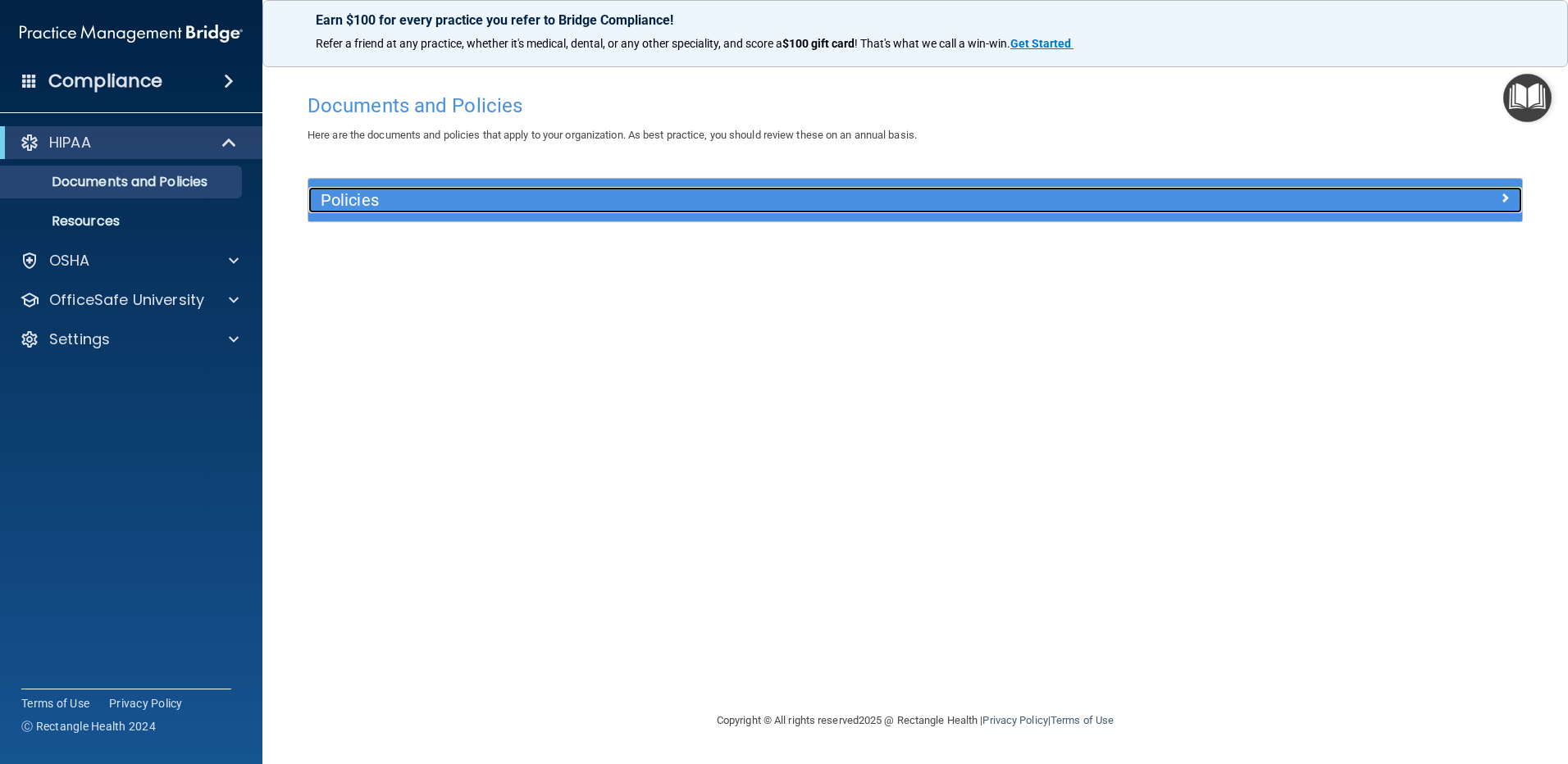
click at [1114, 202] on h5 "Policies" at bounding box center [763, 200] width 886 height 18
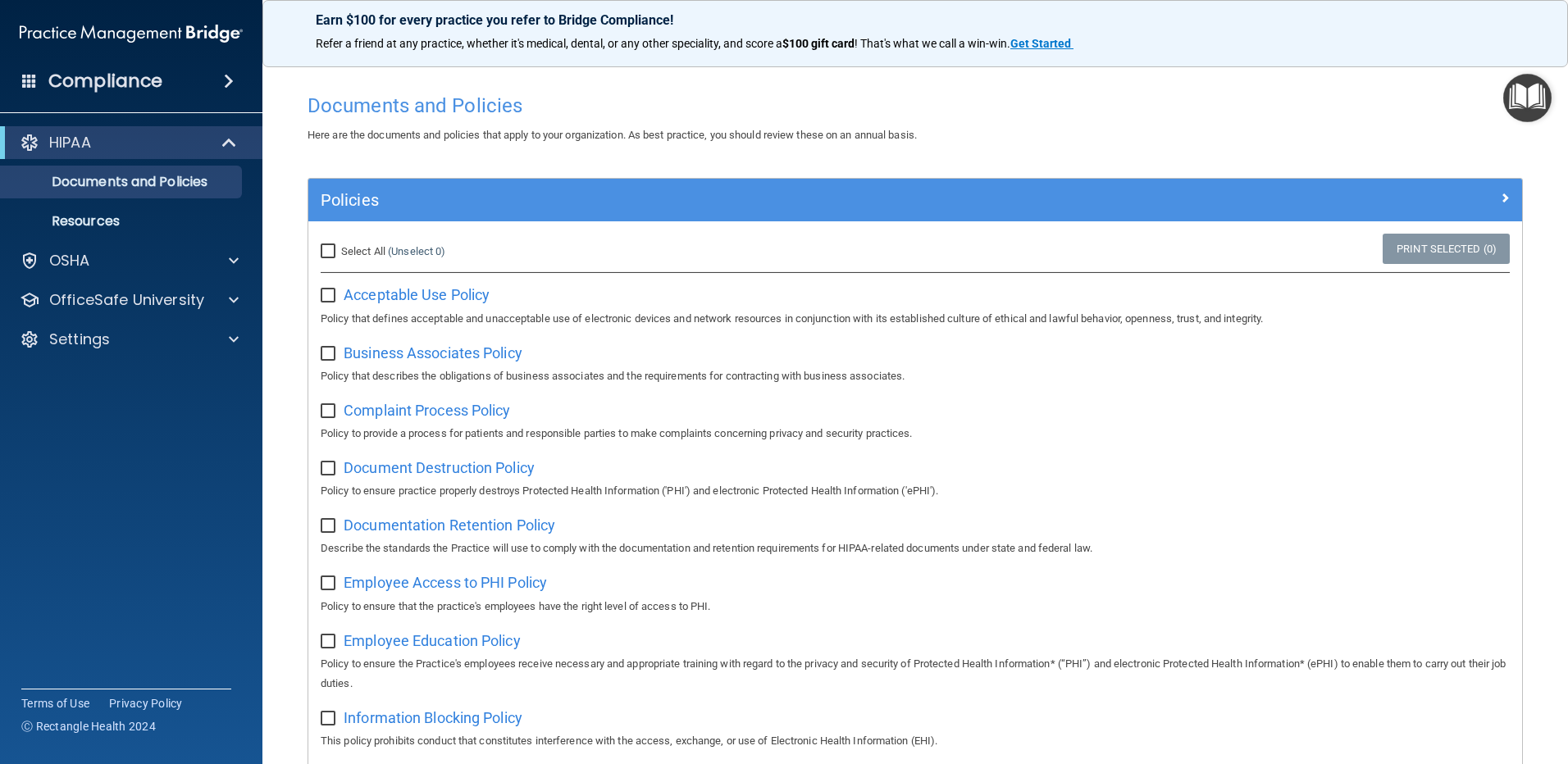
click at [335, 295] on input "checkbox" at bounding box center [330, 295] width 19 height 13
checkbox input "true"
click at [327, 352] on input "checkbox" at bounding box center [330, 354] width 19 height 13
checkbox input "true"
click at [323, 410] on input "checkbox" at bounding box center [330, 412] width 19 height 13
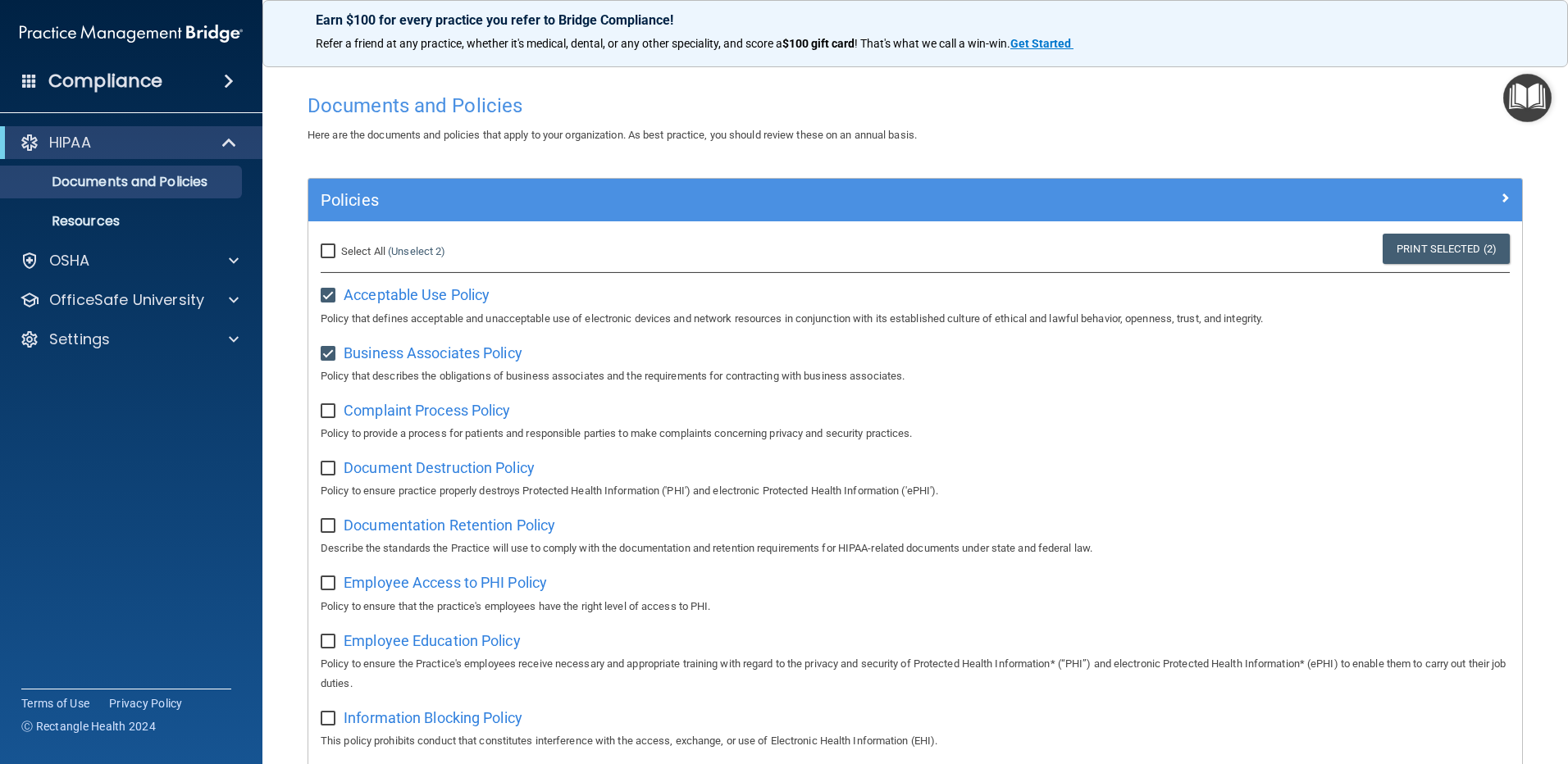
checkbox input "true"
click at [325, 468] on input "checkbox" at bounding box center [330, 469] width 19 height 13
checkbox input "true"
click at [327, 530] on input "checkbox" at bounding box center [330, 526] width 19 height 13
checkbox input "true"
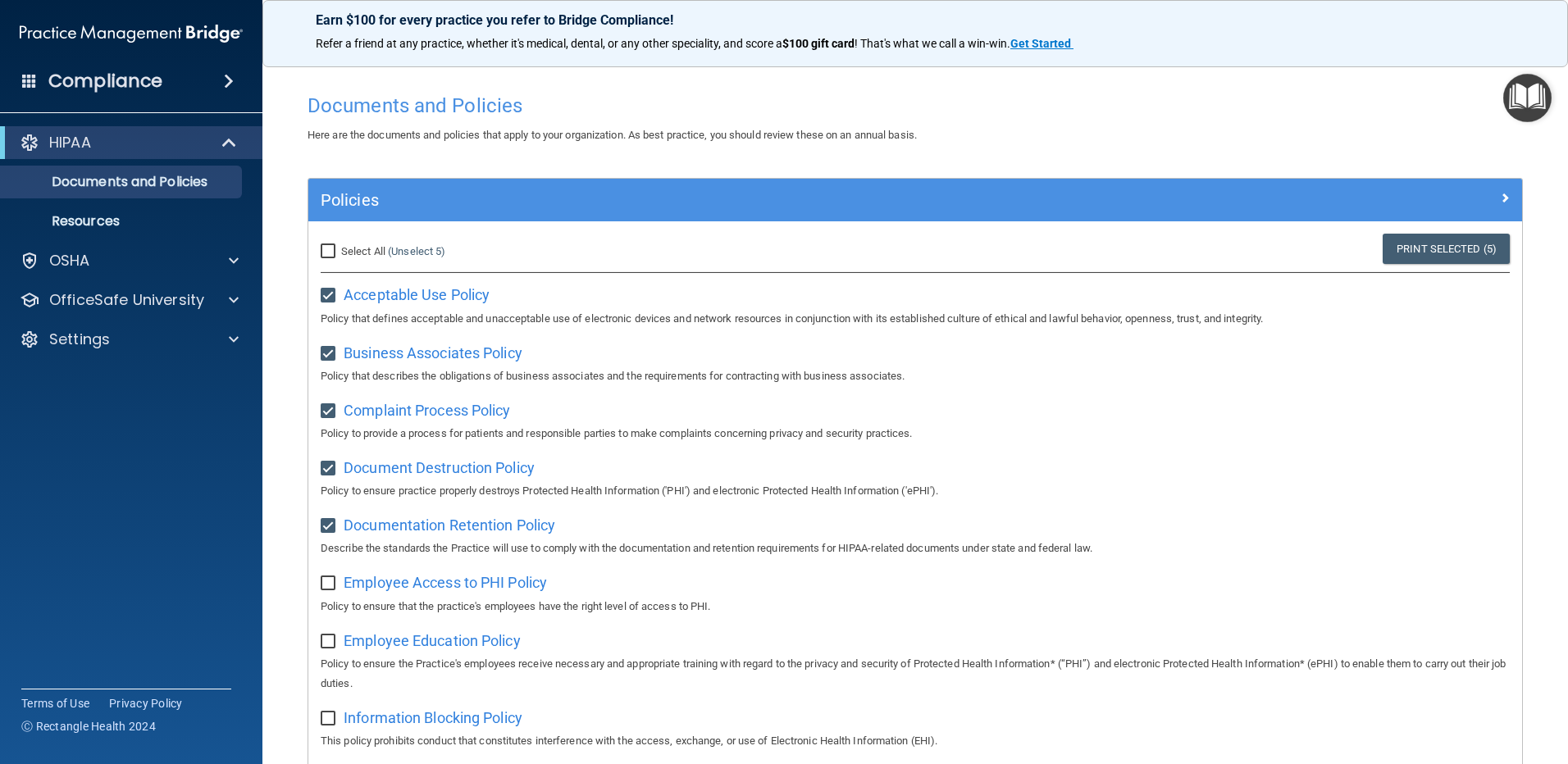
click at [322, 590] on input "checkbox" at bounding box center [330, 583] width 19 height 13
checkbox input "true"
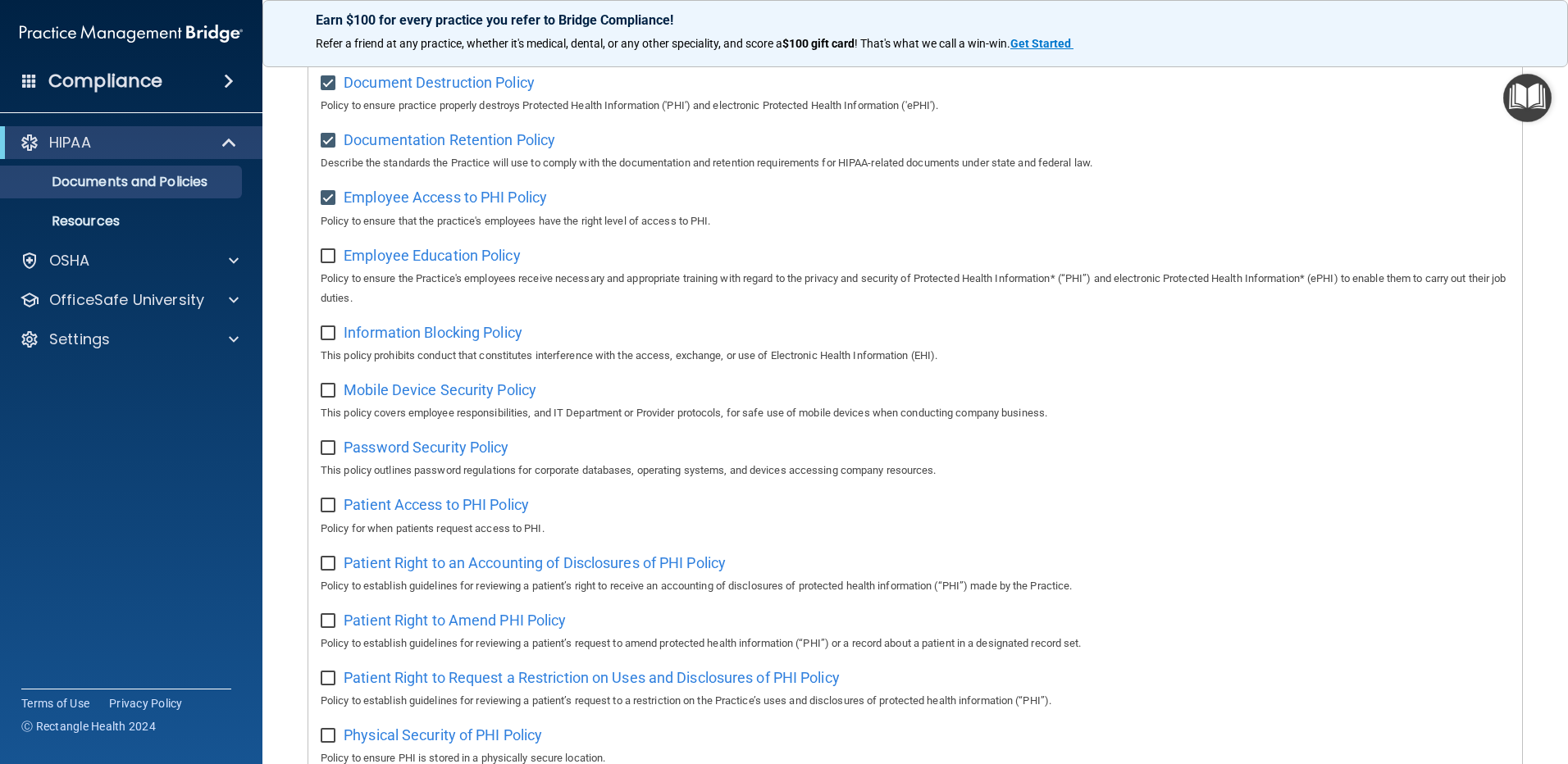
scroll to position [410, 0]
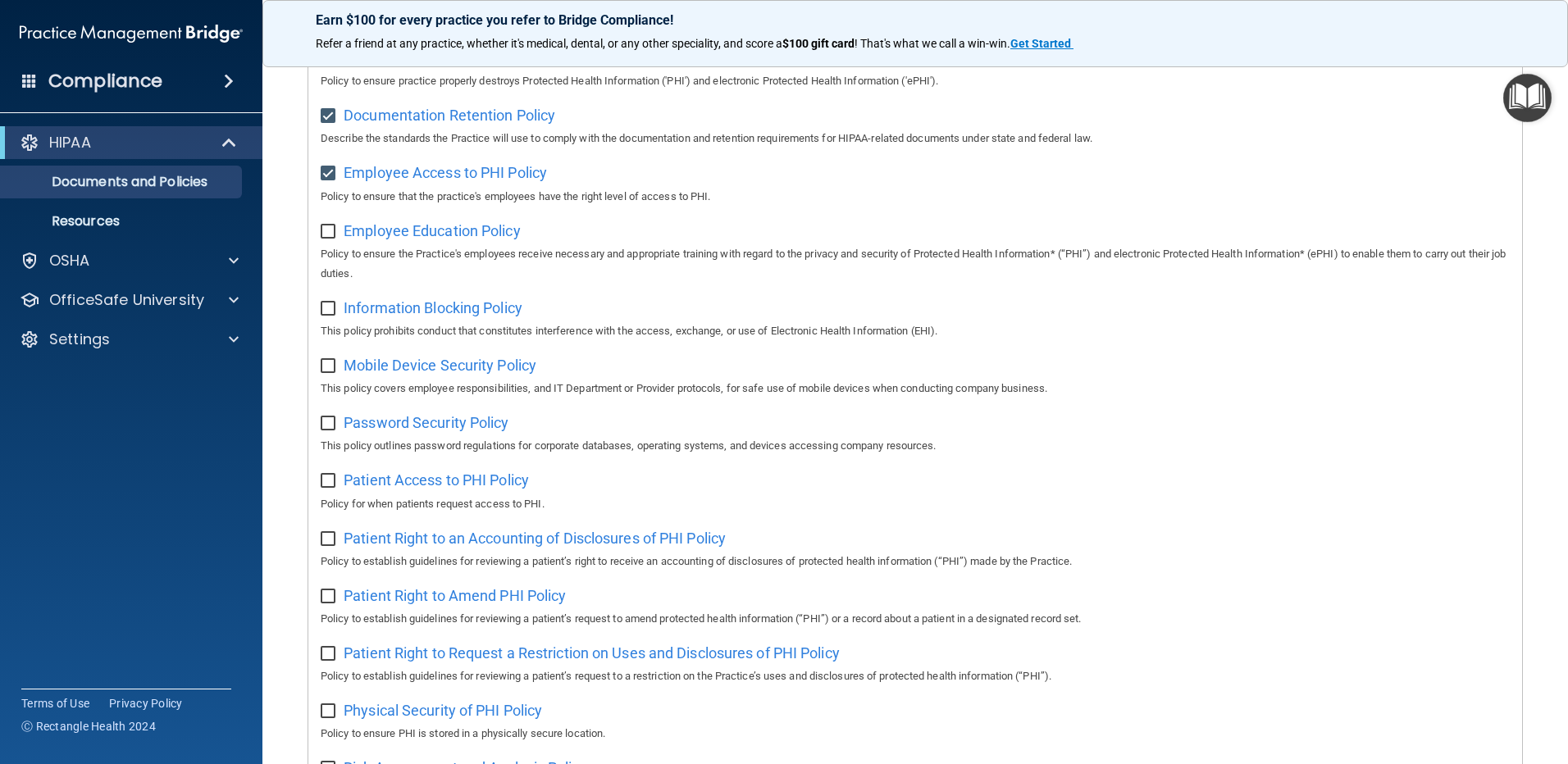
click at [331, 237] on input "checkbox" at bounding box center [330, 232] width 19 height 13
checkbox input "true"
click at [331, 315] on input "checkbox" at bounding box center [330, 308] width 19 height 13
checkbox input "true"
click at [330, 372] on input "checkbox" at bounding box center [330, 367] width 19 height 13
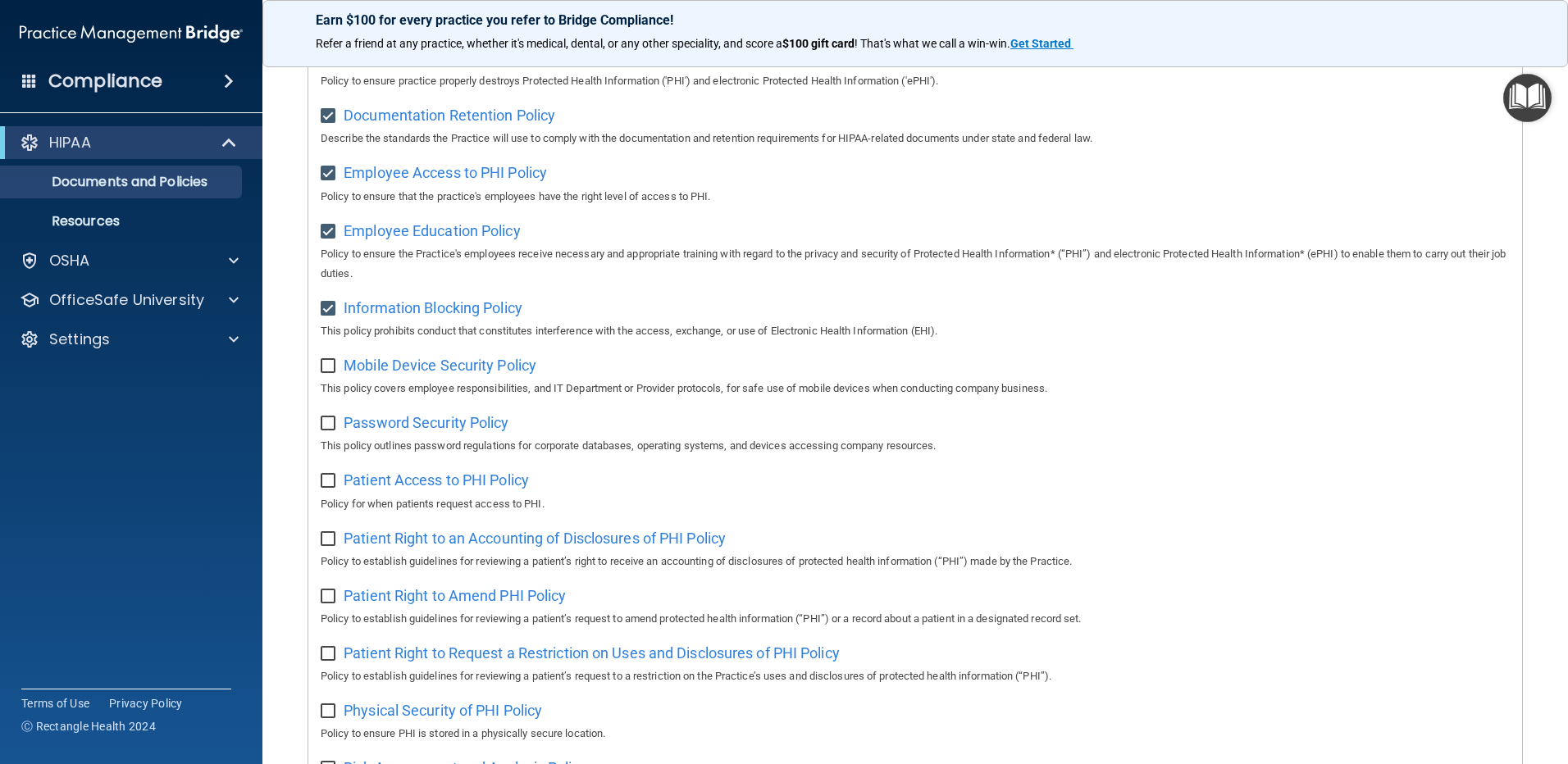
checkbox input "true"
click at [331, 425] on input "checkbox" at bounding box center [330, 424] width 19 height 13
checkbox input "true"
click at [325, 488] on input "checkbox" at bounding box center [330, 481] width 19 height 13
checkbox input "true"
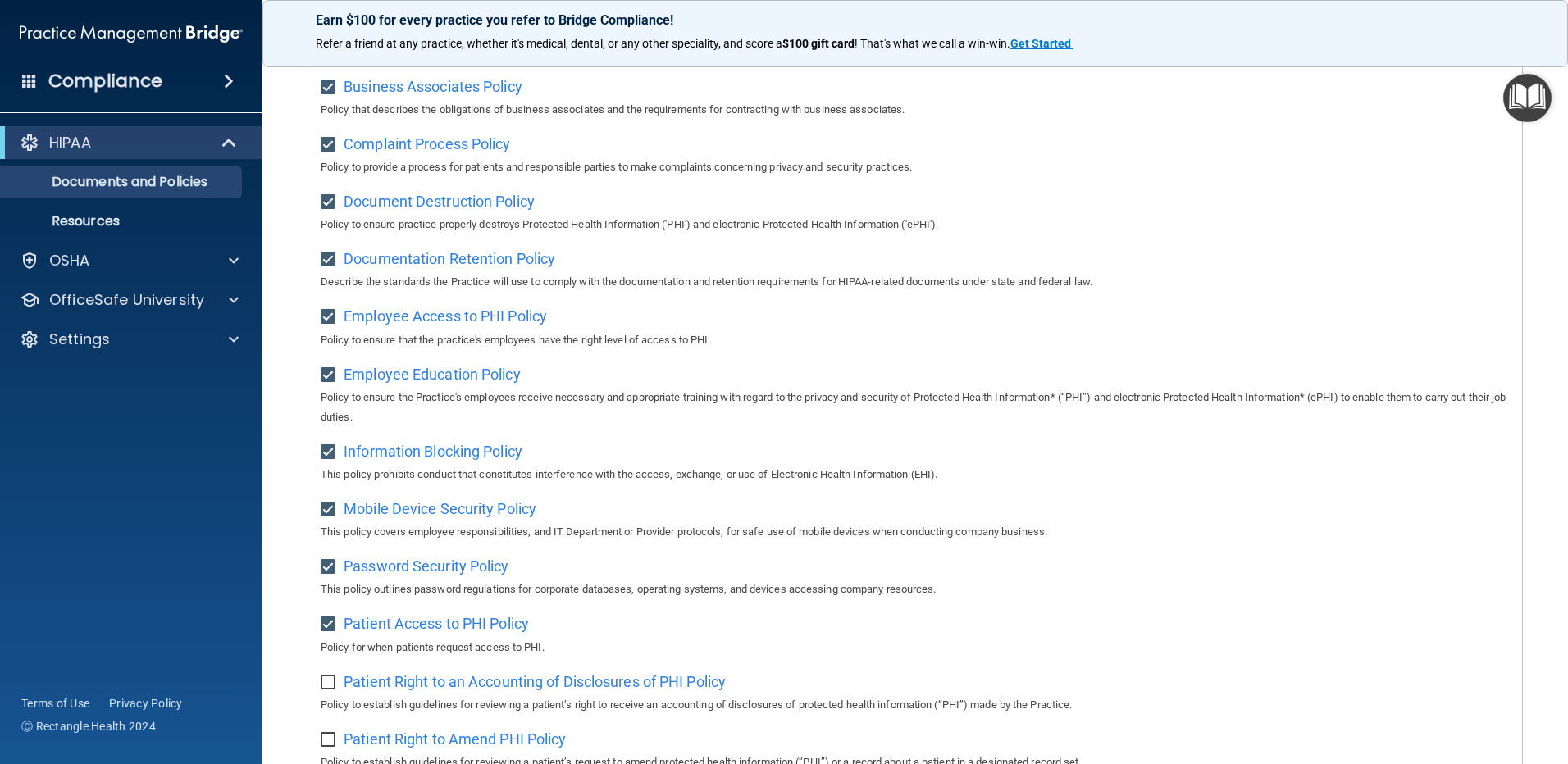
scroll to position [0, 0]
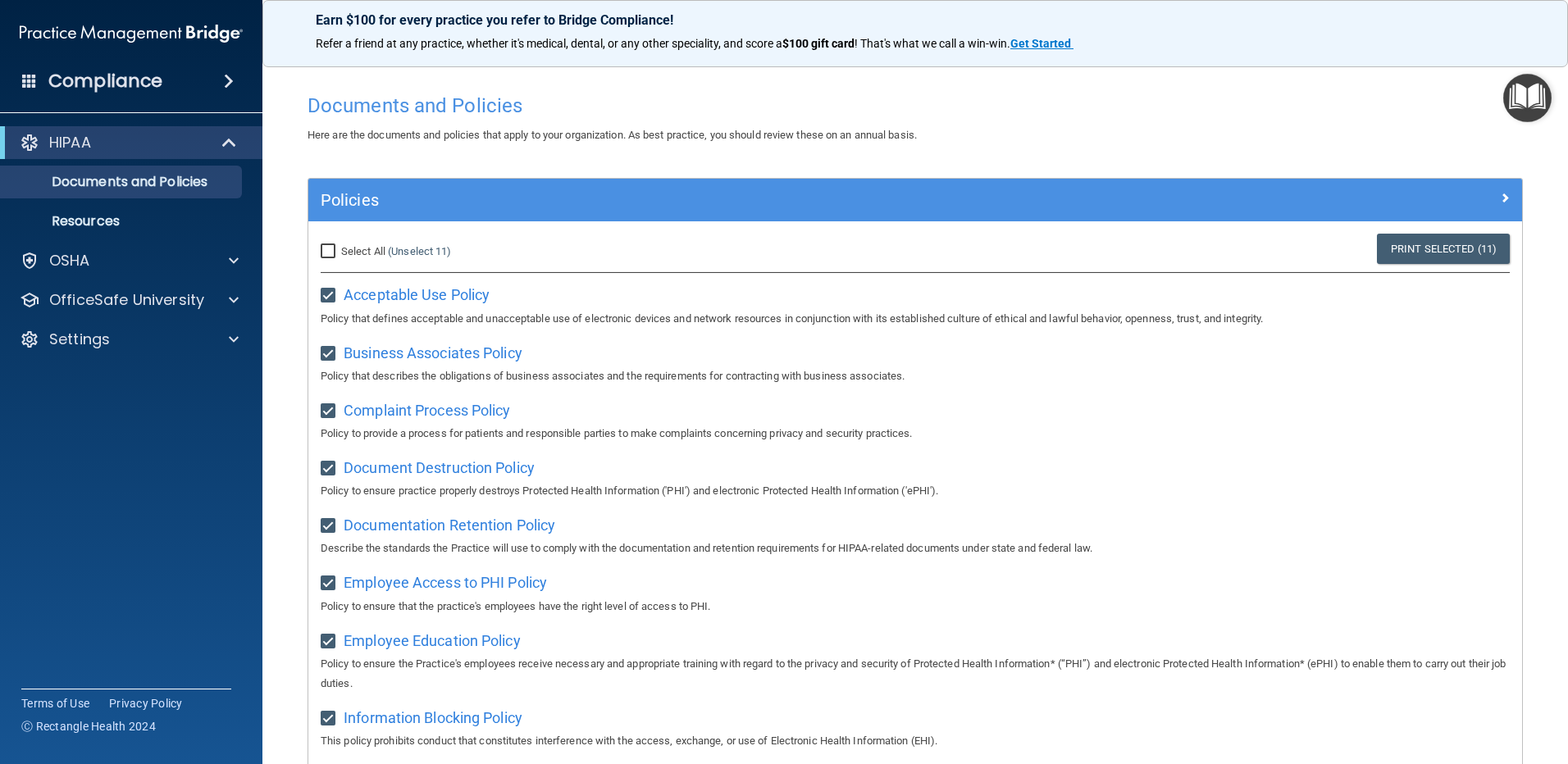
click at [1520, 109] on img "Open Resource Center" at bounding box center [1527, 98] width 48 height 48
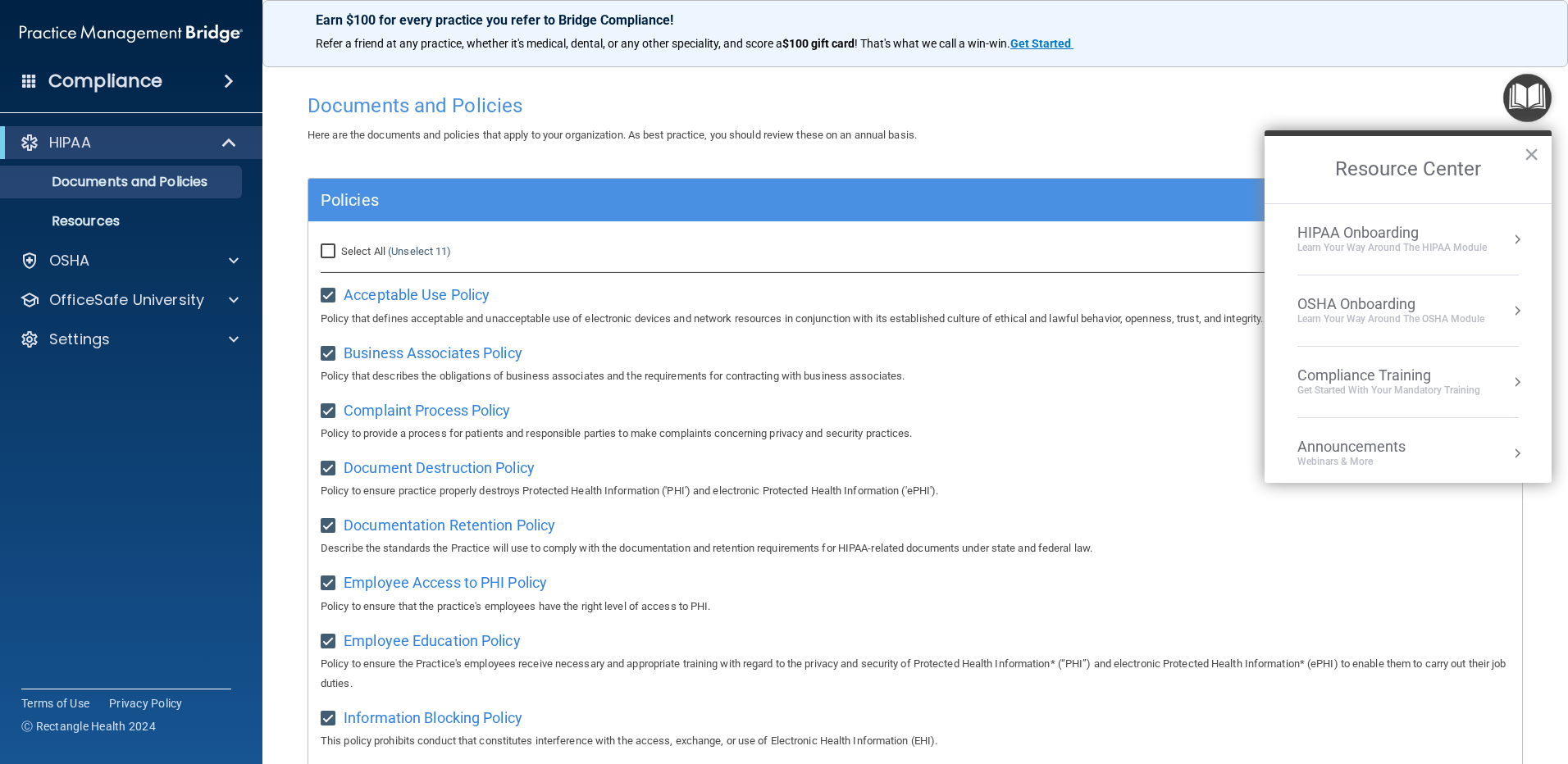
click at [1421, 256] on li "HIPAA Onboarding Learn Your Way around the HIPAA module" at bounding box center [1408, 240] width 221 height 71
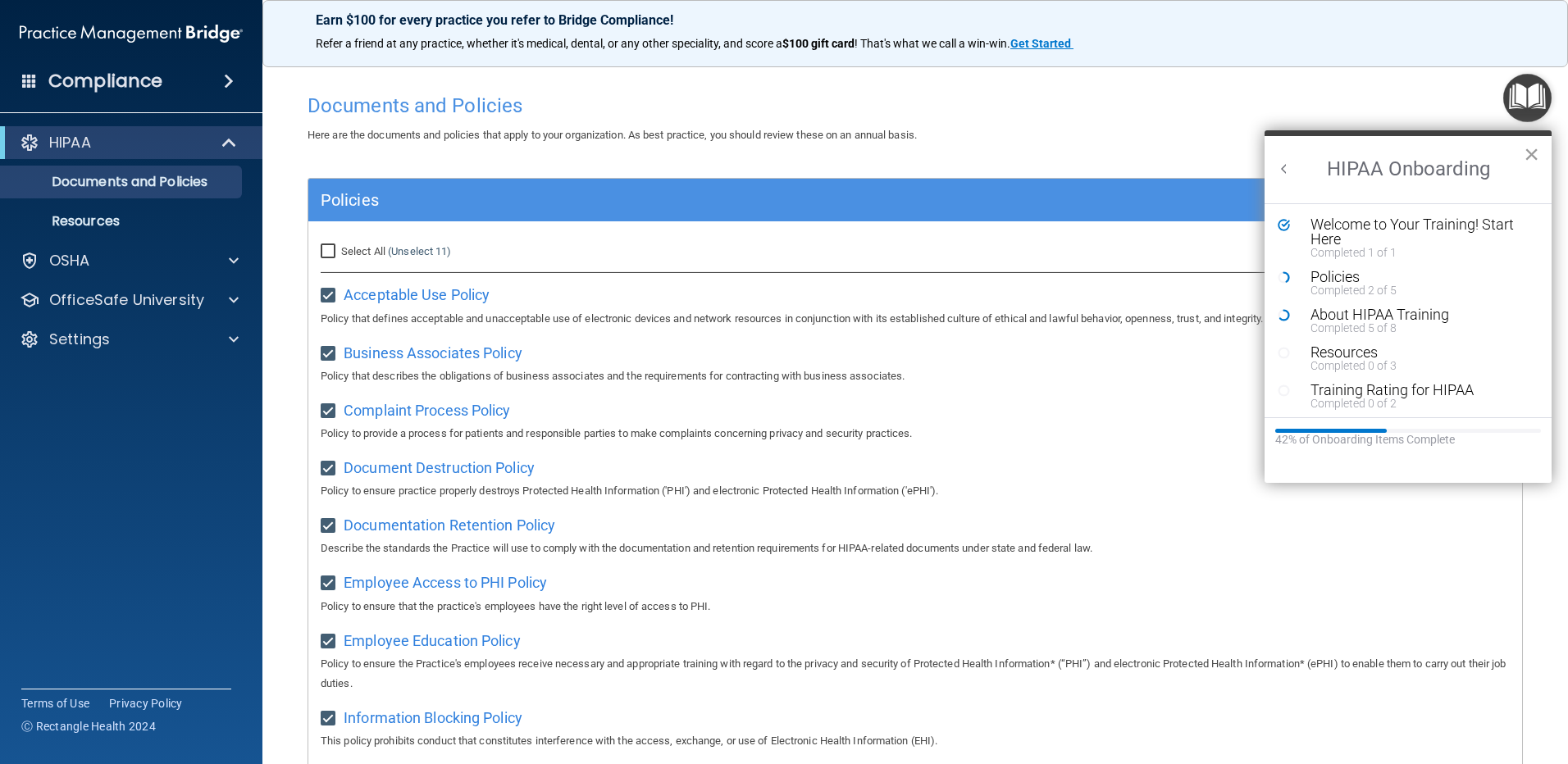
click at [1533, 154] on button "×" at bounding box center [1532, 154] width 16 height 26
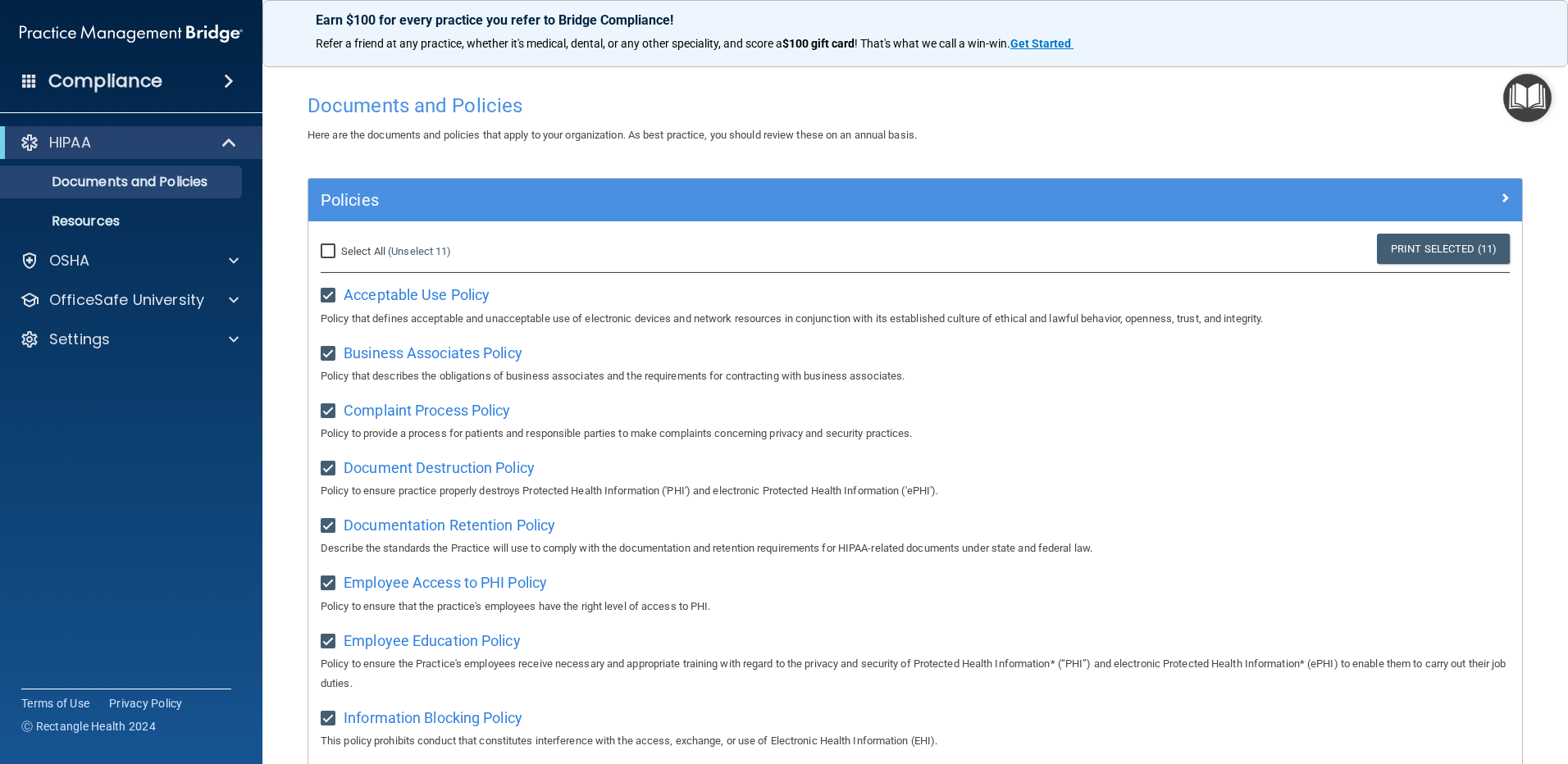
click at [329, 256] on input "Select All (Unselect 11) Unselect All" at bounding box center [330, 251] width 19 height 13
checkbox input "true"
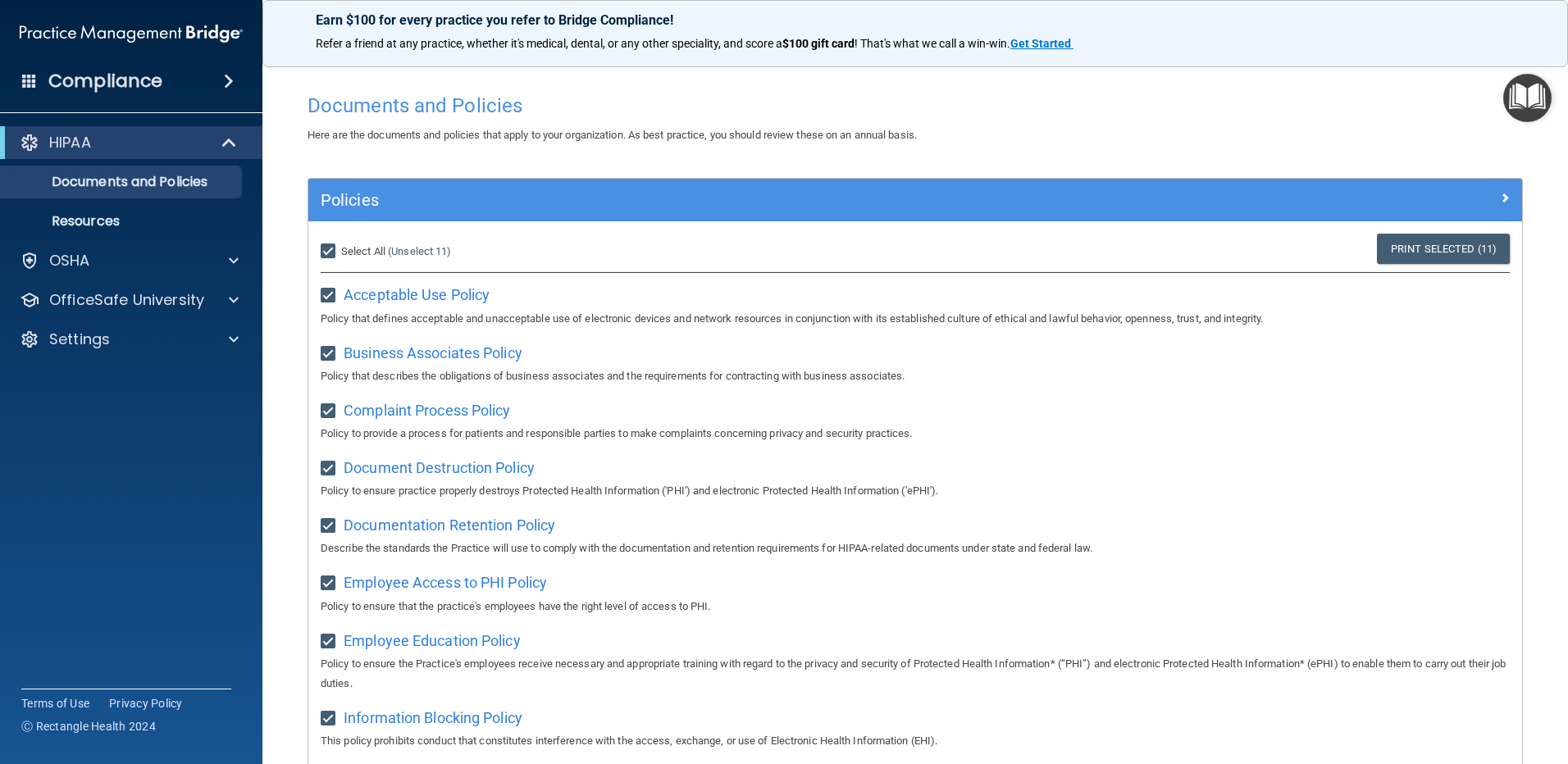
checkbox input "true"
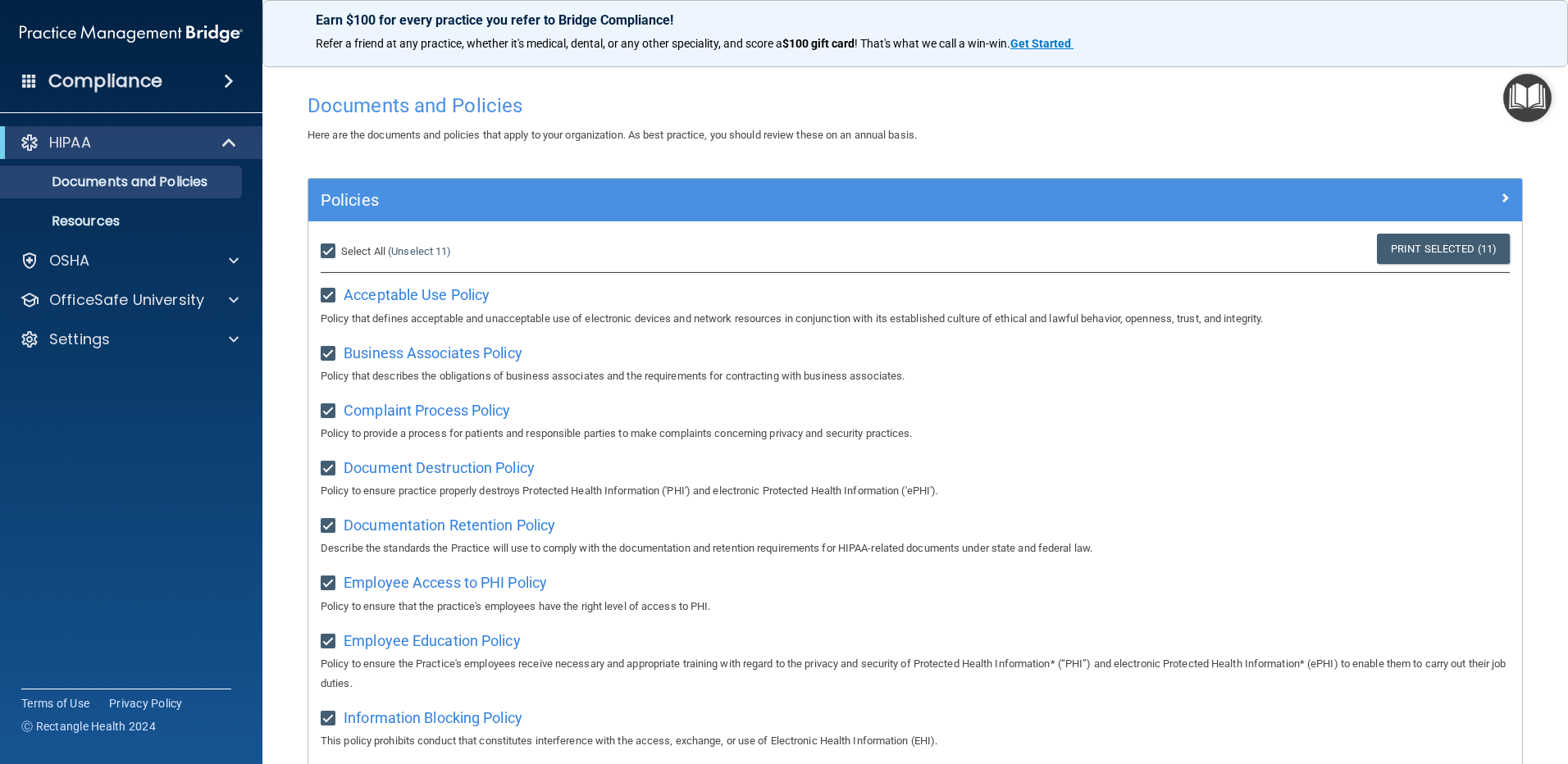
checkbox input "true"
click at [329, 254] on input "Select All (Unselect 21) Unselect All" at bounding box center [330, 251] width 19 height 13
checkbox input "false"
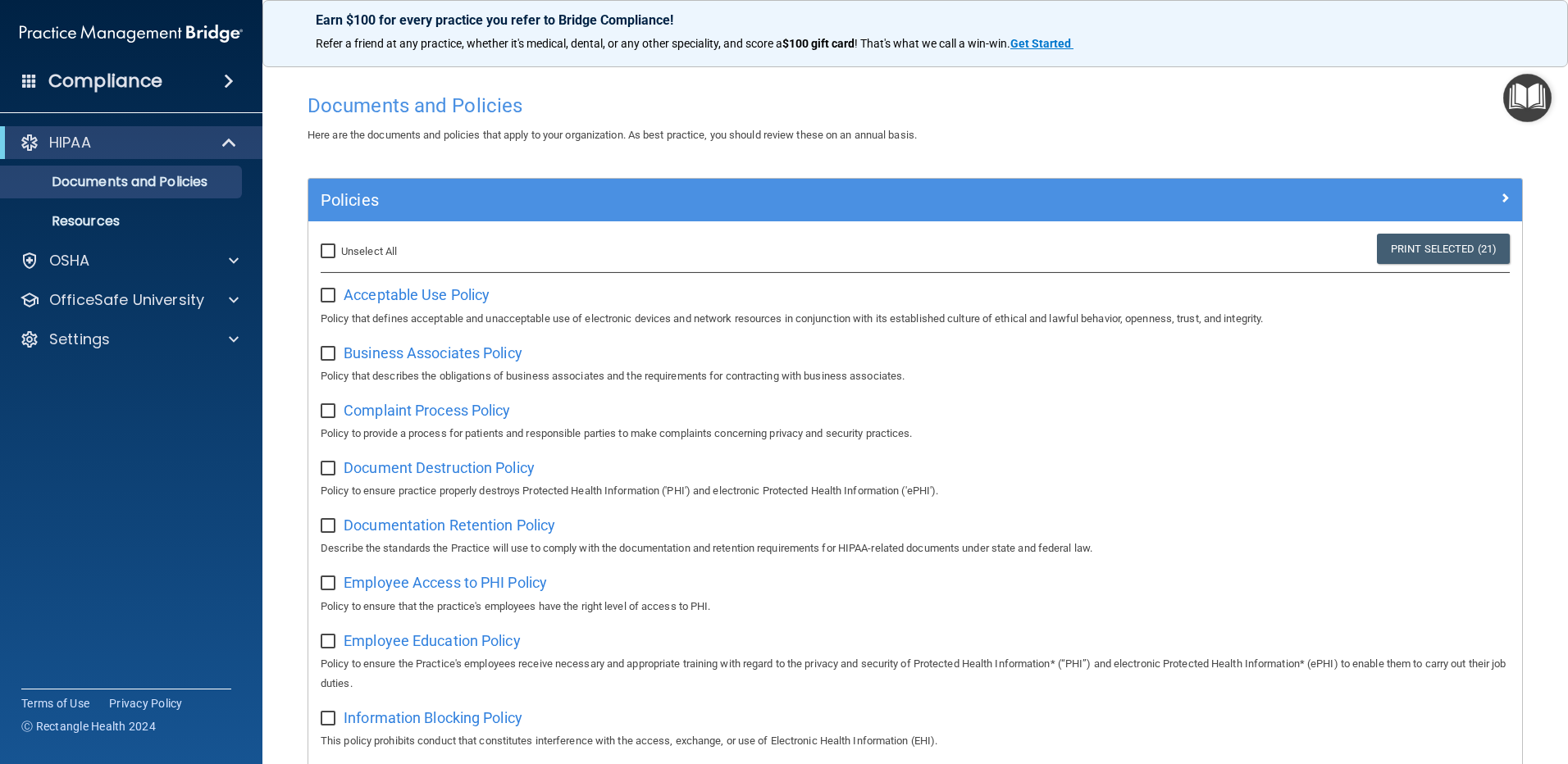
checkbox input "false"
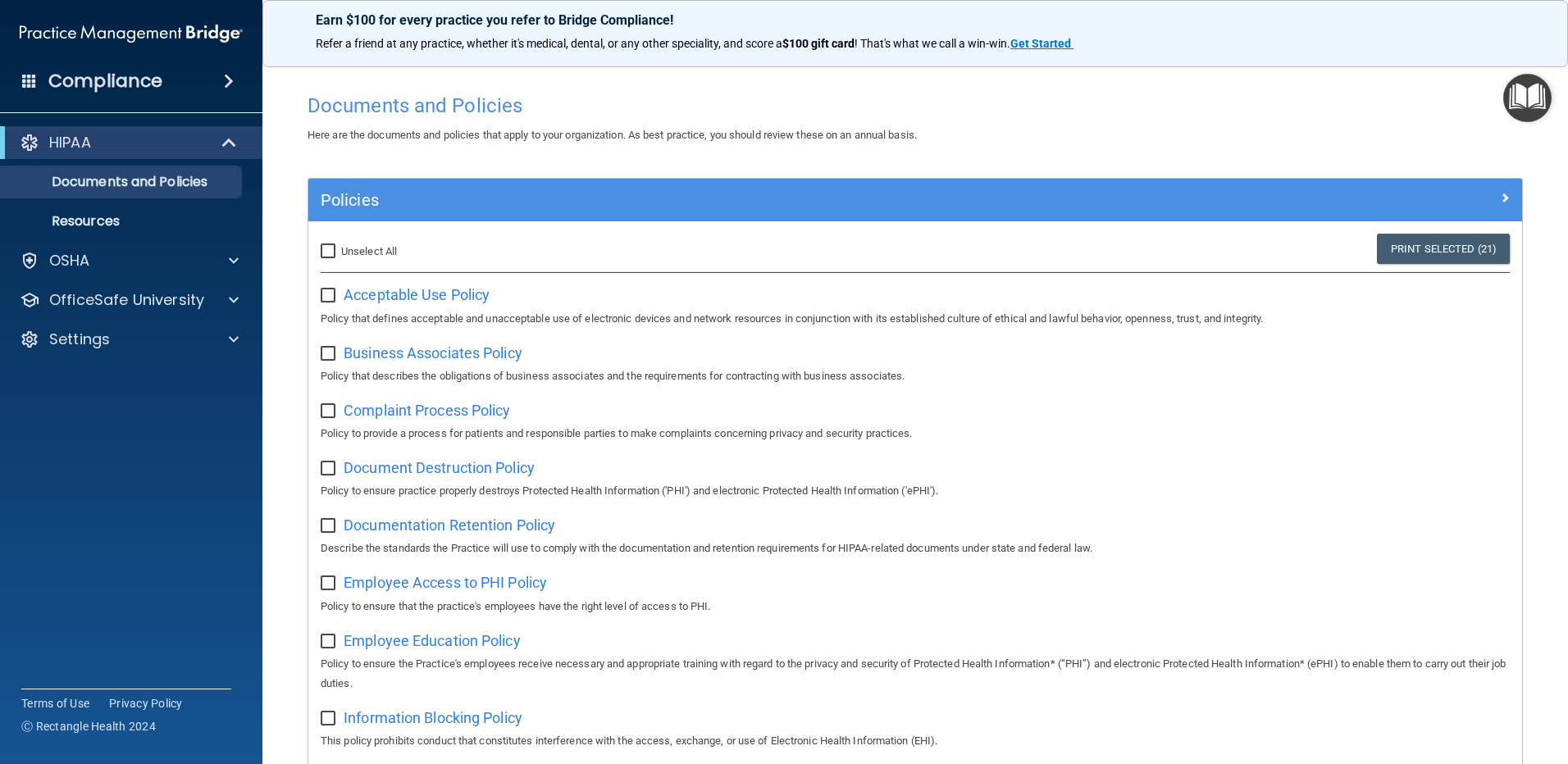
checkbox input "false"
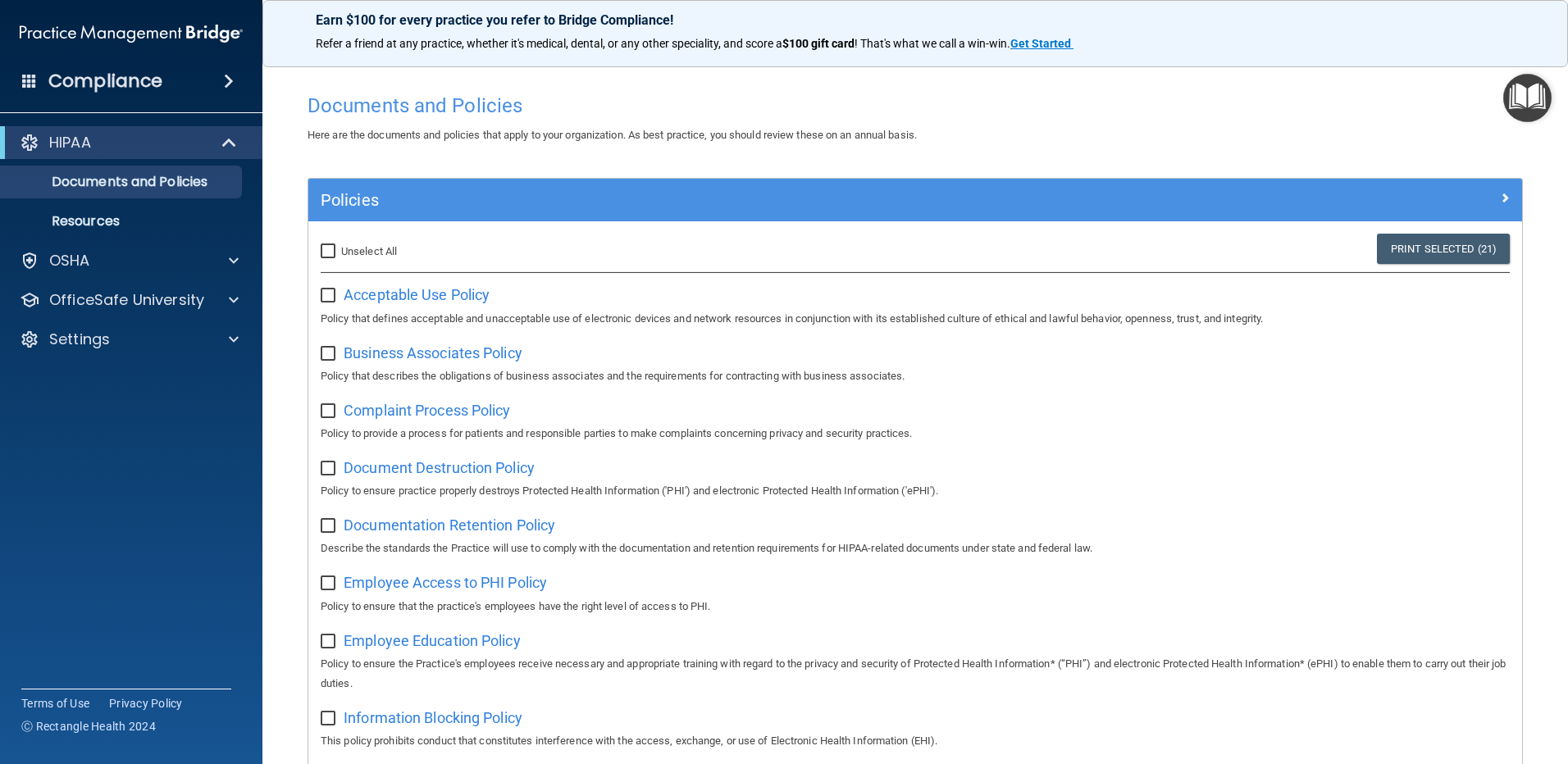
checkbox input "false"
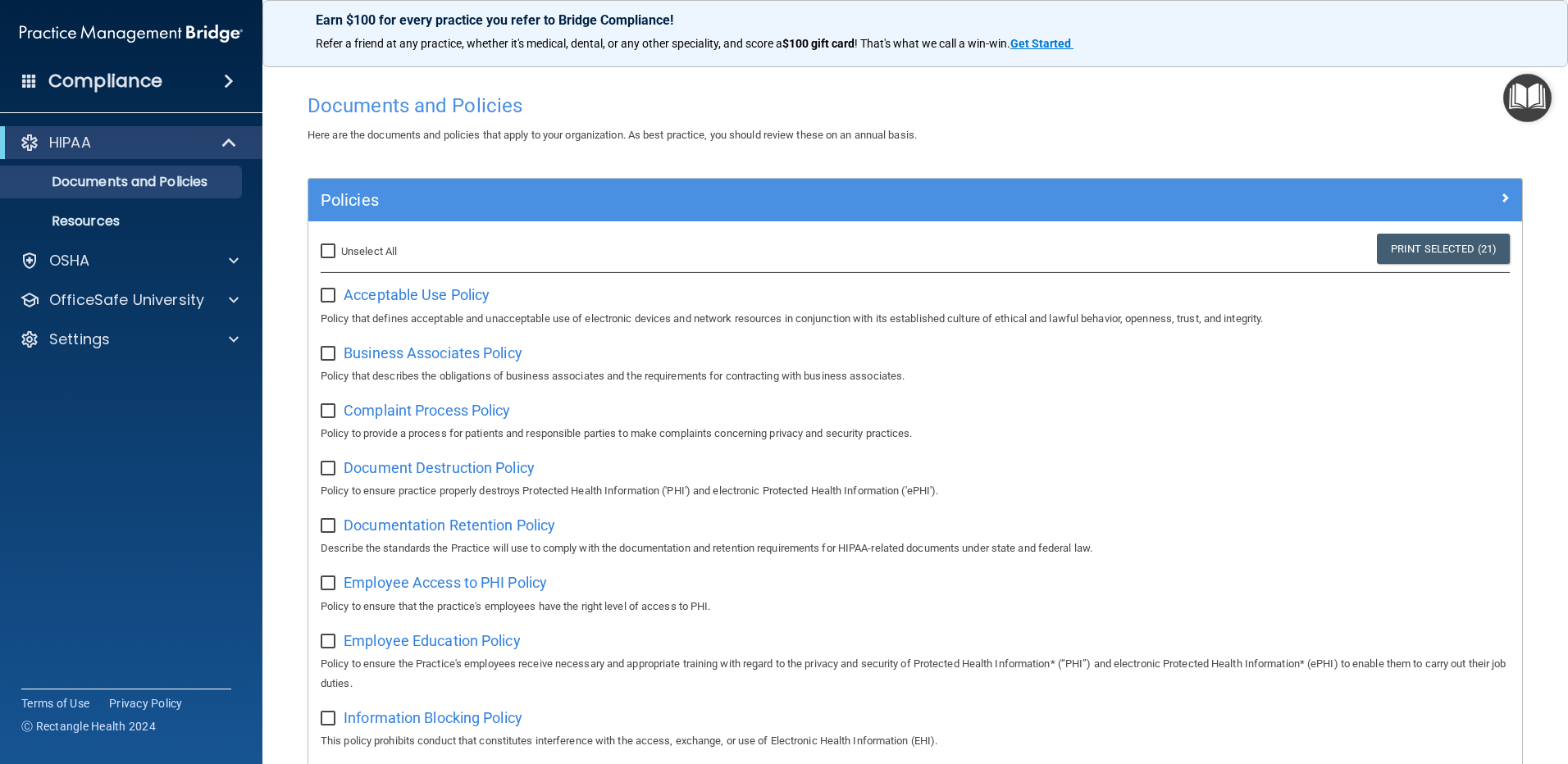
checkbox input "false"
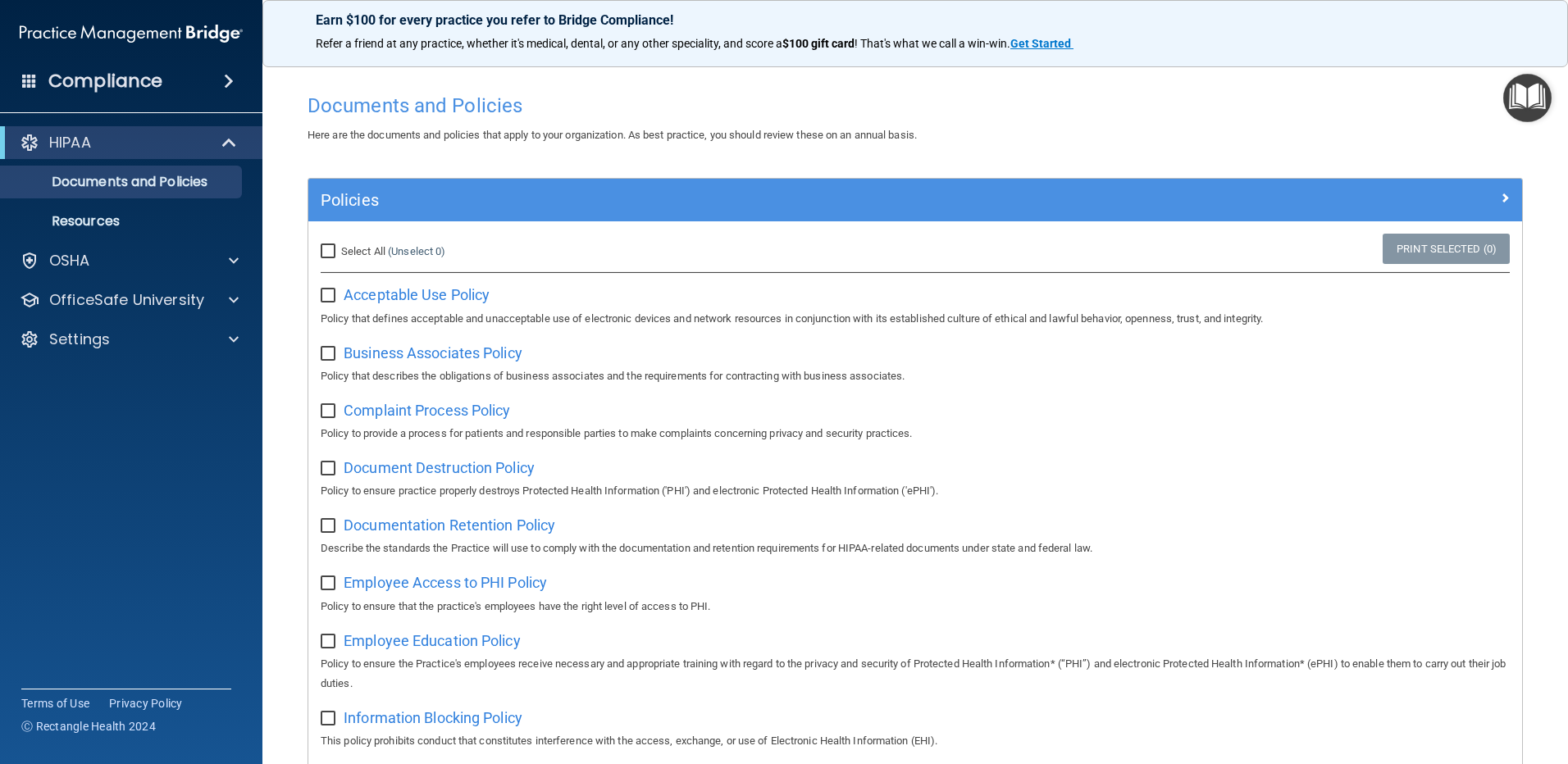
click at [1527, 106] on img "Open Resource Center" at bounding box center [1527, 98] width 48 height 48
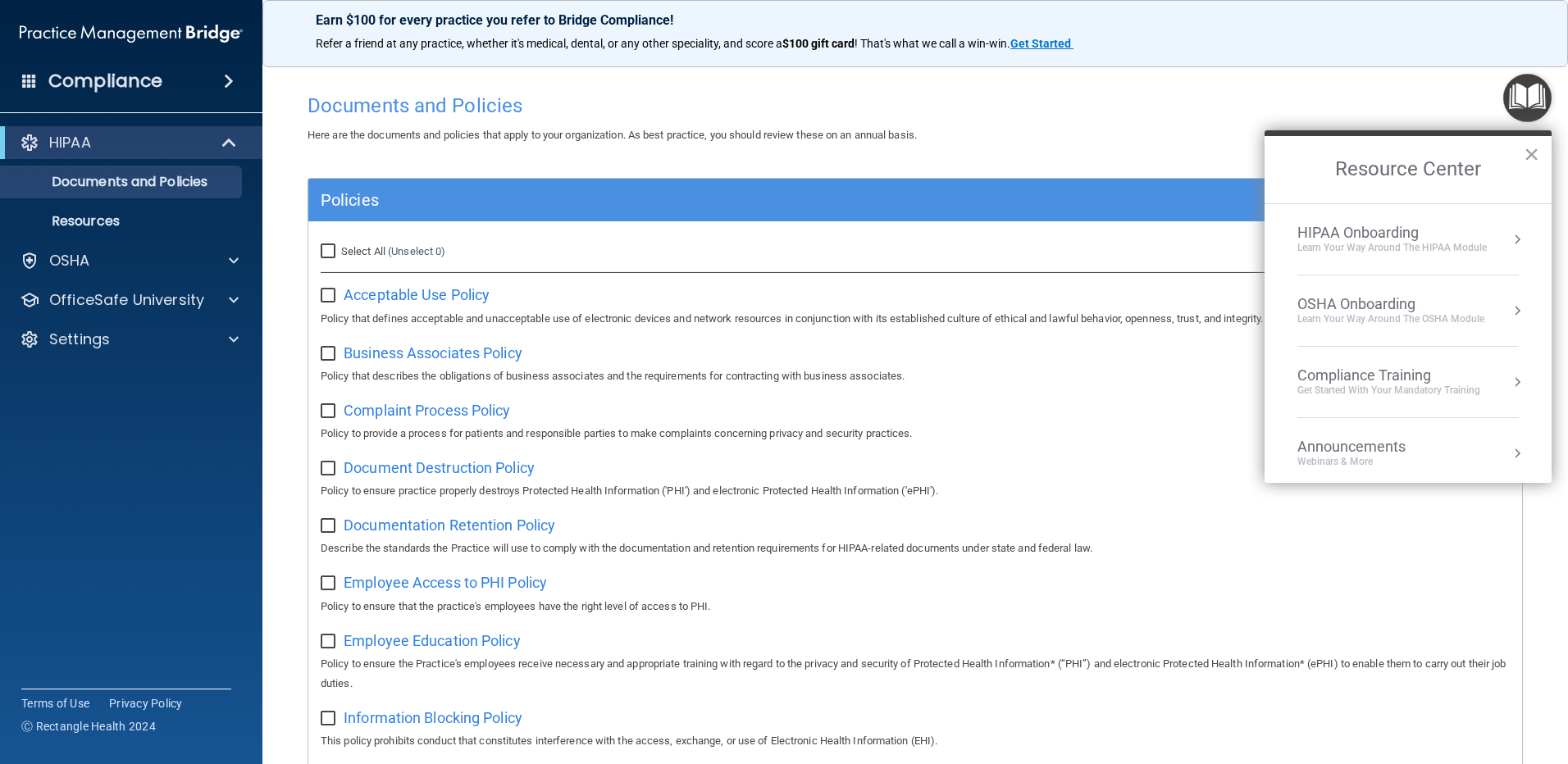
click at [1467, 238] on div "HIPAA Onboarding" at bounding box center [1392, 233] width 189 height 18
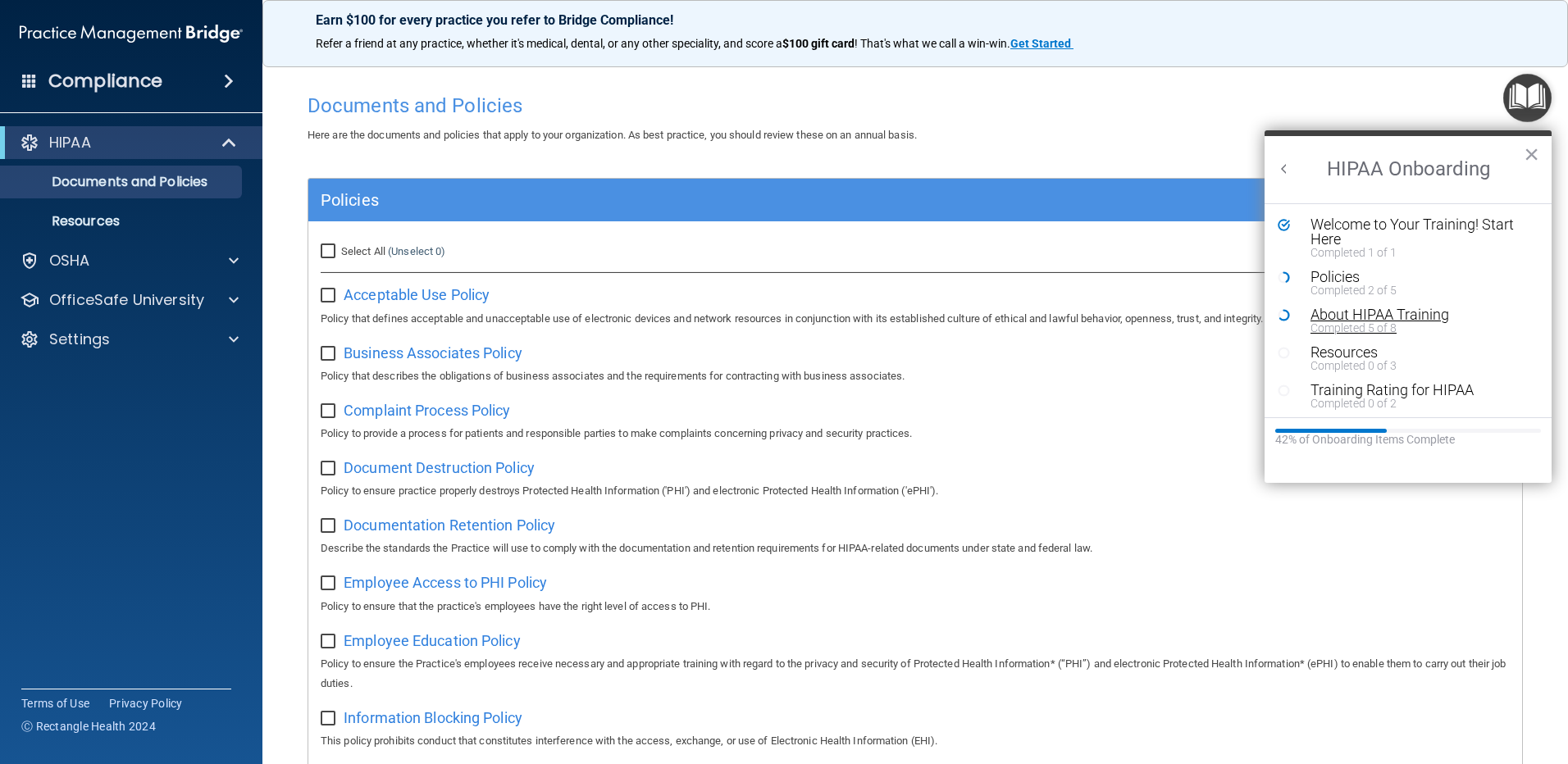
click at [1441, 323] on div "Completed 5 of 8" at bounding box center [1414, 328] width 207 height 11
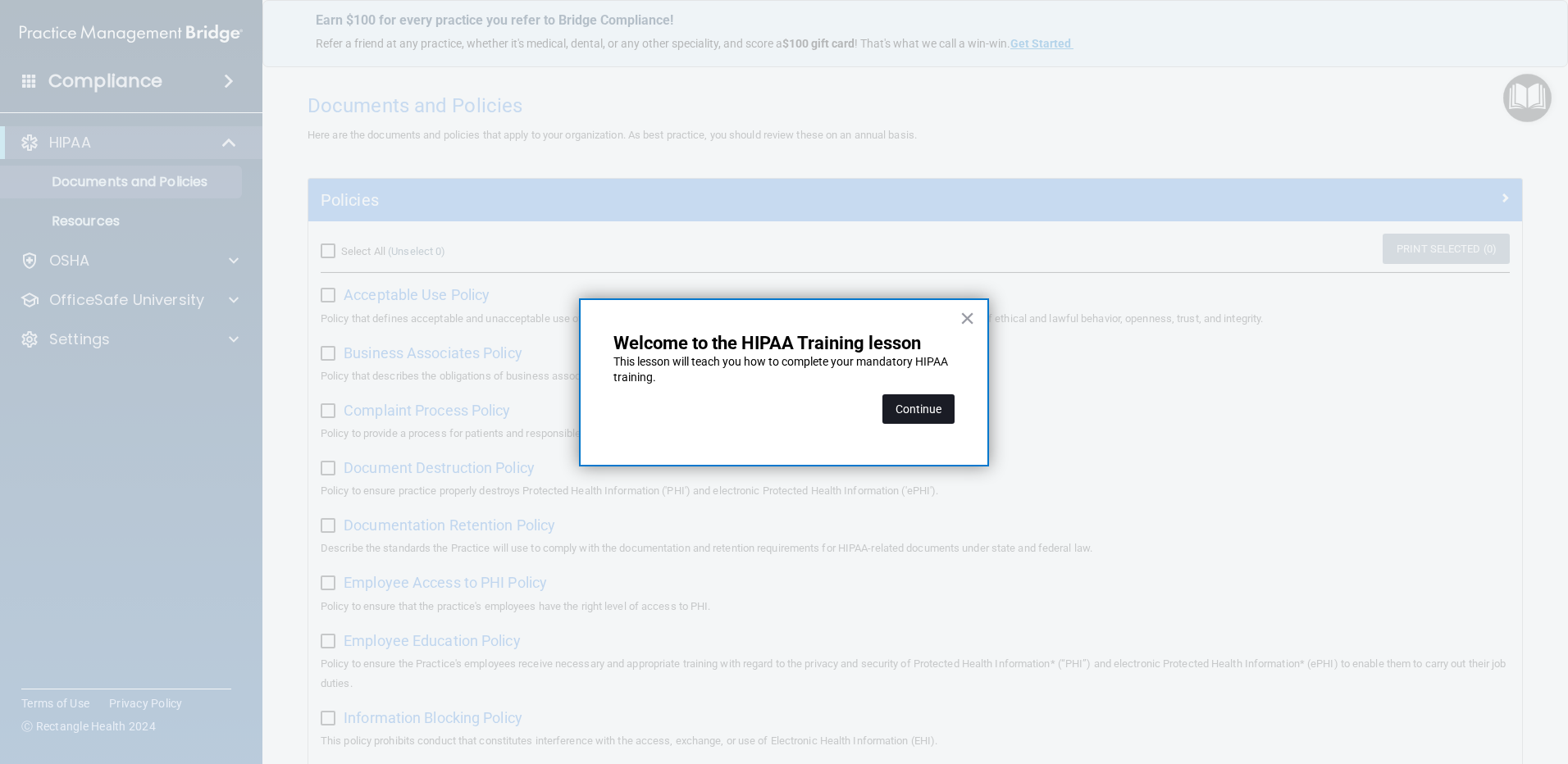
click at [937, 410] on button "Continue" at bounding box center [918, 409] width 72 height 29
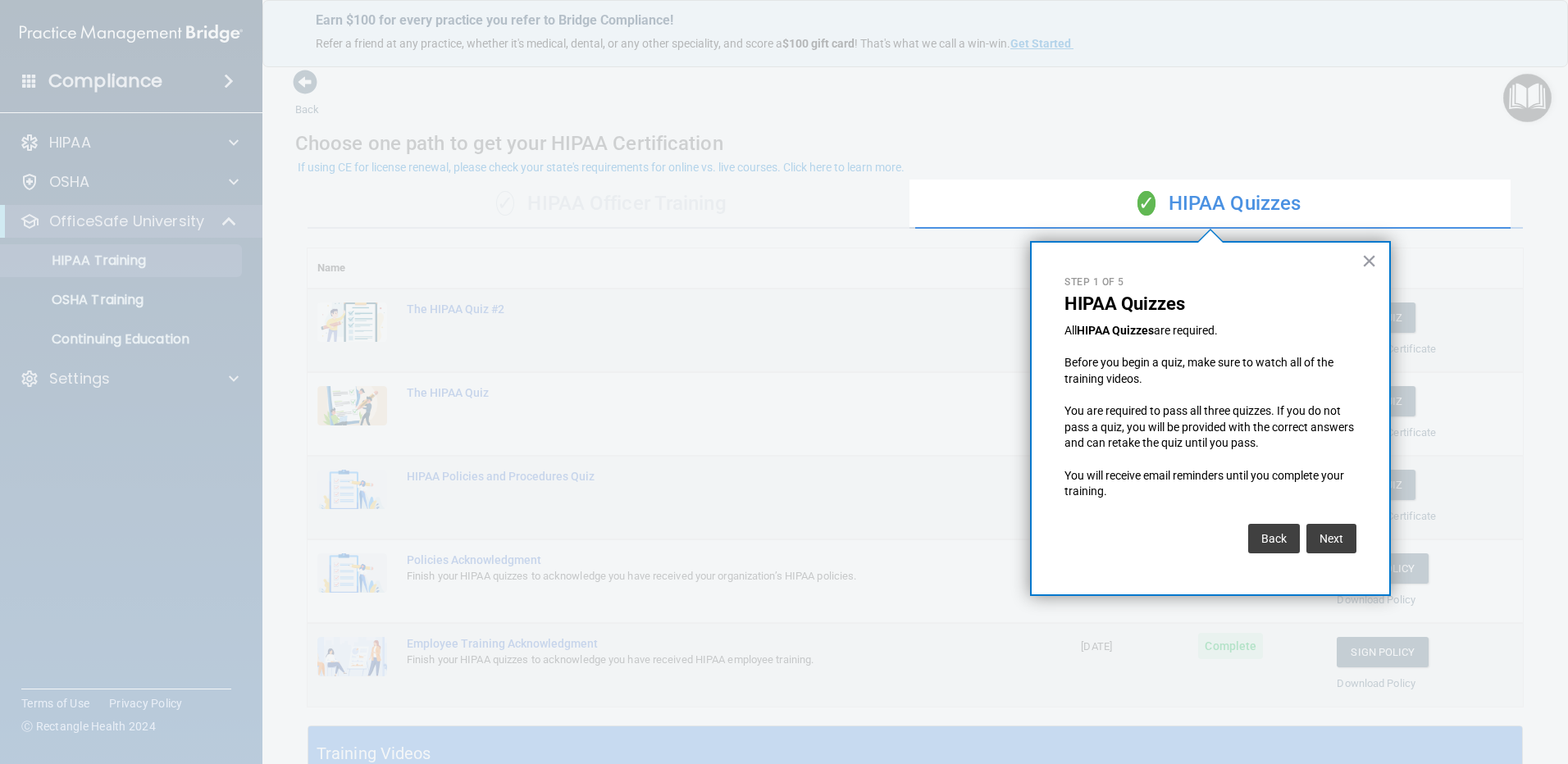
click at [1334, 554] on div "Back Next" at bounding box center [1210, 538] width 292 height 46
click at [1334, 549] on button "Next" at bounding box center [1331, 538] width 50 height 29
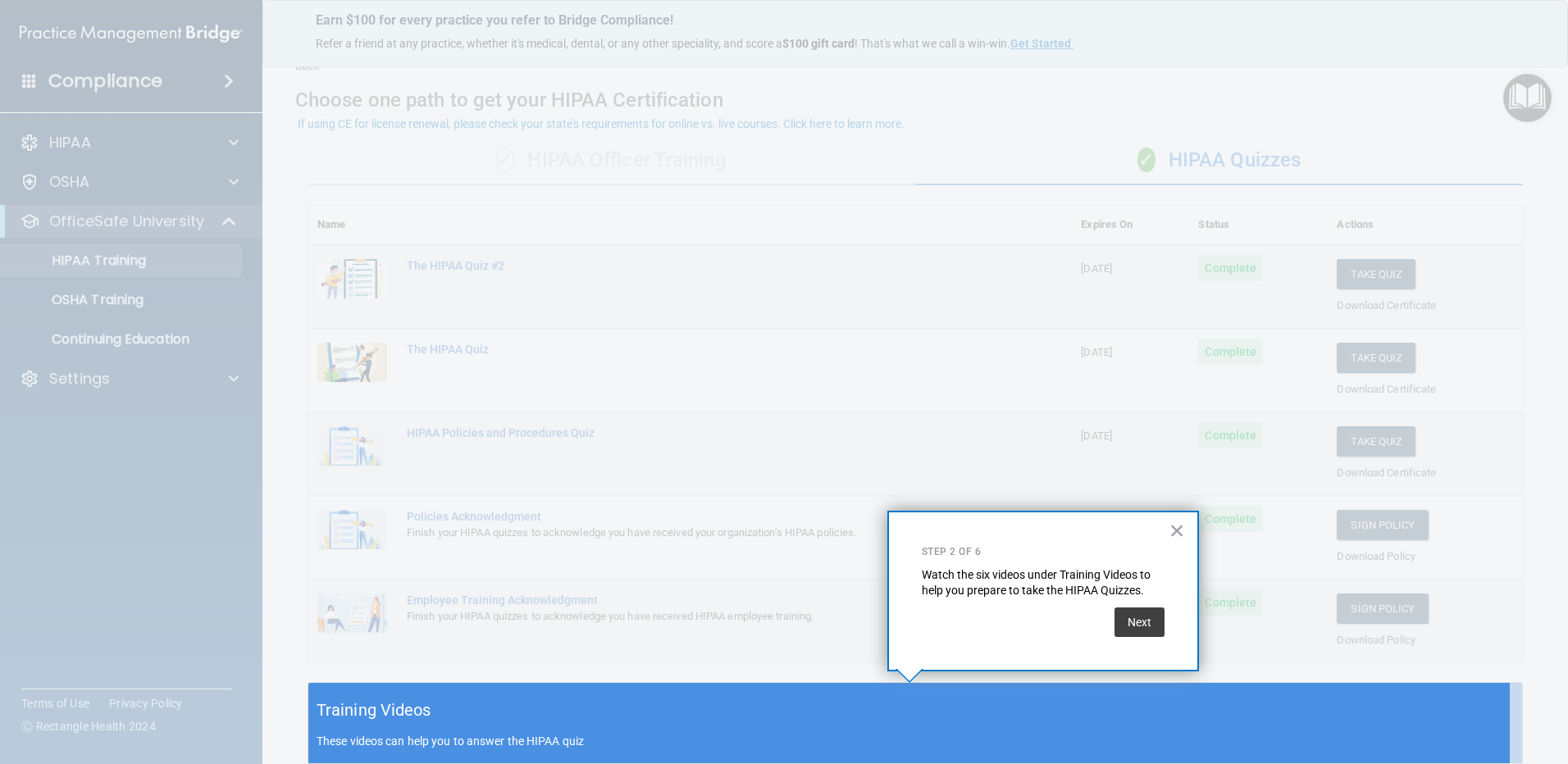
click at [1334, 549] on div at bounding box center [909, 341] width 1201 height 683
click at [1121, 628] on button "Next" at bounding box center [1140, 622] width 50 height 29
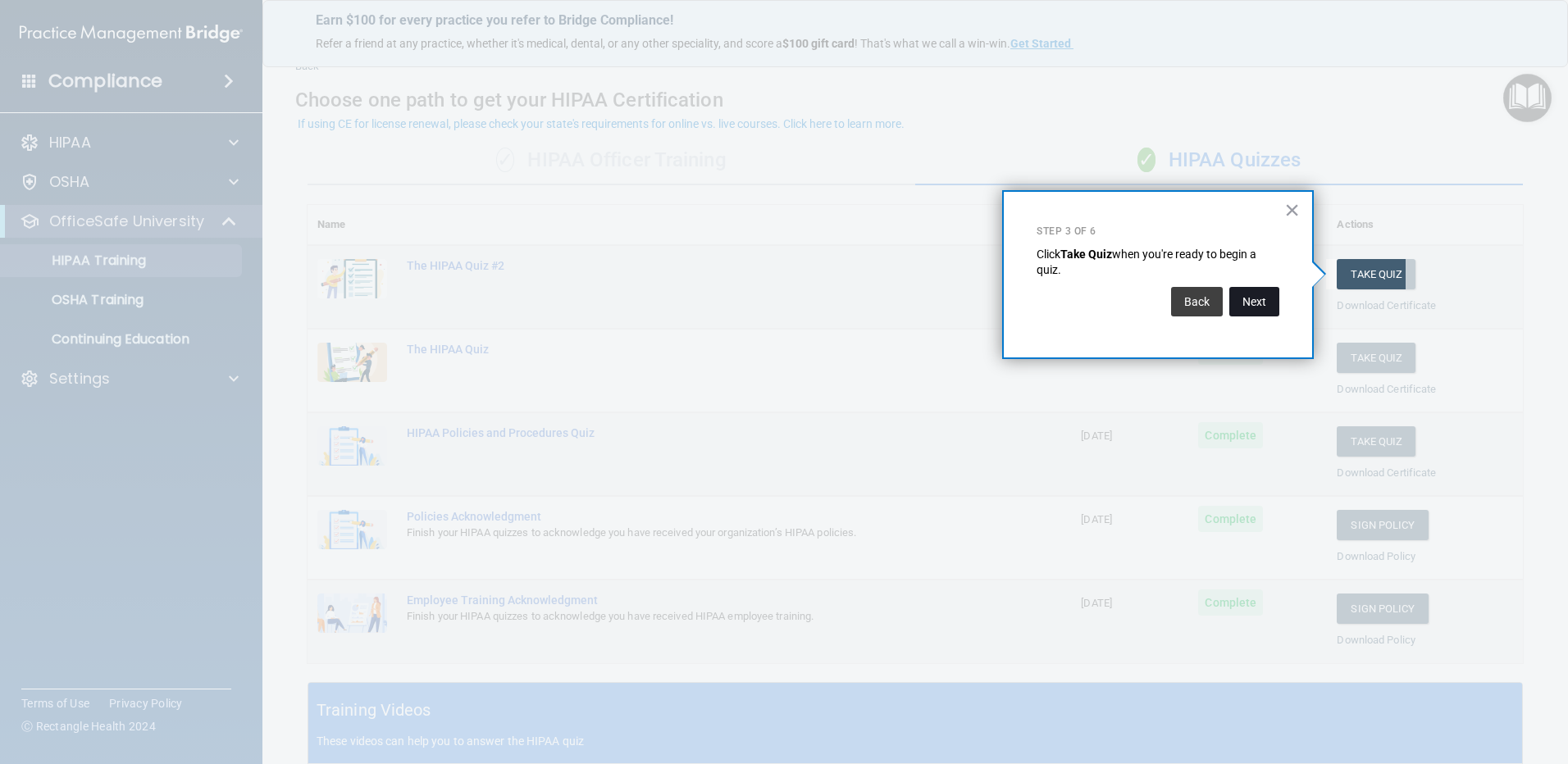
click at [1260, 293] on button "Next" at bounding box center [1254, 301] width 50 height 29
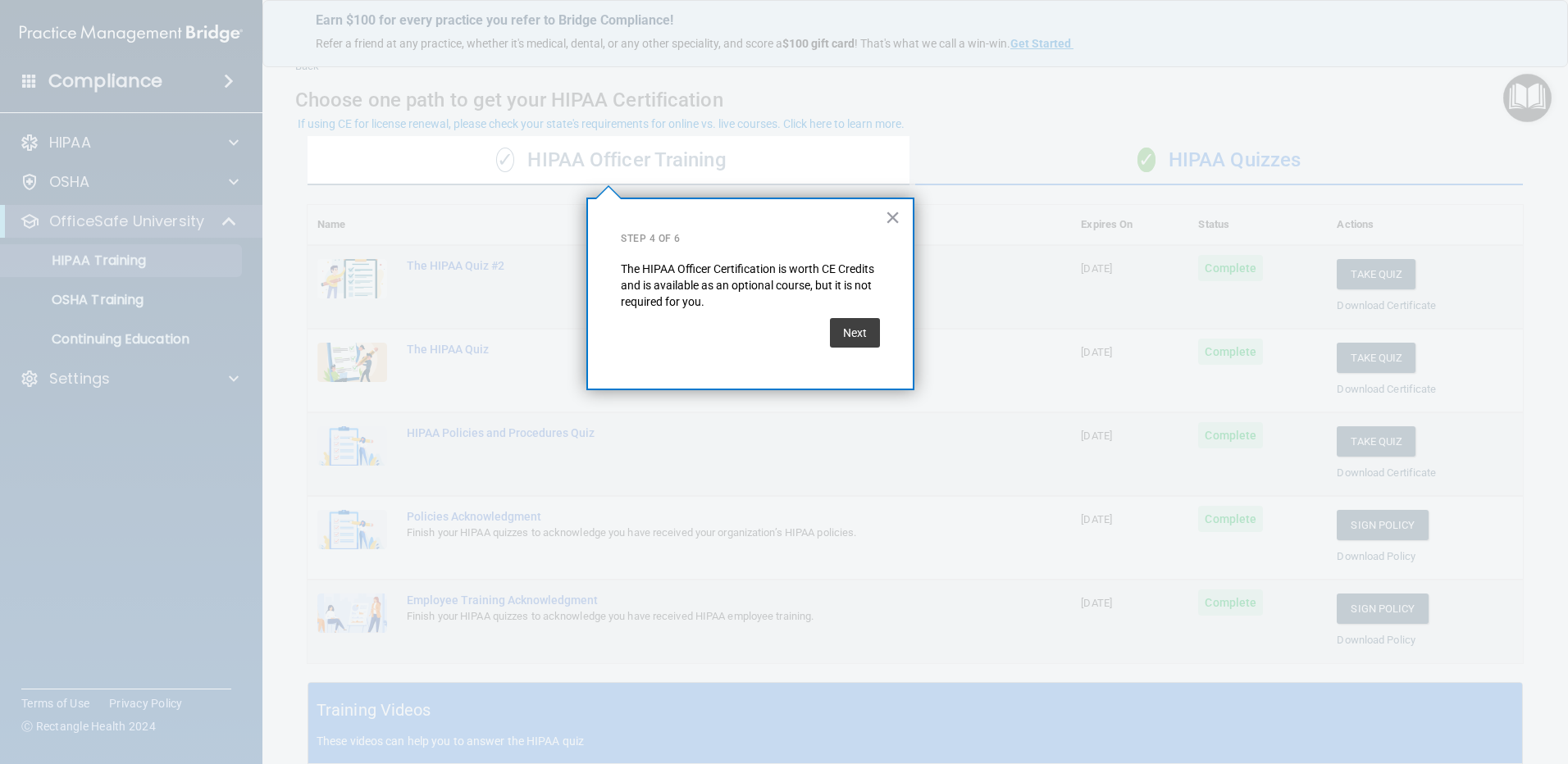
click at [888, 335] on div "× Step 4 of 6 The HIPAA Officer Certification is worth CE Credits and is availa…" at bounding box center [750, 293] width 328 height 193
click at [868, 339] on button "Next" at bounding box center [855, 332] width 50 height 29
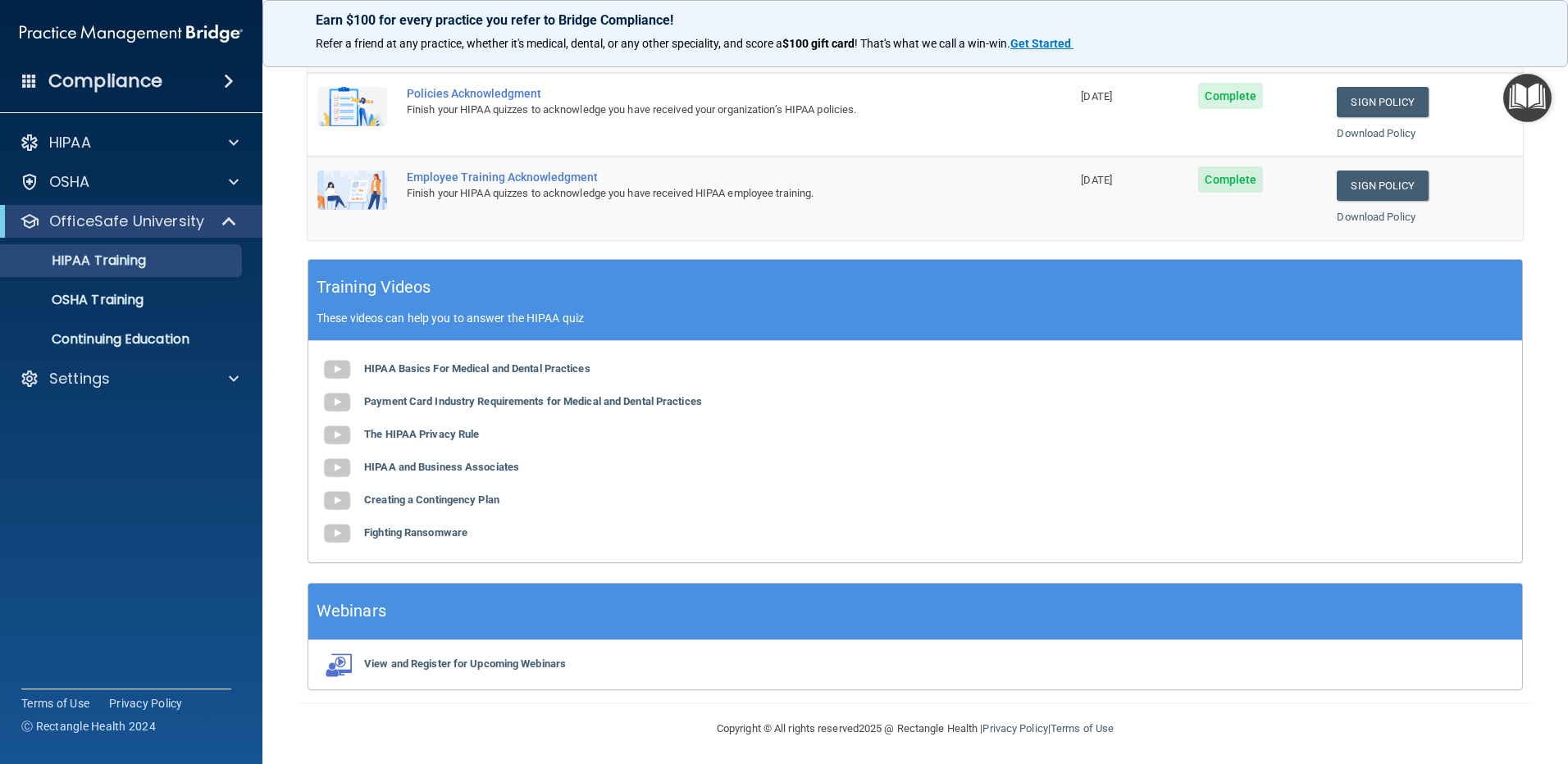
scroll to position [471, 0]
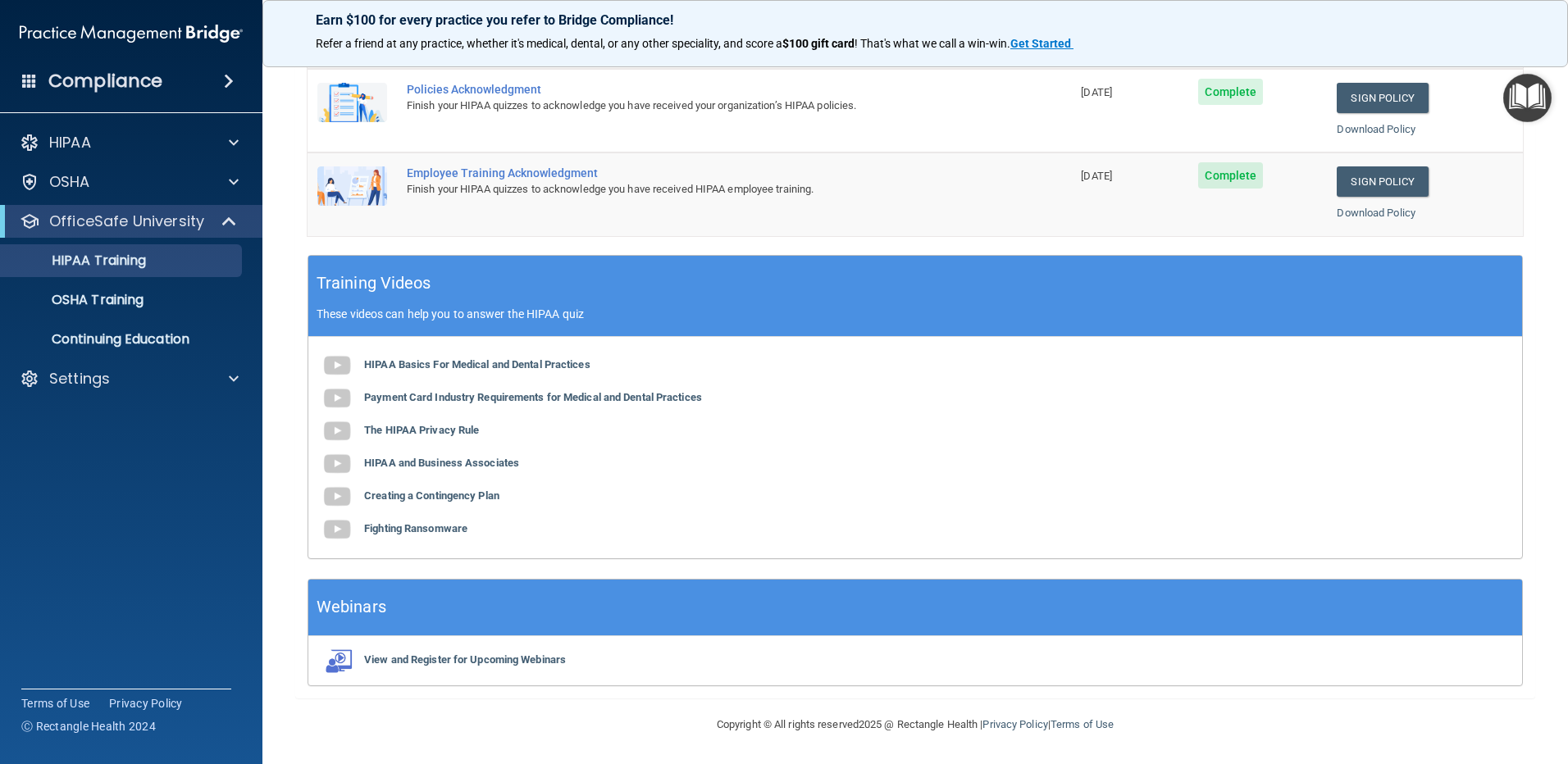
click at [1524, 101] on img "Open Resource Center" at bounding box center [1527, 98] width 48 height 48
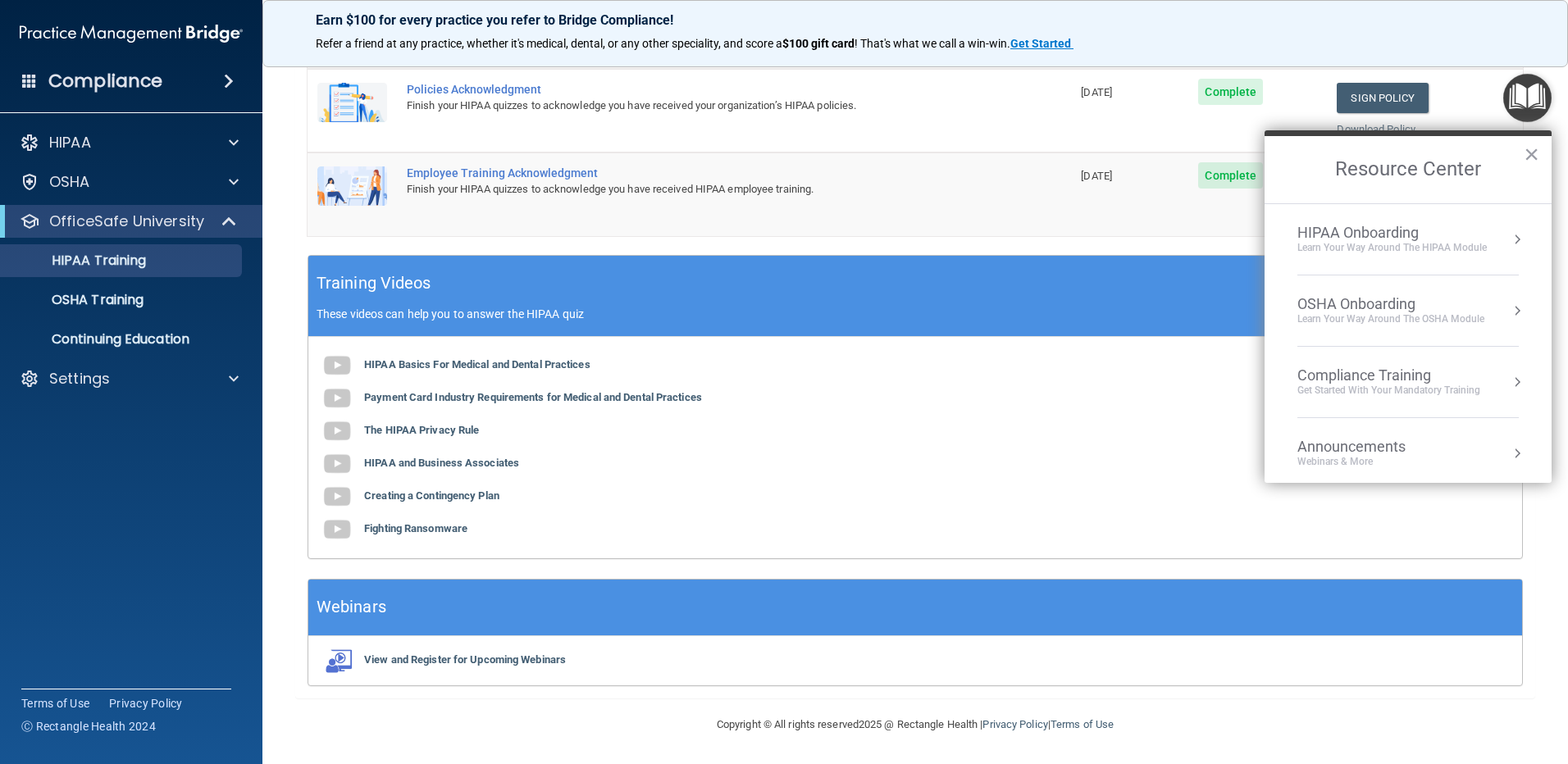
click at [1450, 315] on div "Learn your way around the OSHA module" at bounding box center [1391, 320] width 187 height 14
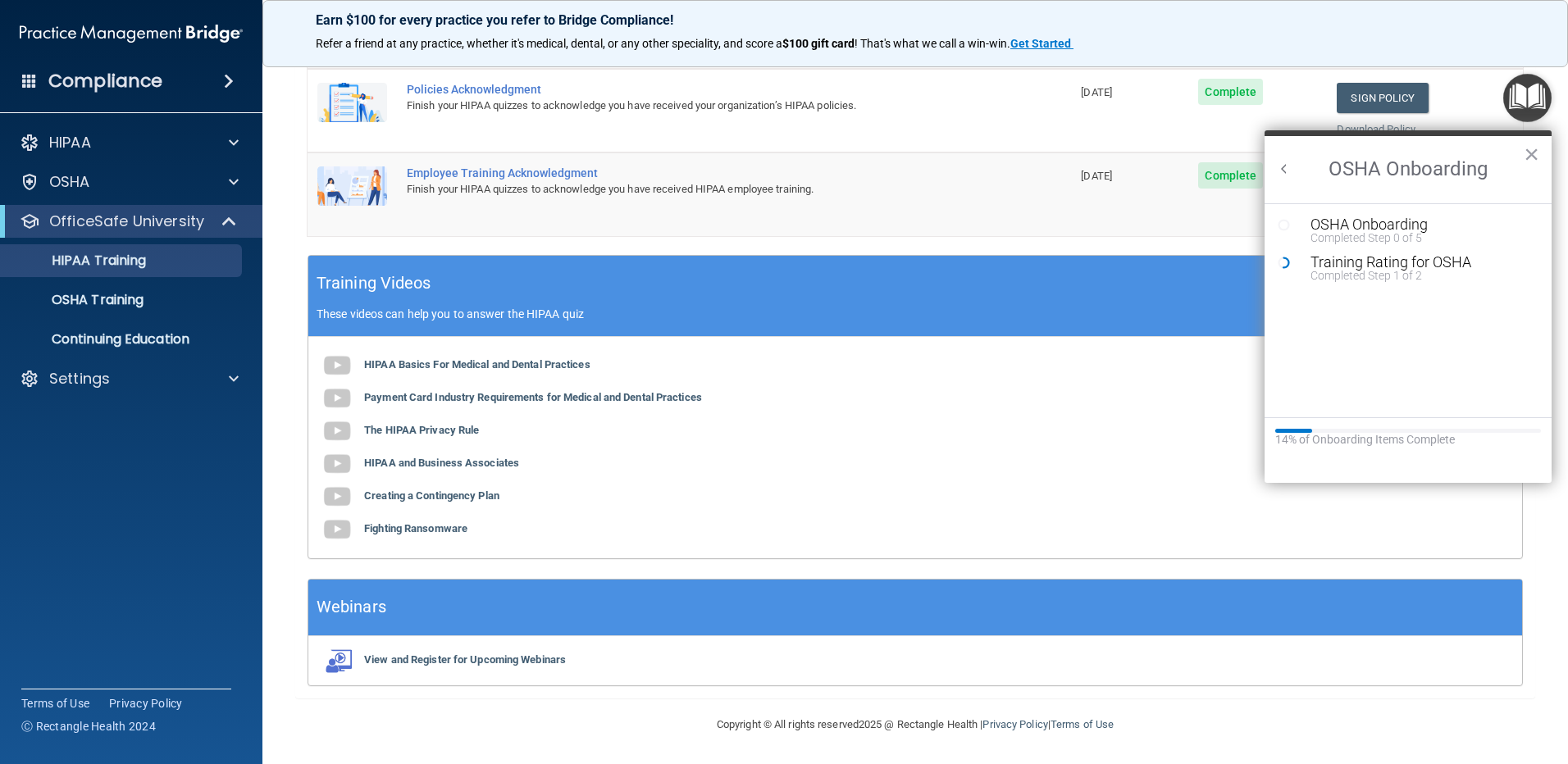
scroll to position [0, 0]
click at [1431, 224] on div "OSHA Onboarding" at bounding box center [1420, 225] width 219 height 15
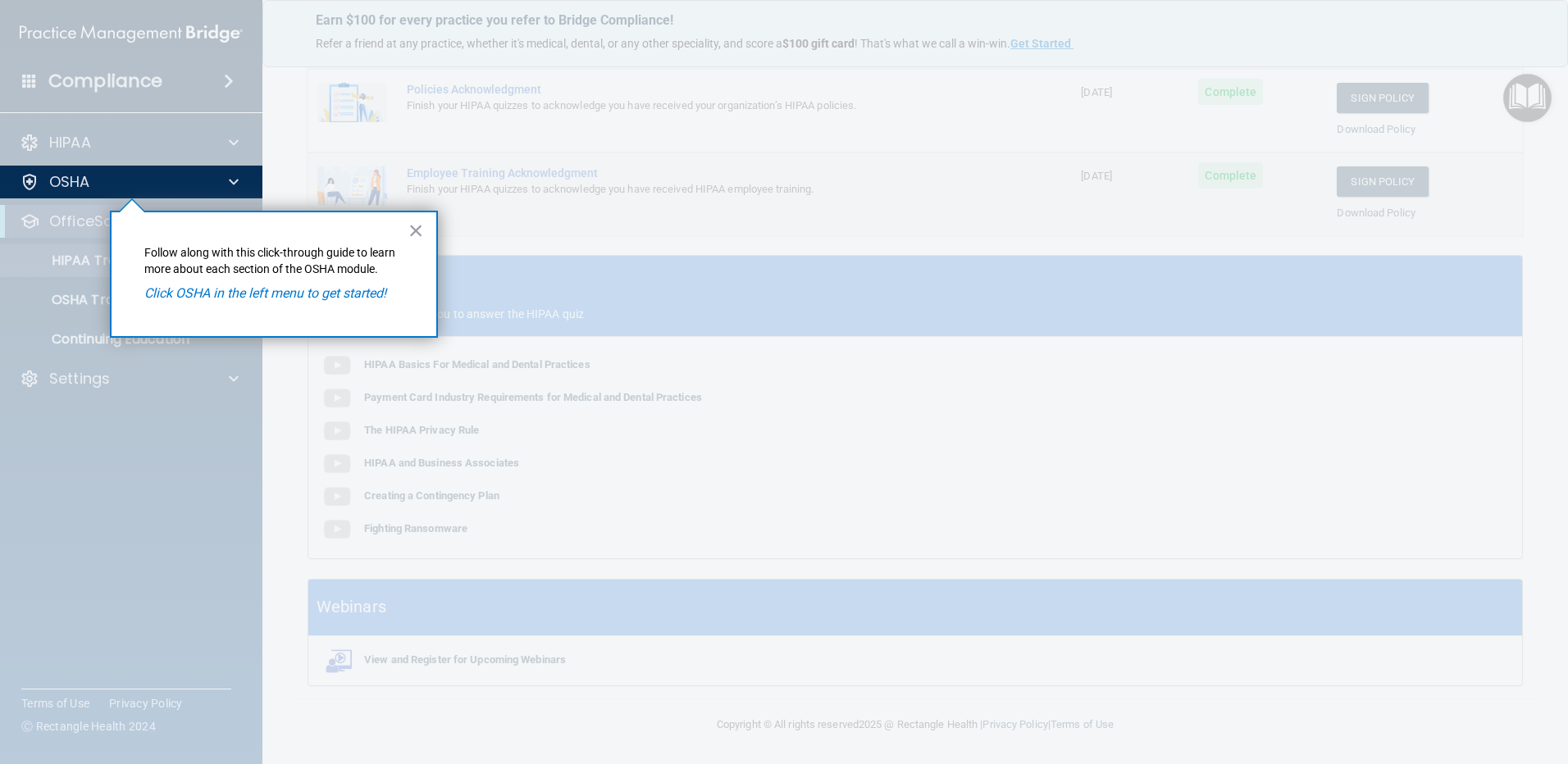
click at [354, 300] on em "Click OSHA in the left menu to get started!" at bounding box center [265, 293] width 242 height 16
click at [417, 230] on button "×" at bounding box center [416, 231] width 16 height 26
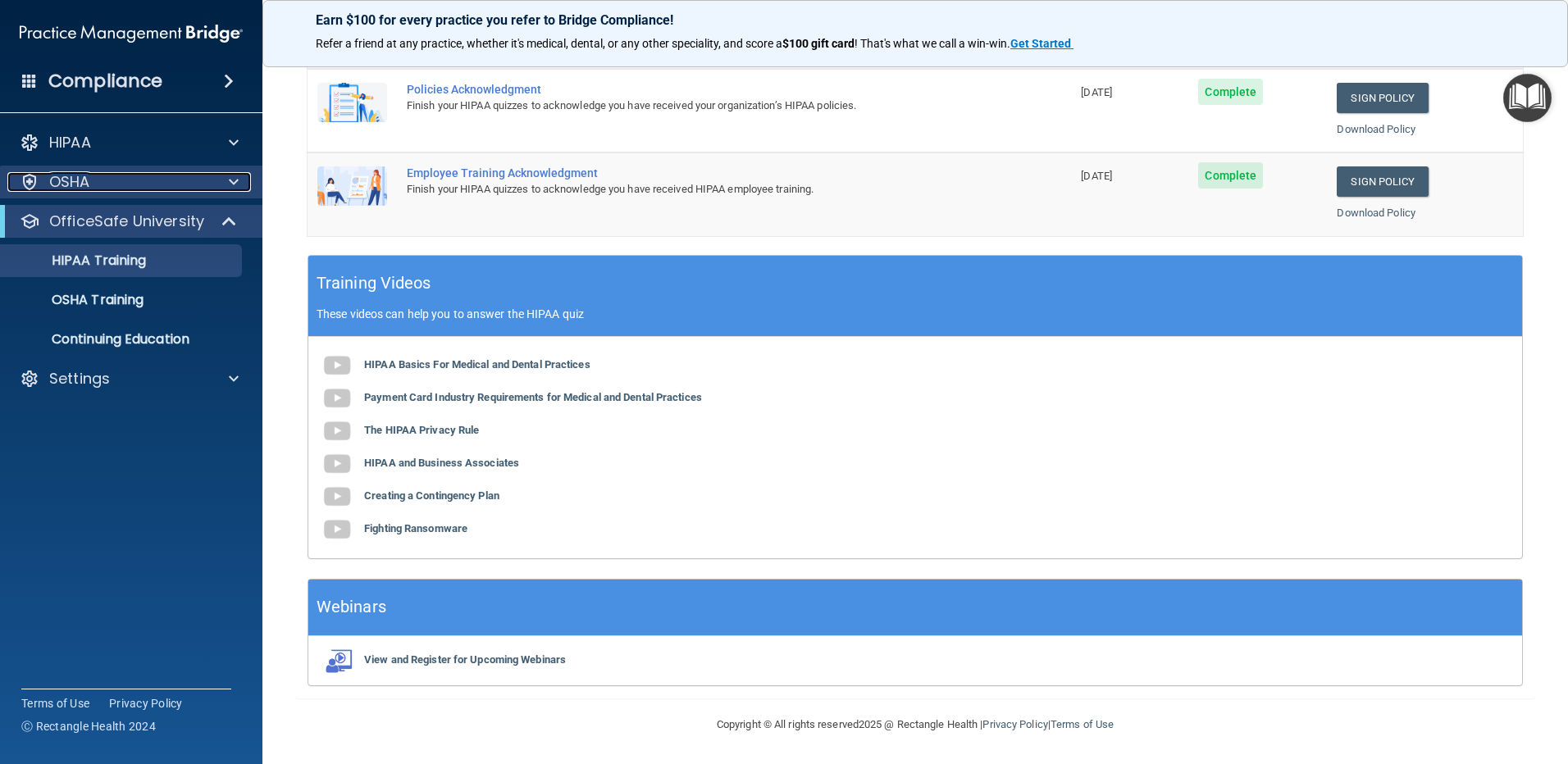
click at [108, 187] on div "OSHA" at bounding box center [108, 182] width 204 height 19
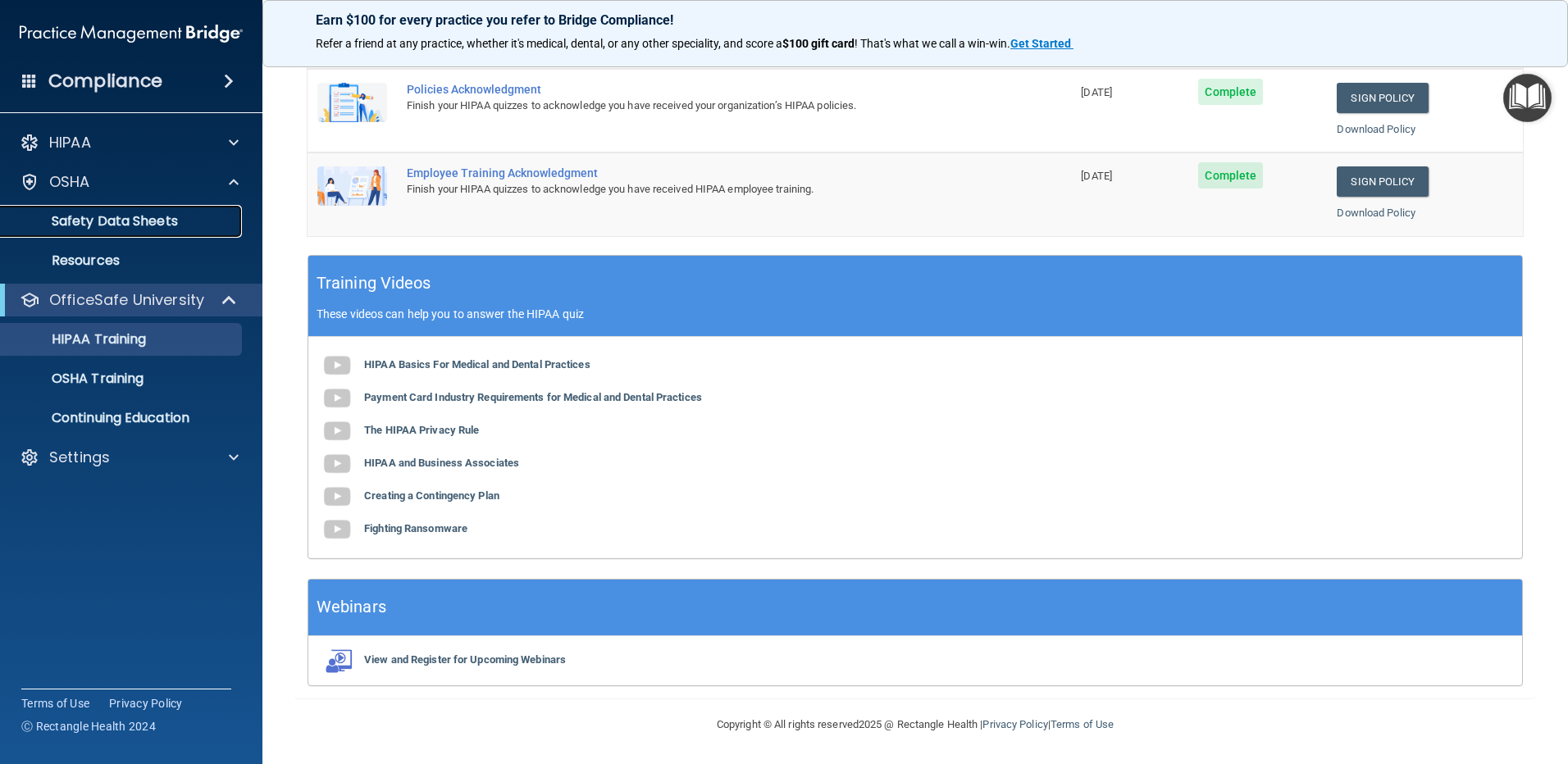
click at [100, 219] on p "Safety Data Sheets" at bounding box center [123, 221] width 224 height 17
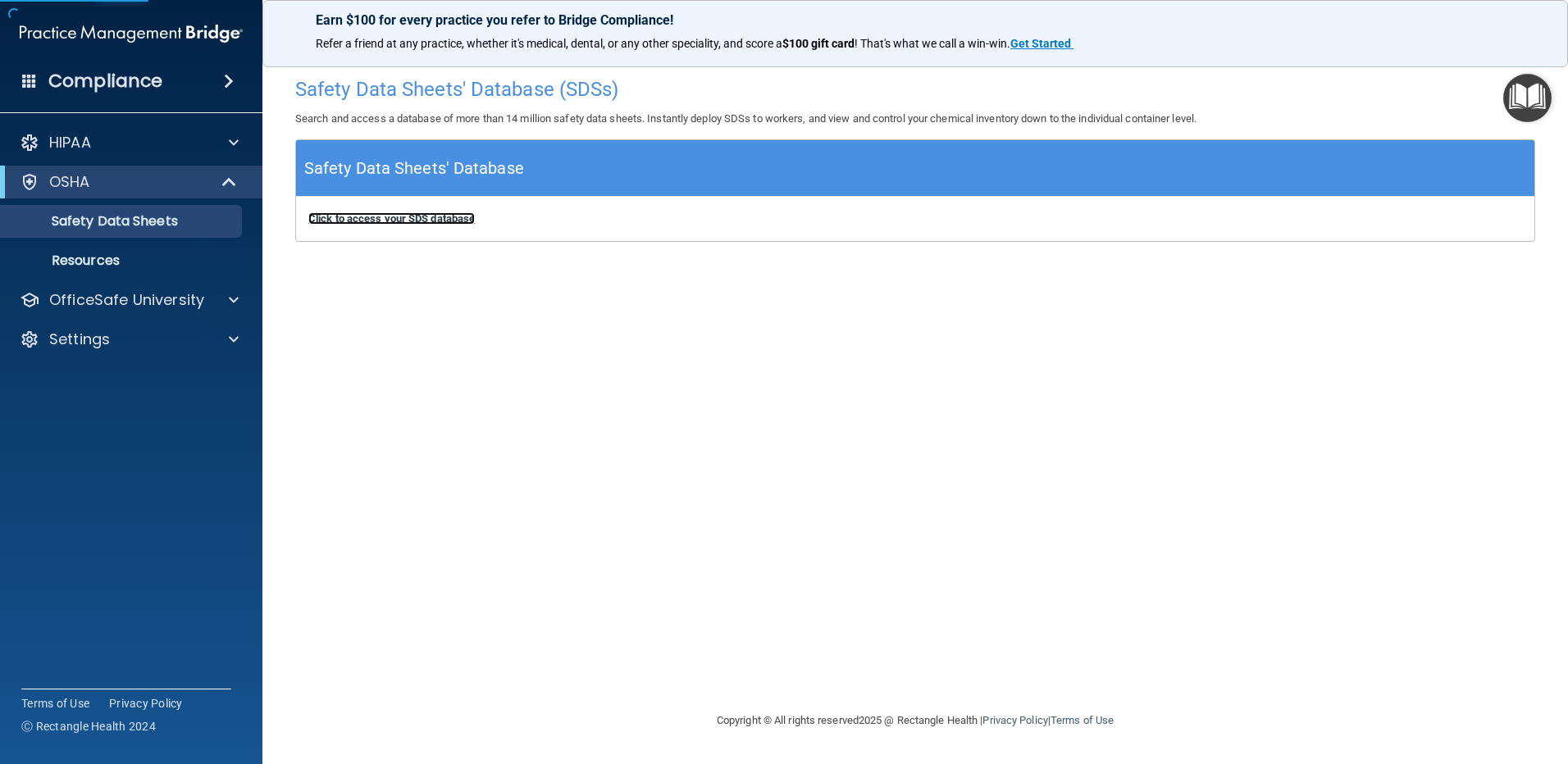
click at [453, 219] on b "Click to access your SDS database" at bounding box center [391, 219] width 167 height 12
click at [121, 265] on p "Resources" at bounding box center [123, 261] width 224 height 17
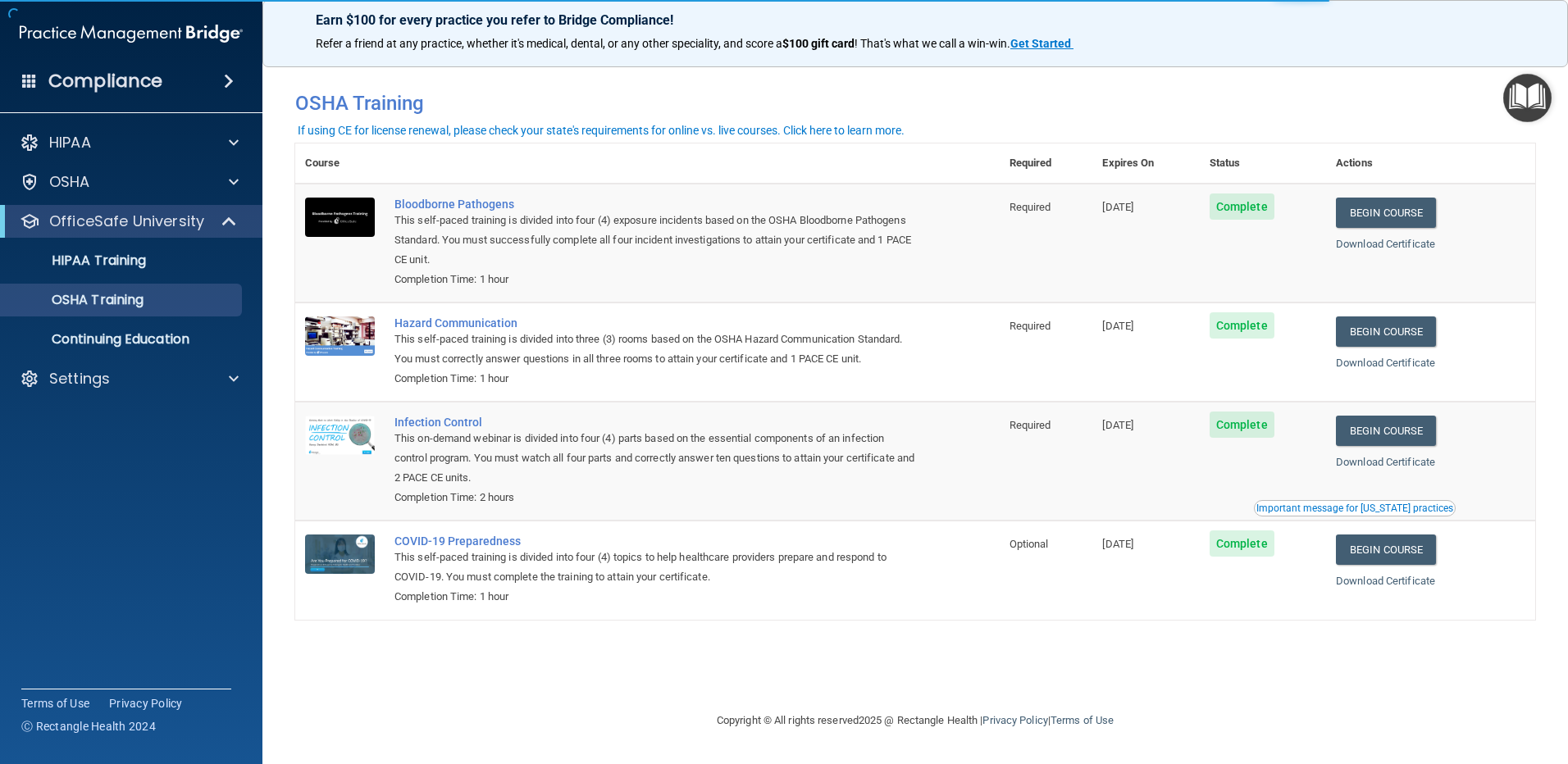
click at [1519, 100] on img "Open Resource Center" at bounding box center [1527, 98] width 48 height 48
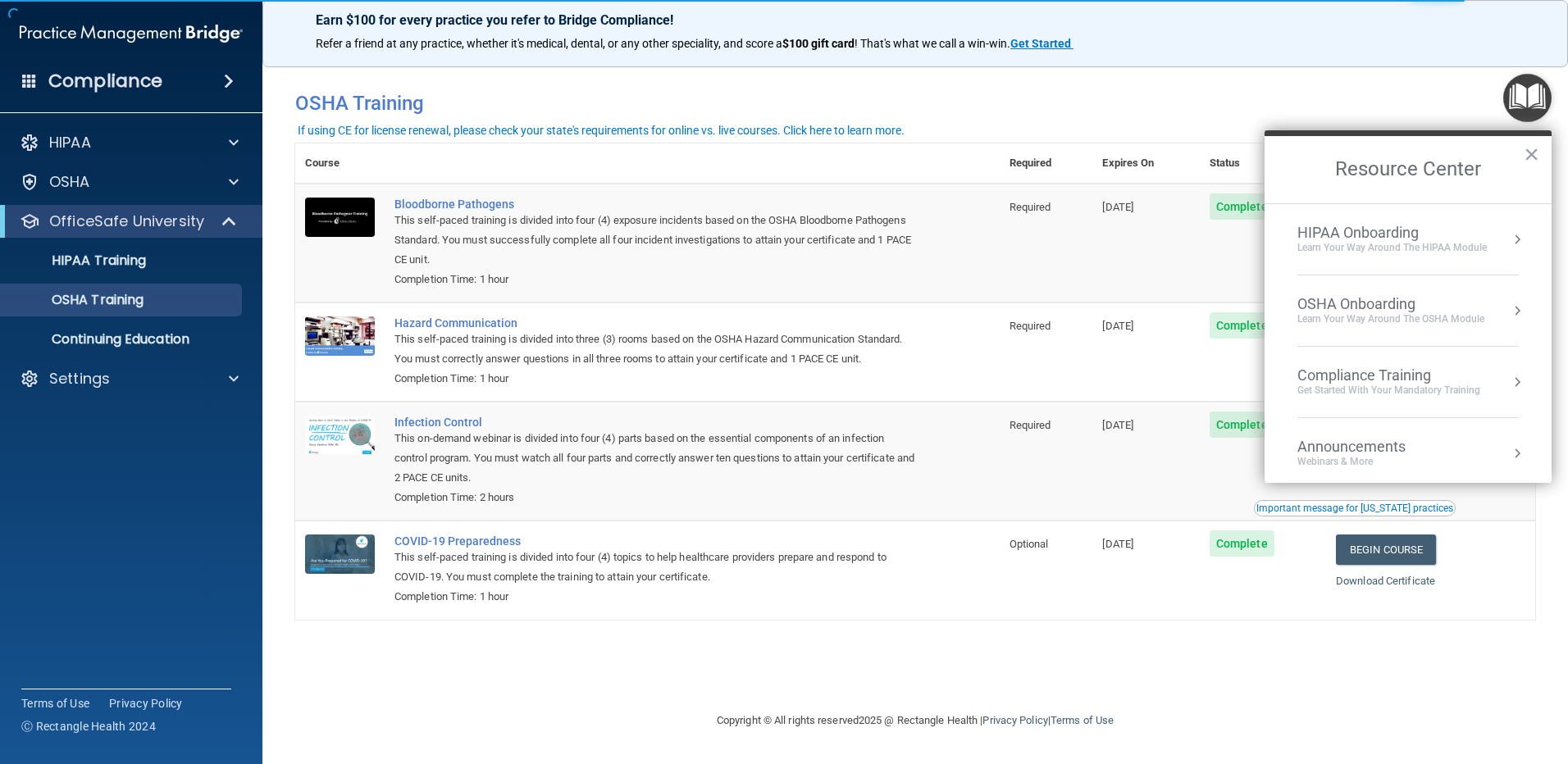
click at [1424, 300] on div "OSHA Onboarding" at bounding box center [1391, 304] width 187 height 18
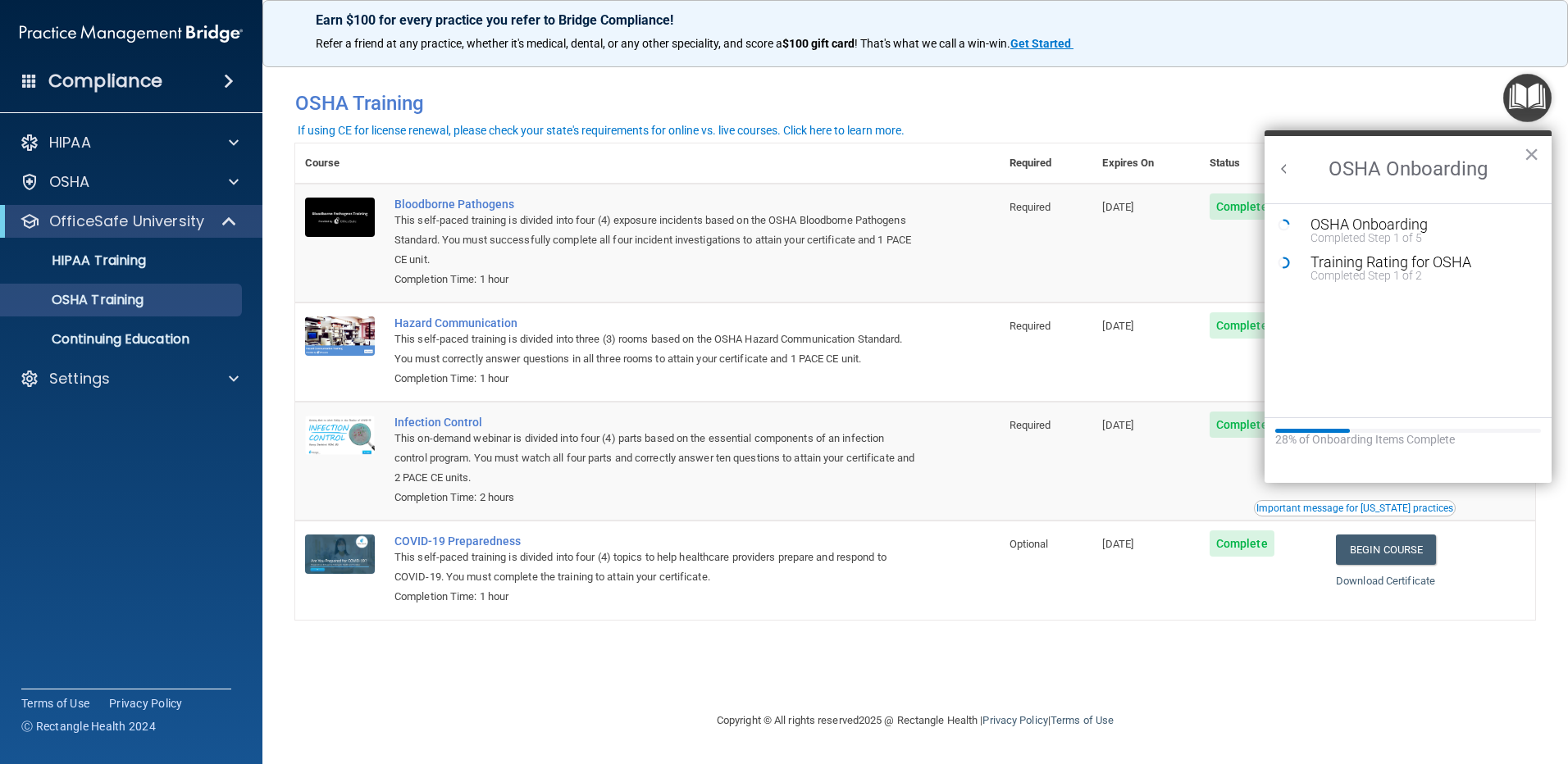
click at [1286, 170] on button "Back to Resource Center Home" at bounding box center [1284, 168] width 17 height 17
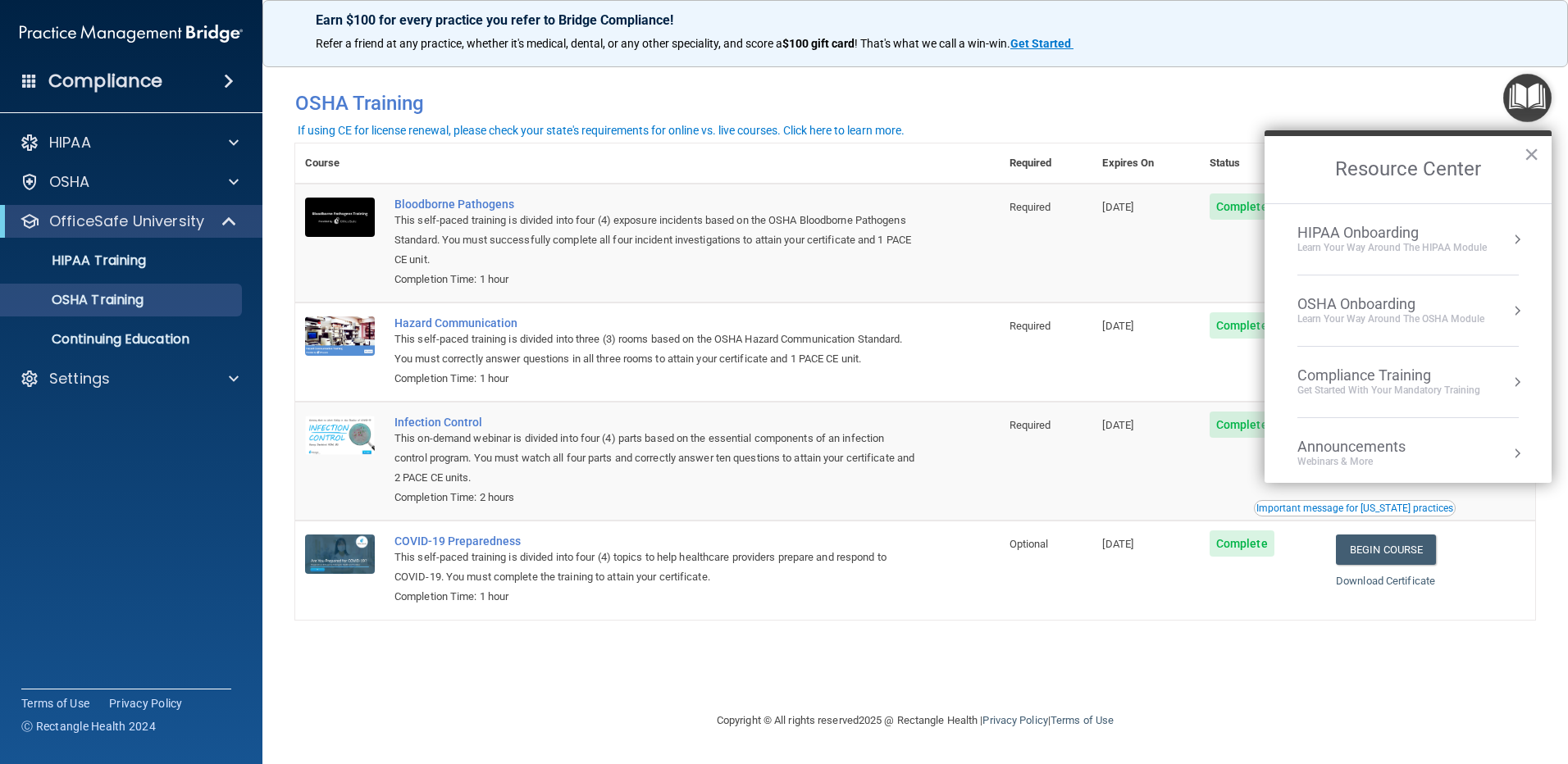
click at [1398, 386] on div "Get Started with your mandatory training" at bounding box center [1389, 390] width 183 height 14
click at [1359, 268] on div "OSHA Training" at bounding box center [1325, 265] width 94 height 15
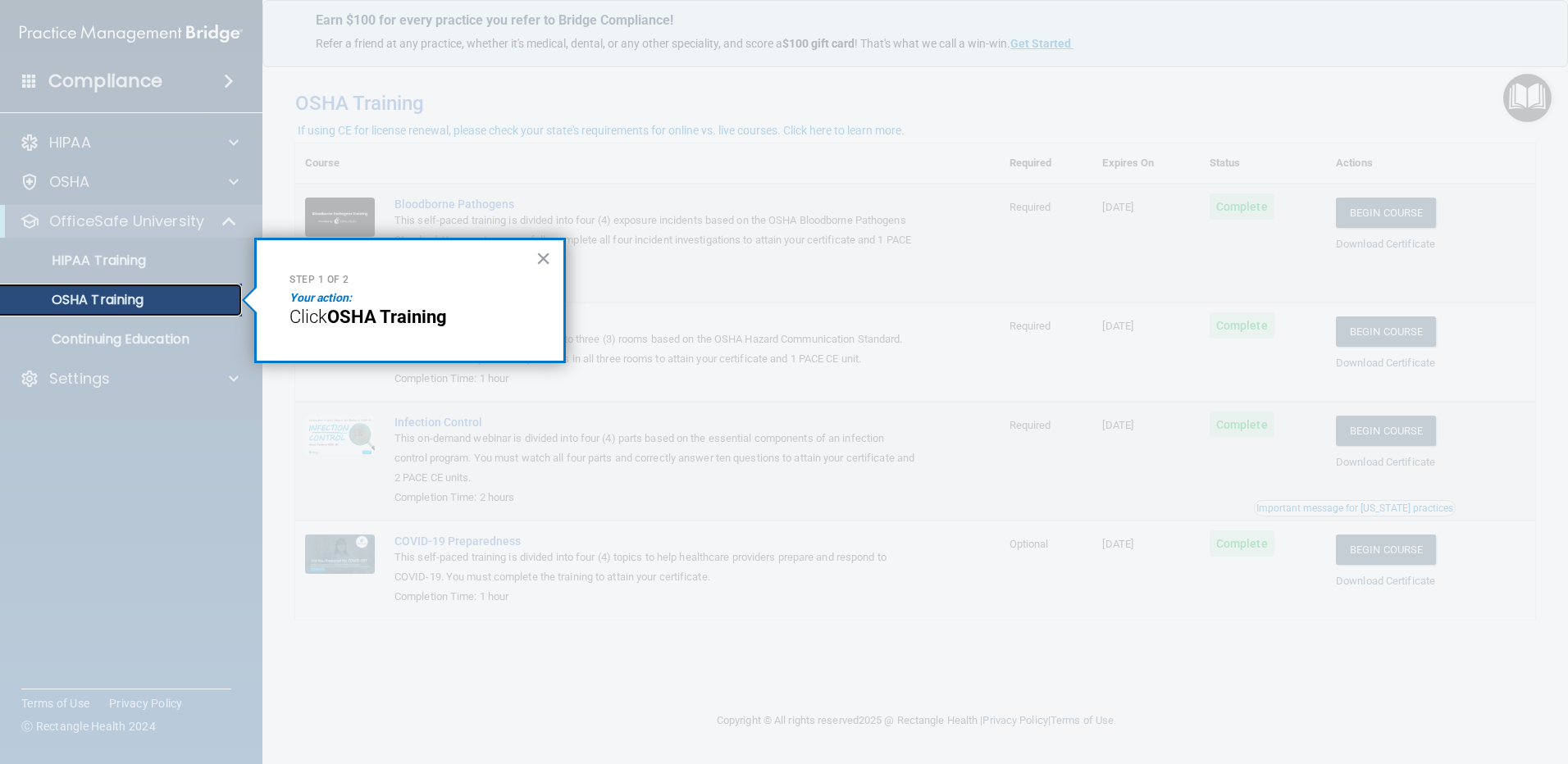
click at [103, 307] on p "OSHA Training" at bounding box center [77, 300] width 133 height 17
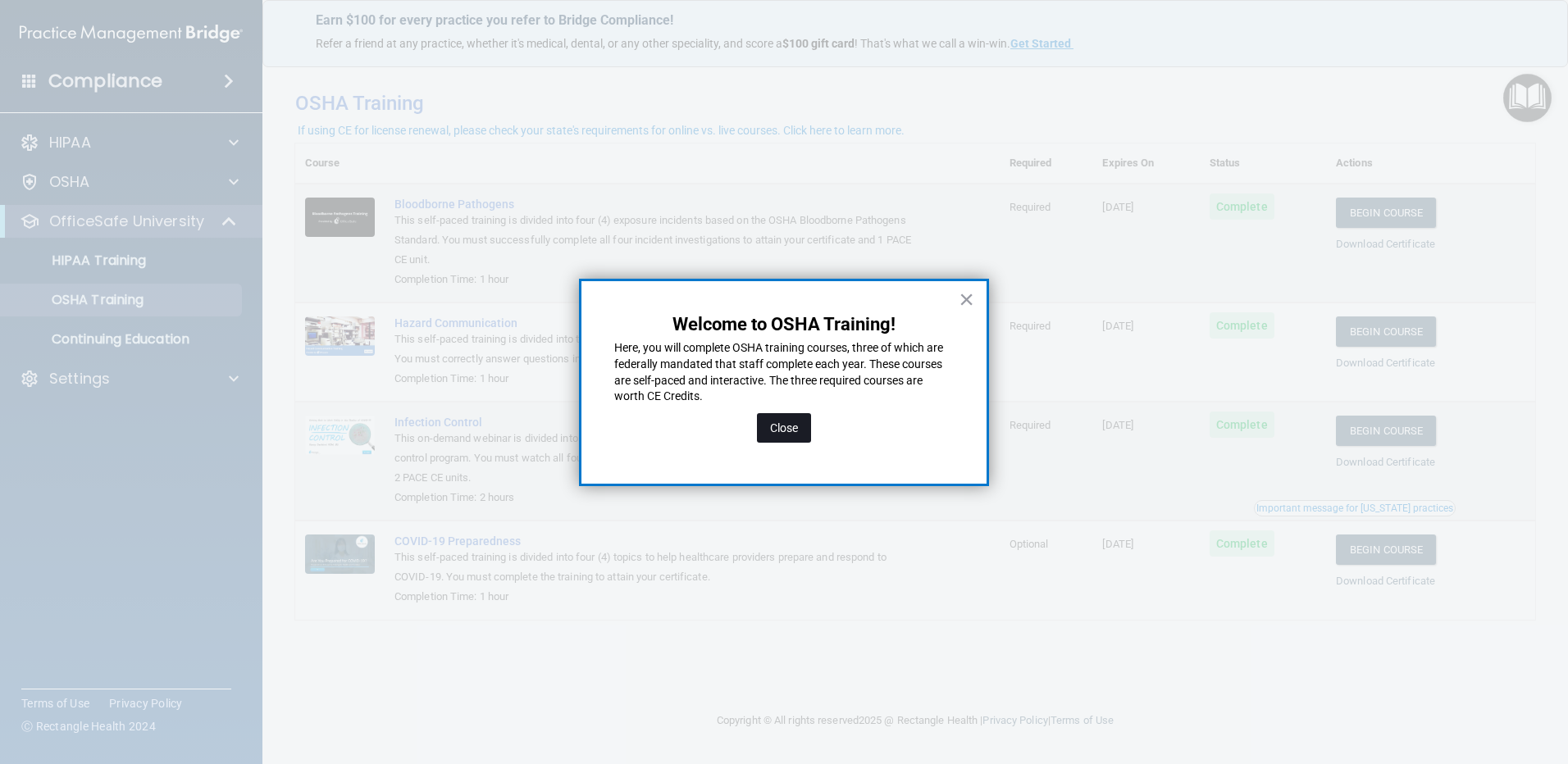
click at [786, 429] on button "Close" at bounding box center [784, 427] width 54 height 29
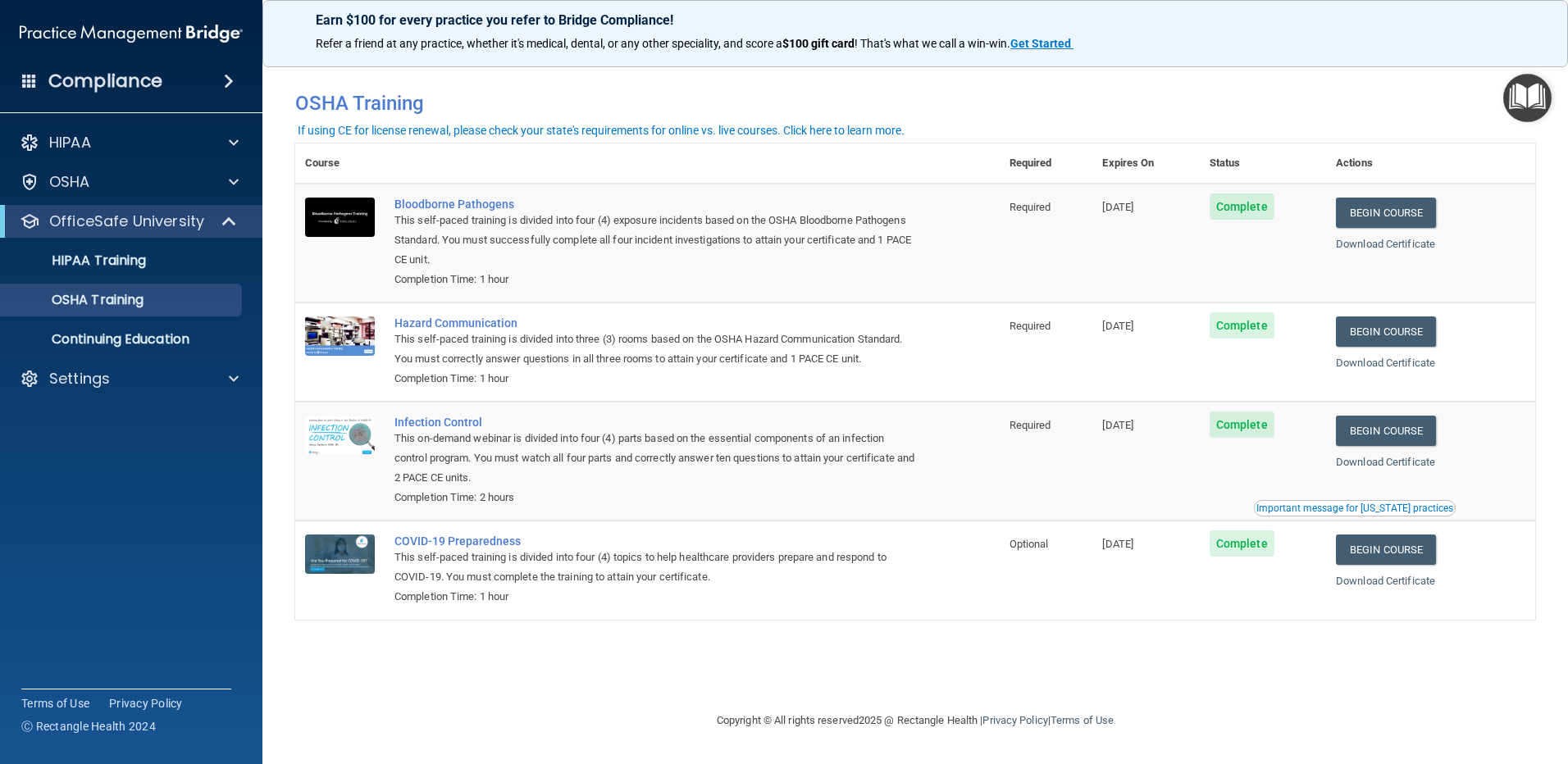
click at [1529, 122] on body "Compliance HIPAA Documents and Policies Report an Incident Business Associates …" at bounding box center [784, 382] width 1568 height 764
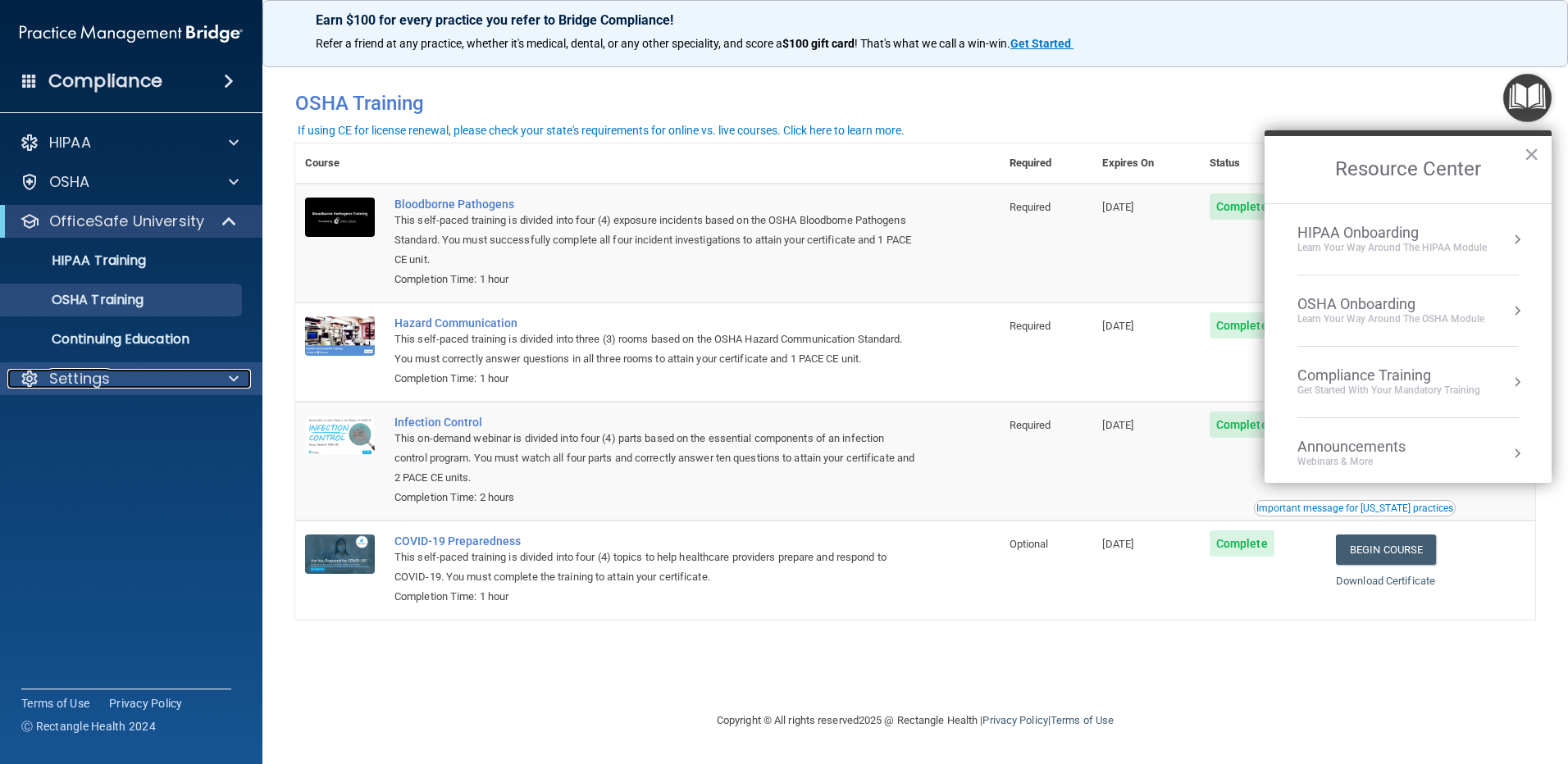
click at [71, 371] on p "Settings" at bounding box center [79, 379] width 61 height 19
click at [82, 417] on p "My Account" at bounding box center [123, 418] width 224 height 17
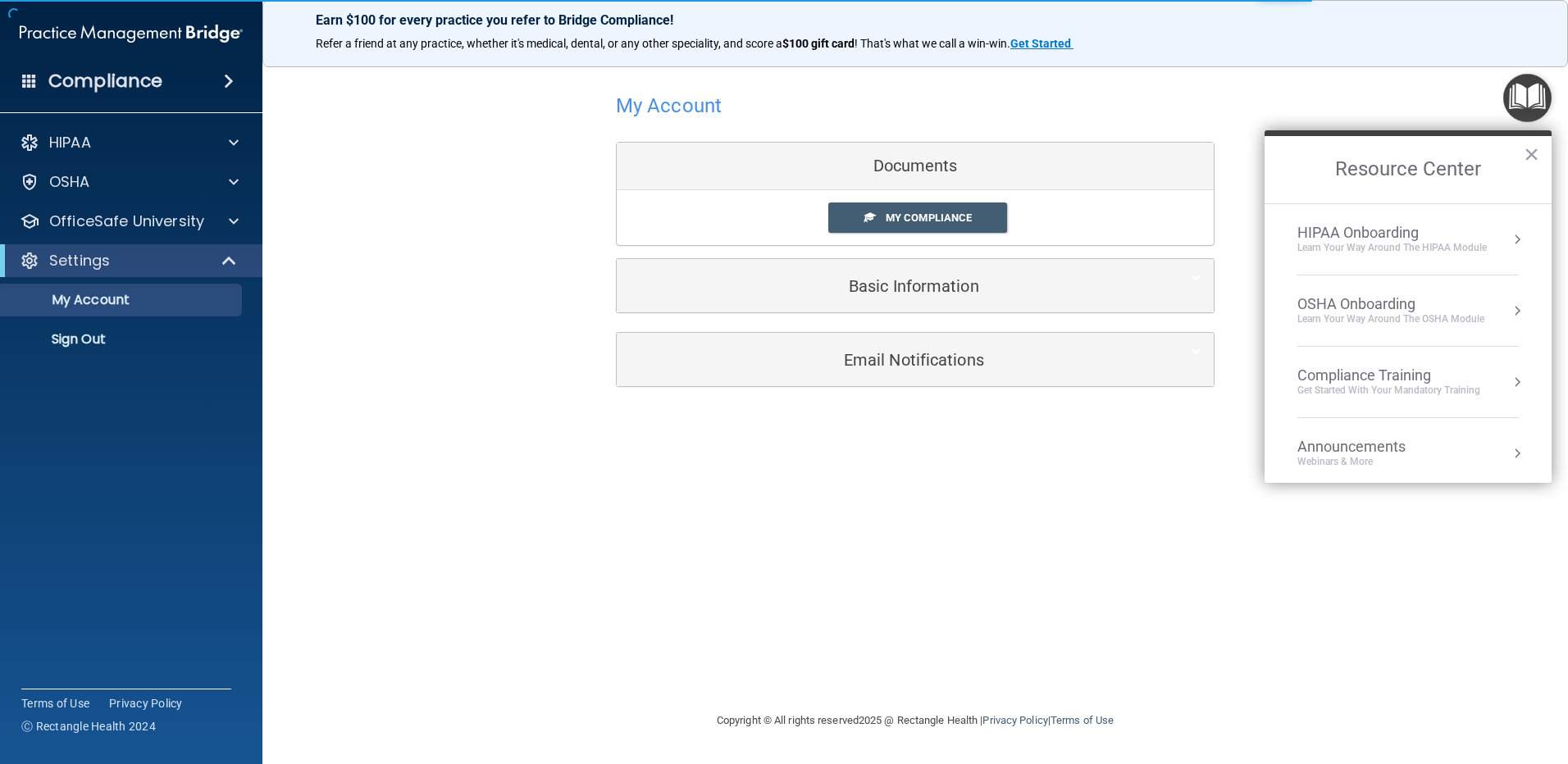
click at [1529, 156] on button "×" at bounding box center [1532, 154] width 16 height 26
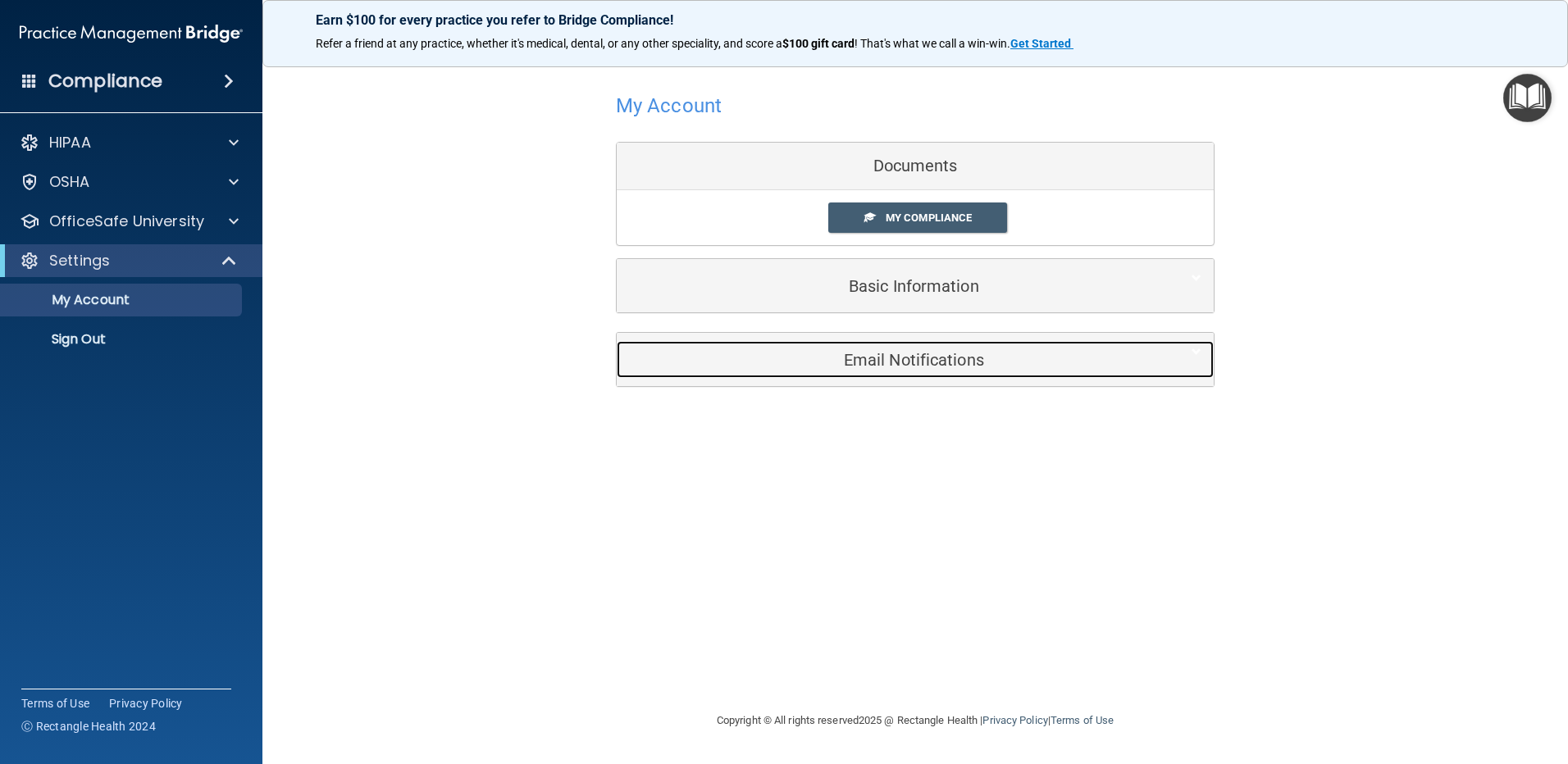
click at [907, 365] on h5 "Email Notifications" at bounding box center [890, 360] width 523 height 18
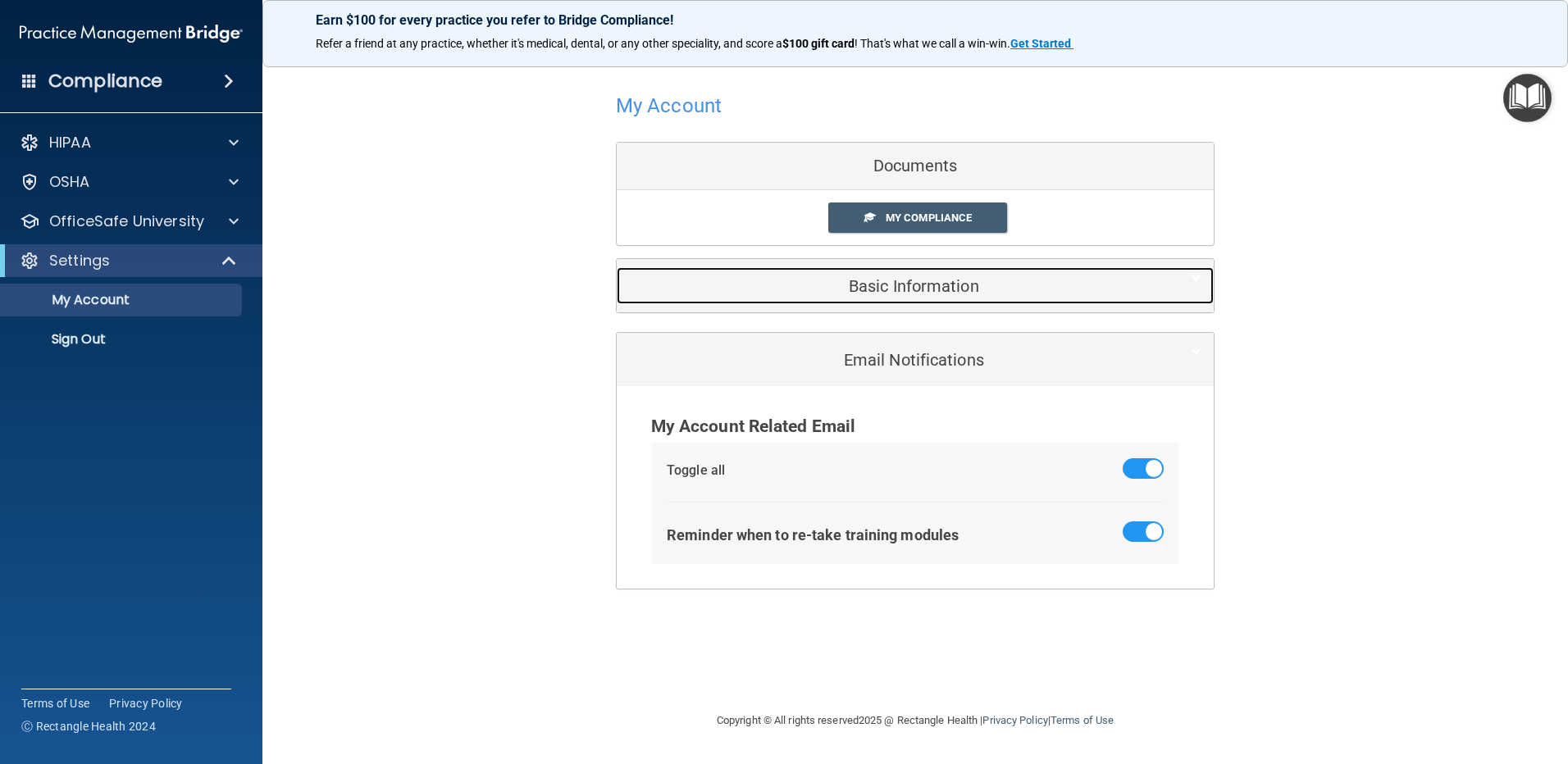
click at [868, 285] on h5 "Basic Information" at bounding box center [890, 286] width 523 height 18
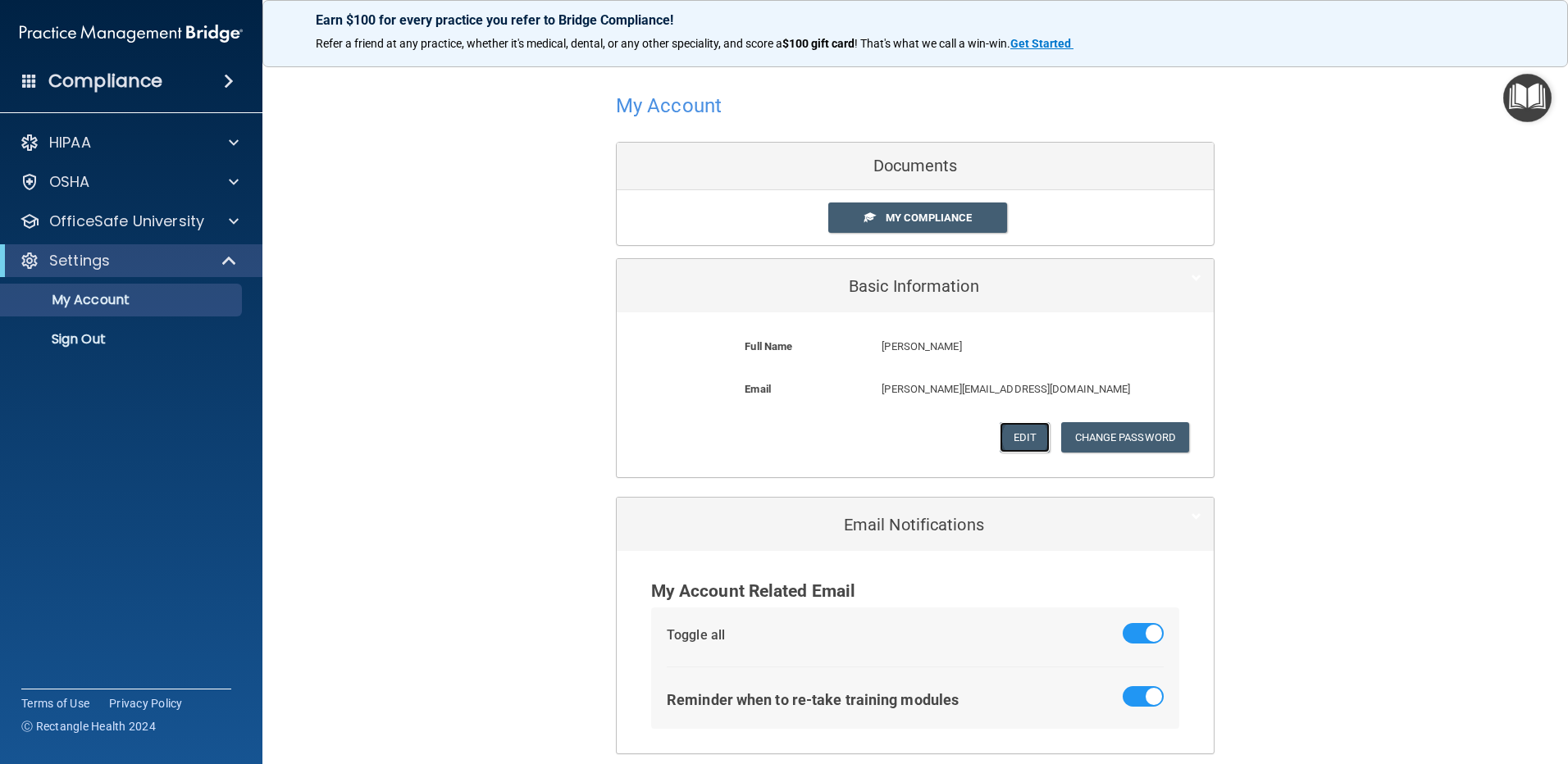
click at [1022, 446] on button "Edit" at bounding box center [1024, 437] width 50 height 30
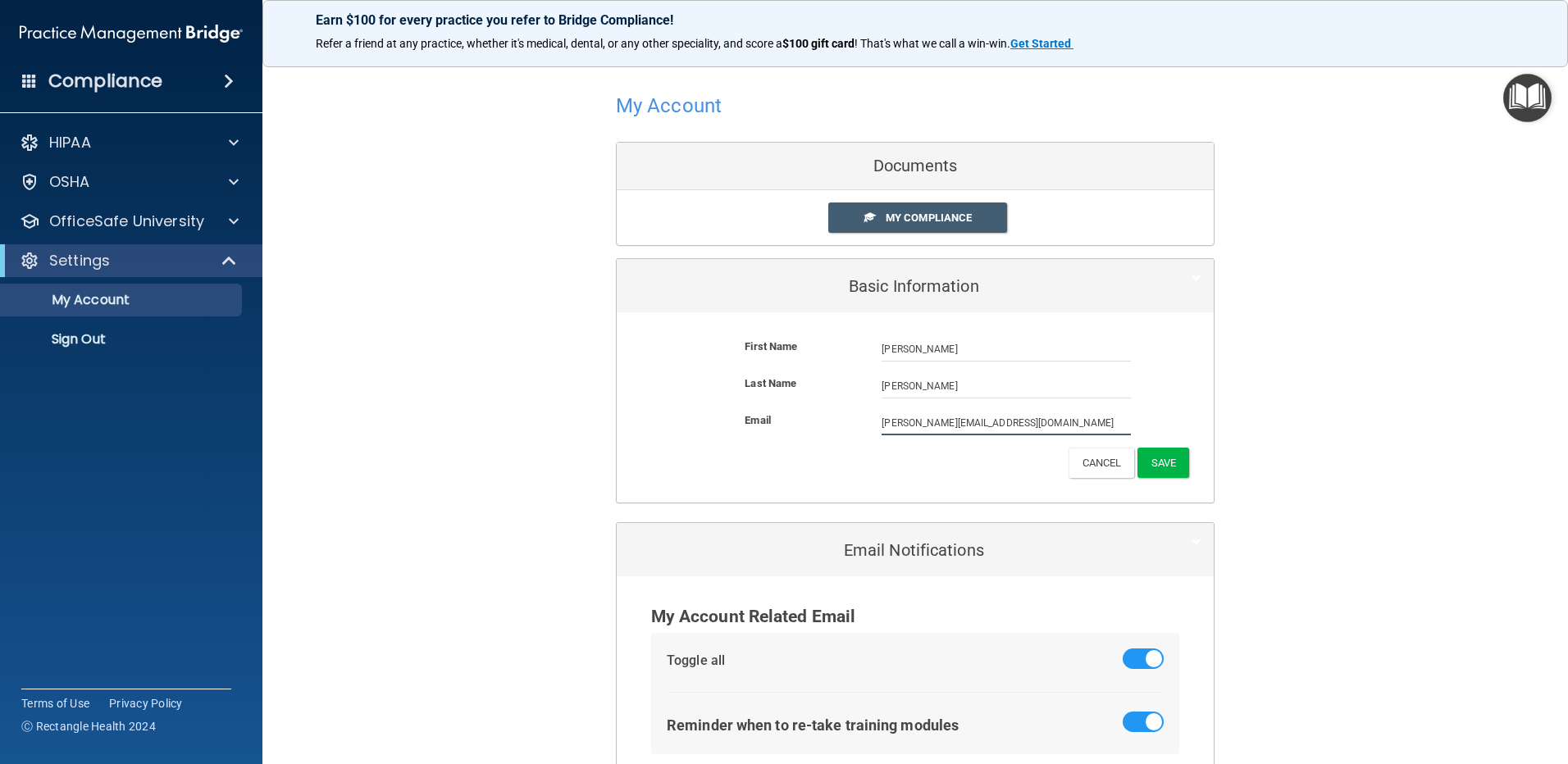
drag, startPoint x: 1016, startPoint y: 423, endPoint x: 799, endPoint y: 421, distance: 217.0
click at [799, 421] on div "Email [PERSON_NAME][EMAIL_ADDRESS][DOMAIN_NAME] [PERSON_NAME][DOMAIN_NAME][EMAI…" at bounding box center [916, 423] width 573 height 25
type input "[PERSON_NAME][EMAIL_ADDRESS][PERSON_NAME][DOMAIN_NAME]"
click at [1156, 459] on button "Save" at bounding box center [1163, 463] width 52 height 30
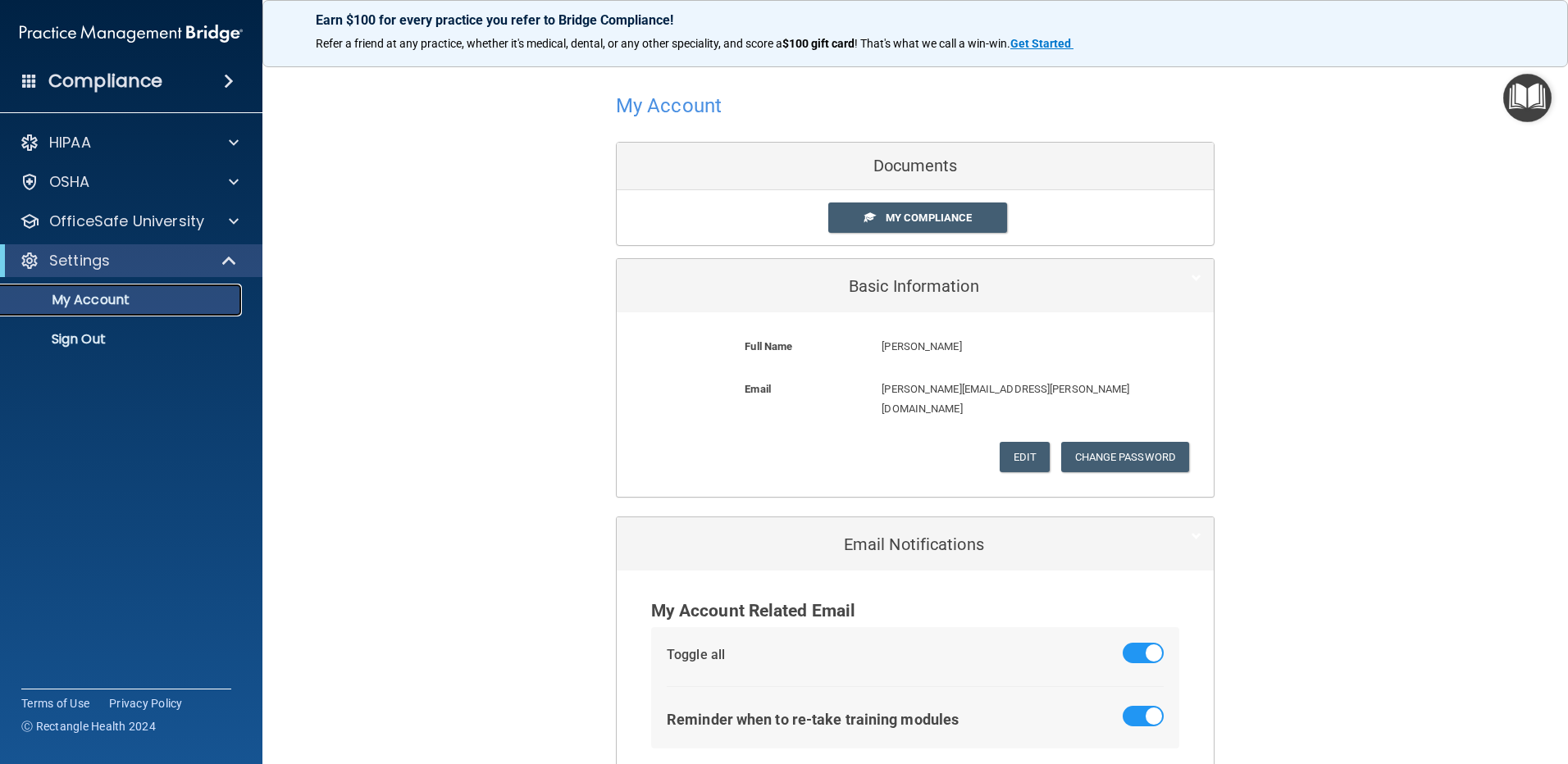
click at [83, 306] on p "My Account" at bounding box center [123, 300] width 224 height 17
click at [75, 141] on p "HIPAA" at bounding box center [70, 143] width 41 height 19
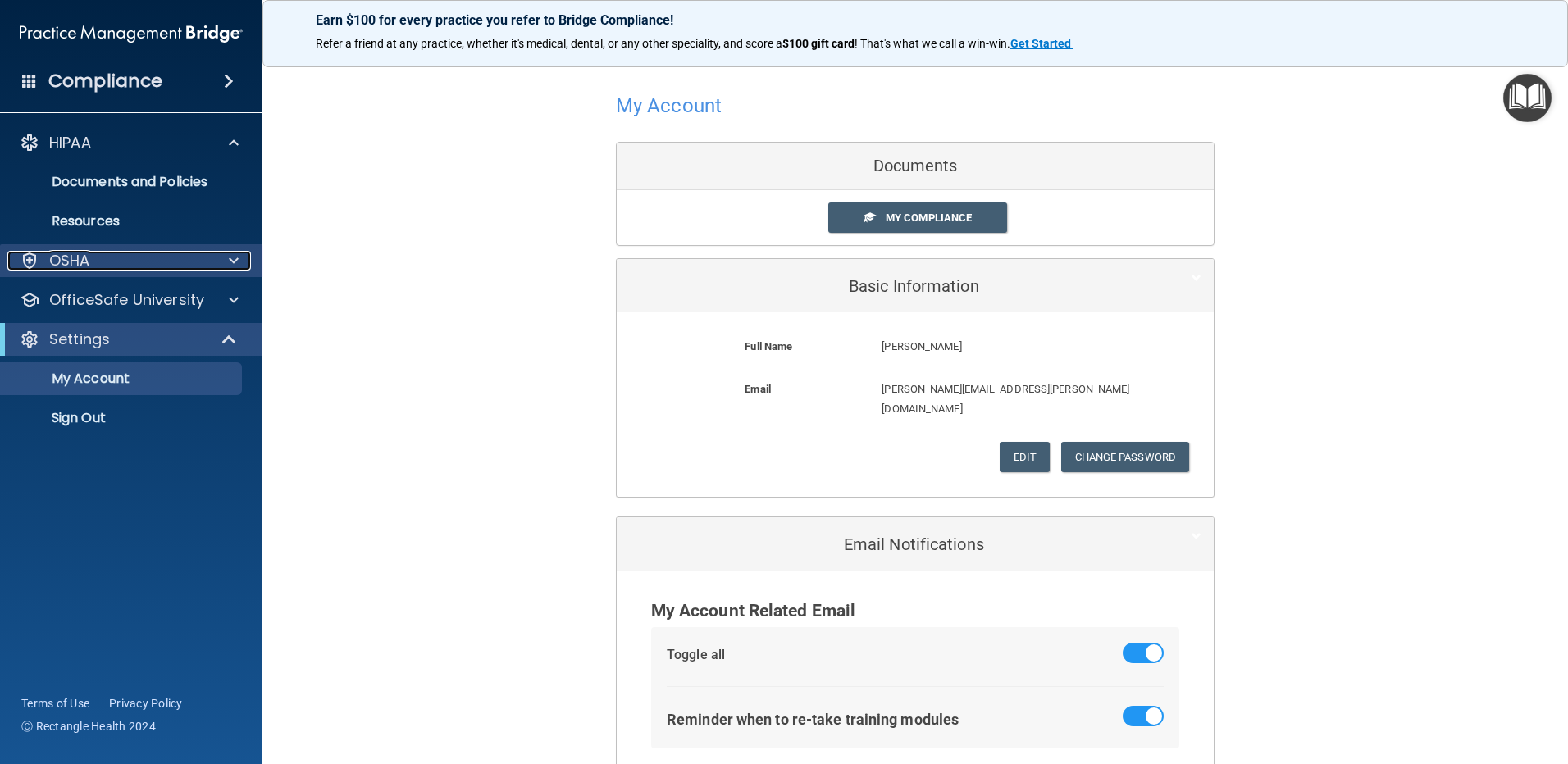
click at [78, 267] on p "OSHA" at bounding box center [70, 261] width 41 height 19
